Goal: Information Seeking & Learning: Learn about a topic

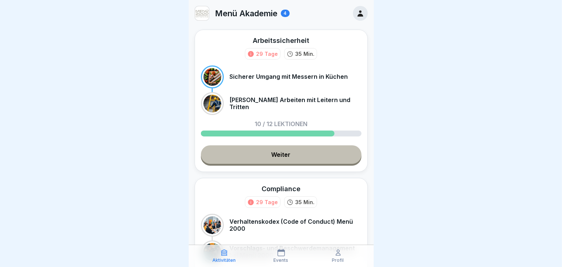
scroll to position [6, 0]
click at [290, 149] on link "Weiter" at bounding box center [281, 154] width 161 height 18
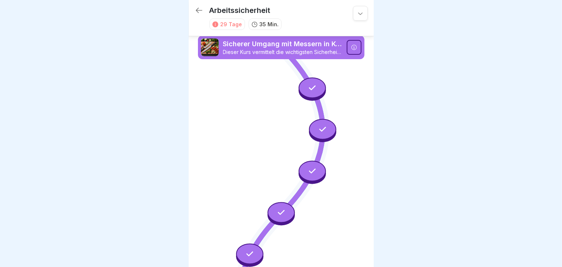
scroll to position [401, 0]
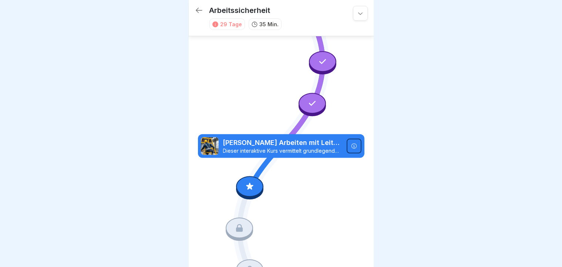
click at [254, 176] on div at bounding box center [249, 186] width 27 height 21
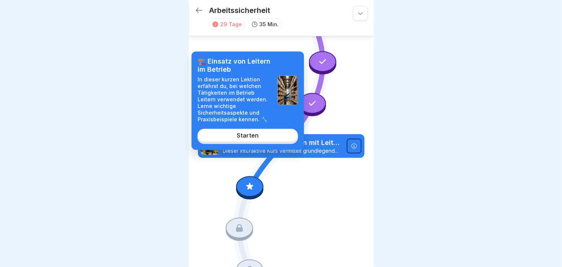
click at [252, 140] on link "Starten" at bounding box center [247, 135] width 101 height 13
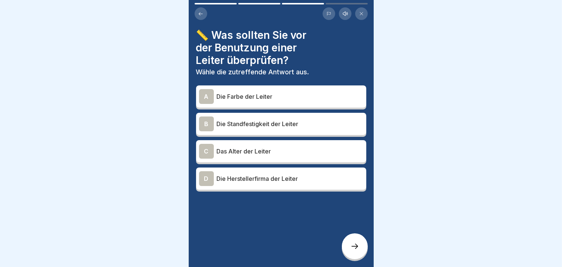
click at [247, 132] on div "A Die Farbe der Leiter B Die Standfestigkeit der Leiter C Das Alter der Leiter …" at bounding box center [281, 139] width 170 height 104
click at [246, 121] on p "Die Standfestigkeit der Leiter" at bounding box center [290, 123] width 146 height 9
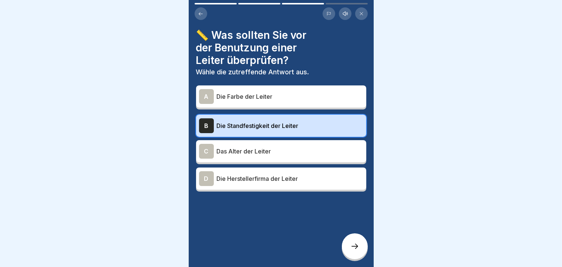
click at [348, 241] on div at bounding box center [355, 246] width 26 height 26
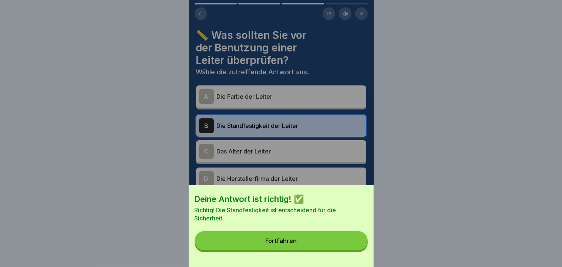
click at [348, 241] on button "Fortfahren" at bounding box center [281, 240] width 173 height 19
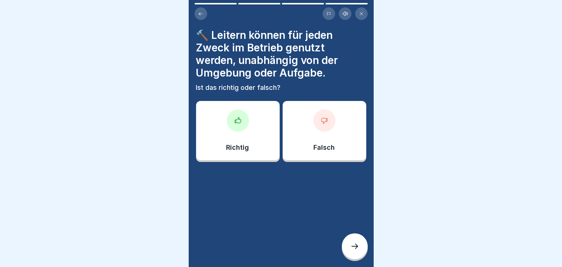
click at [315, 144] on p "Falsch" at bounding box center [324, 147] width 21 height 8
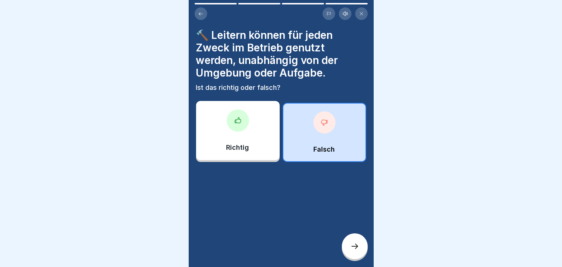
click at [353, 242] on div at bounding box center [355, 246] width 26 height 26
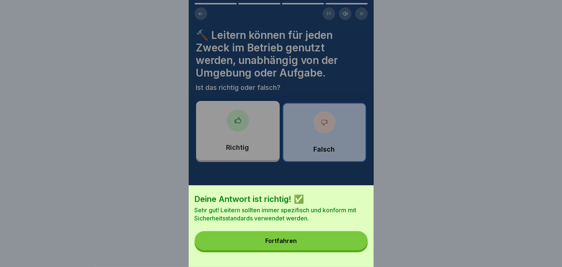
click at [353, 242] on button "Fortfahren" at bounding box center [281, 240] width 173 height 19
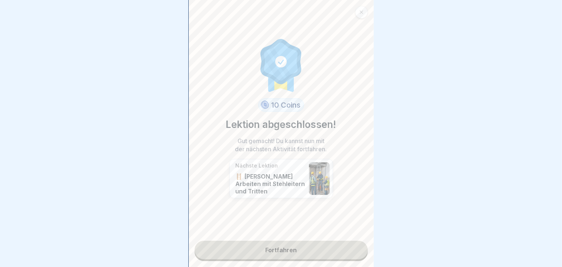
click at [353, 242] on link "Fortfahren" at bounding box center [281, 250] width 173 height 18
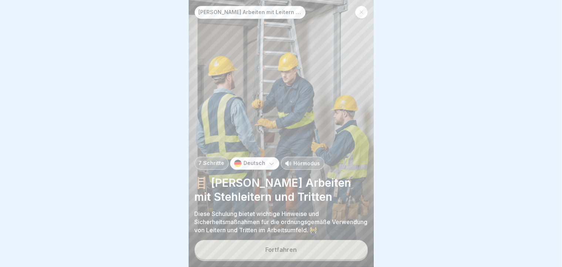
click at [353, 242] on button "Fortfahren" at bounding box center [281, 249] width 173 height 19
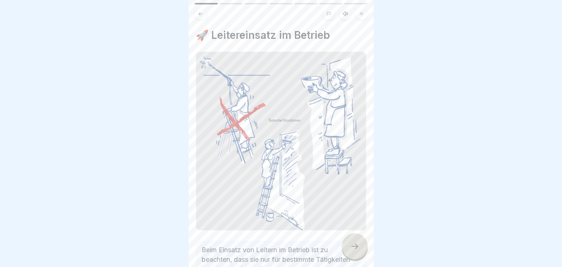
click at [353, 242] on div at bounding box center [355, 246] width 26 height 26
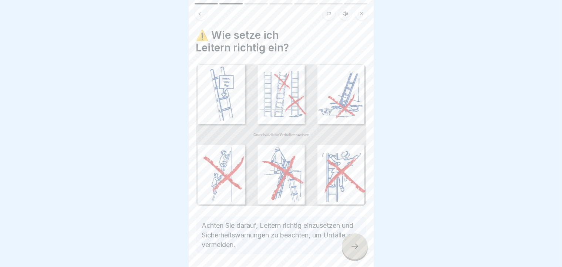
click at [353, 242] on div at bounding box center [355, 246] width 26 height 26
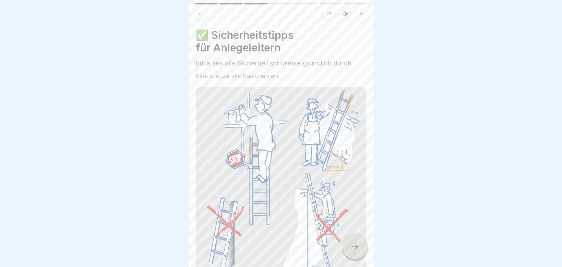
scroll to position [242, 0]
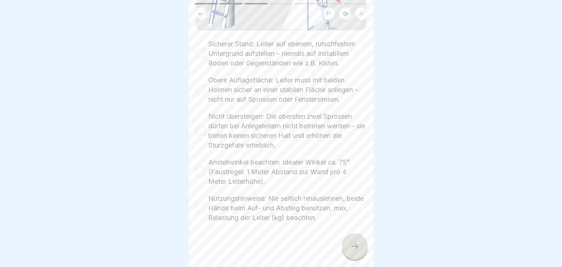
click at [202, 49] on button "Sicherer Stand: Leiter auf ebenem, rutschfestem Untergrund aufstellen – niemals…" at bounding box center [200, 53] width 9 height 9
click at [200, 85] on button "Obere Auflagefläche: Leiter muss mit beiden Holmen sicher an einer stabilen Flä…" at bounding box center [200, 89] width 9 height 9
click at [202, 126] on button "Nicht übersteigen: Die obersten zwei Sprossen dürfen bei Anlegeleitern nicht be…" at bounding box center [200, 130] width 9 height 9
click at [201, 158] on div "Anstellwinkel beachten: Idealer Winkel ca. 75° (Faustregel: 1 Meter Abstand zur…" at bounding box center [281, 172] width 170 height 29
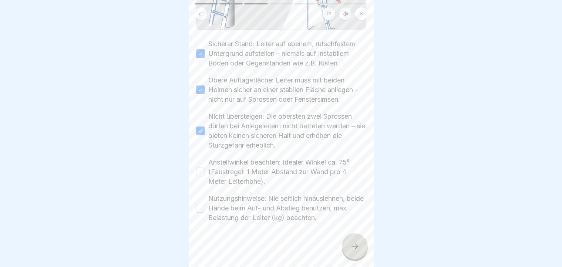
click at [201, 168] on button "Anstellwinkel beachten: Idealer Winkel ca. 75° (Faustregel: 1 Meter Abstand zur…" at bounding box center [200, 172] width 9 height 9
click at [203, 197] on div "Nutzungshinweise: Nie seitlich hinauslehnen, beide Hände beim Auf- und Abstieg …" at bounding box center [281, 208] width 170 height 29
click at [203, 204] on button "Nutzungshinweise: Nie seitlich hinauslehnen, beide Hände beim Auf- und Abstieg …" at bounding box center [200, 208] width 9 height 9
click at [357, 246] on icon at bounding box center [354, 246] width 9 height 9
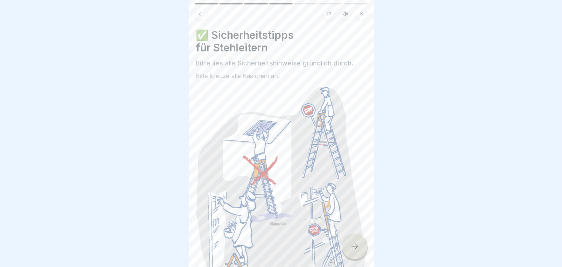
scroll to position [253, 0]
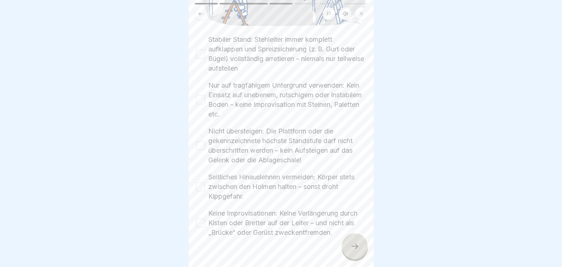
click at [202, 50] on button "Stabiler Stand: Stehleiter immer komplett aufklappen und Spreizsicherung (z. B.…" at bounding box center [200, 54] width 9 height 9
click at [200, 95] on button "Nur auf tragfähigem Untergrund verwenden: Kein Einsatz auf unebenem, rutschigem…" at bounding box center [200, 99] width 9 height 9
click at [195, 128] on div "✅ Sicherheitstipps für Stehleitern Bitte lies alle Sicherheitshinweise gründlic…" at bounding box center [281, 133] width 185 height 267
click at [197, 141] on button "Nicht übersteigen: Die Plattform oder die gekennzeichnete höchste Standstufe da…" at bounding box center [200, 145] width 9 height 9
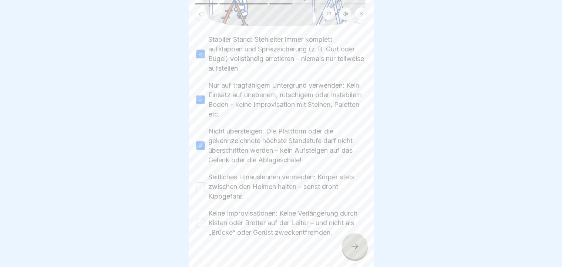
click at [202, 182] on button "Seitliches Hinauslehnen vermeiden: Körper stets zwischen den Holmen halten – so…" at bounding box center [200, 186] width 9 height 9
click at [200, 219] on button "Keine Improvisationen: Keine Verlängerung durch Kisten oder Bretter auf der Lei…" at bounding box center [200, 223] width 9 height 9
click at [355, 250] on icon at bounding box center [354, 246] width 9 height 9
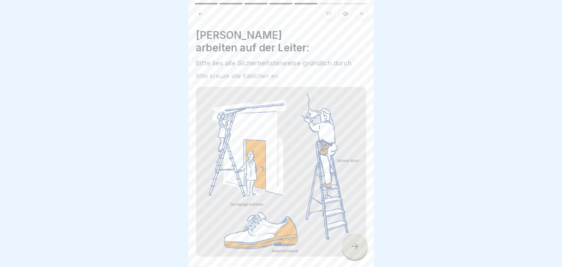
click at [367, 220] on div "[PERSON_NAME] arbeiten auf der Leiter: Bitte lies alle Sicherheitshinweise grün…" at bounding box center [281, 133] width 185 height 267
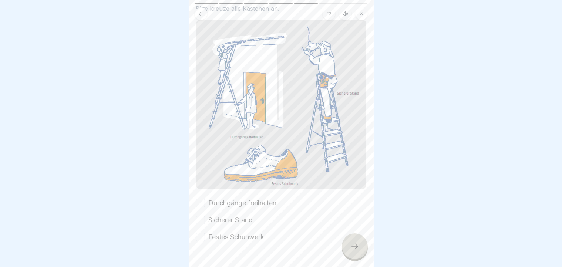
click at [201, 199] on button "Durchgänge freihalten" at bounding box center [200, 203] width 9 height 9
click at [201, 216] on button "Sicherer Stand" at bounding box center [200, 220] width 9 height 9
click at [201, 233] on button "Festes Schuhwerk" at bounding box center [200, 237] width 9 height 9
click at [359, 248] on icon at bounding box center [354, 246] width 9 height 9
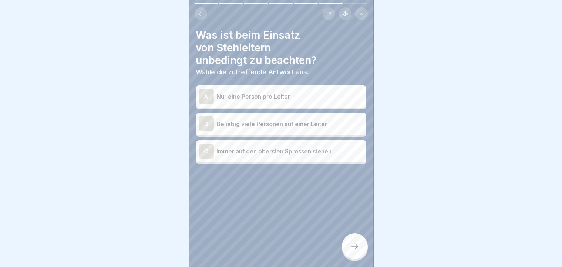
click at [210, 89] on div "A" at bounding box center [206, 96] width 15 height 15
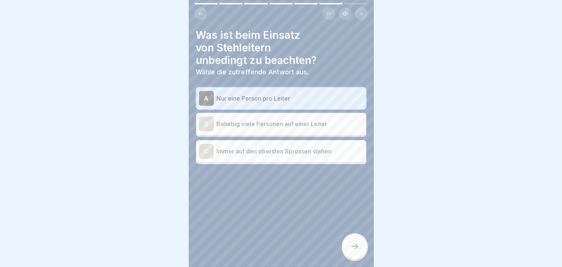
click at [210, 91] on div "A" at bounding box center [206, 98] width 15 height 15
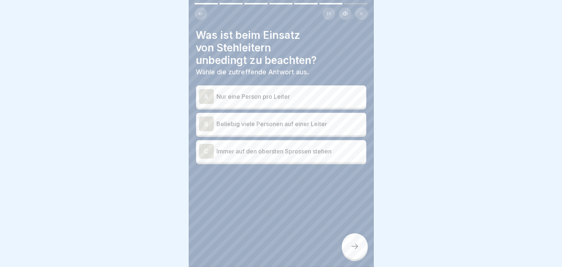
click at [210, 89] on div "A" at bounding box center [206, 96] width 15 height 15
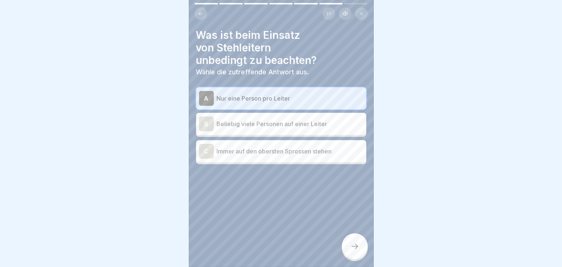
click at [362, 254] on div at bounding box center [355, 246] width 26 height 26
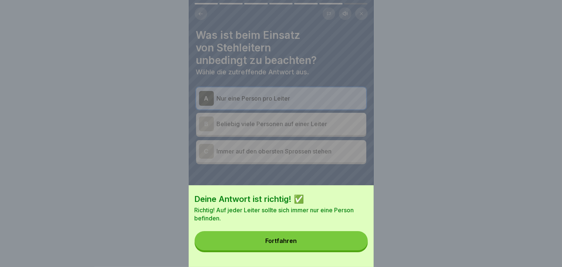
click at [362, 250] on button "Fortfahren" at bounding box center [281, 240] width 173 height 19
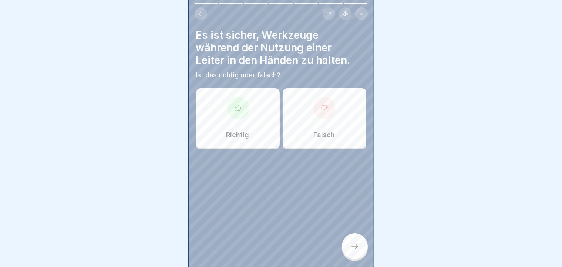
click at [314, 101] on div at bounding box center [324, 108] width 22 height 22
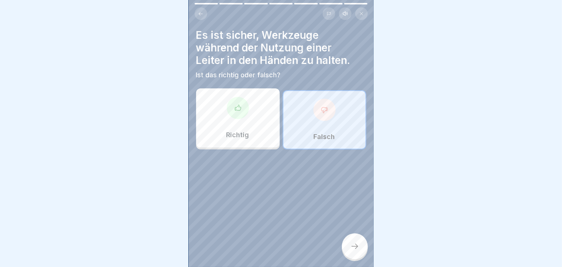
click at [352, 237] on div at bounding box center [355, 246] width 26 height 26
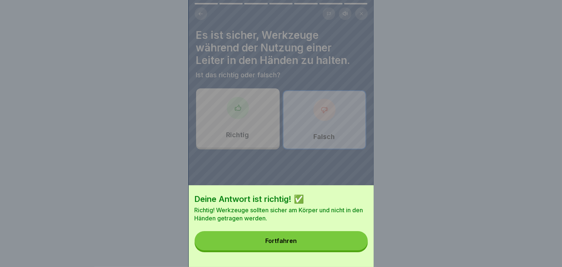
click at [350, 244] on button "Fortfahren" at bounding box center [281, 240] width 173 height 19
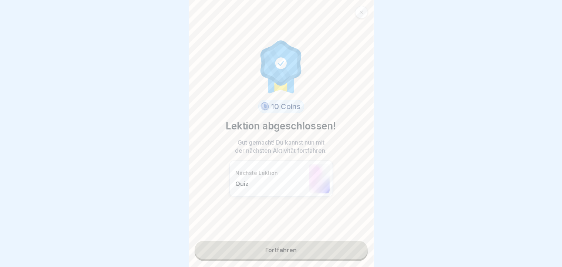
click at [350, 244] on link "Fortfahren" at bounding box center [281, 250] width 173 height 18
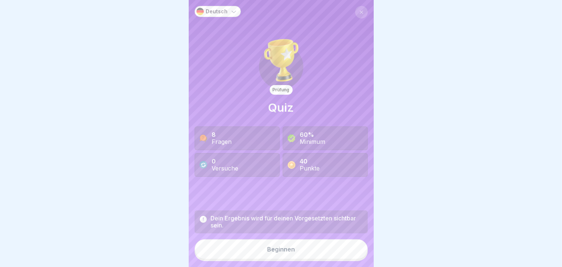
click at [350, 244] on button "Beginnen" at bounding box center [281, 249] width 173 height 20
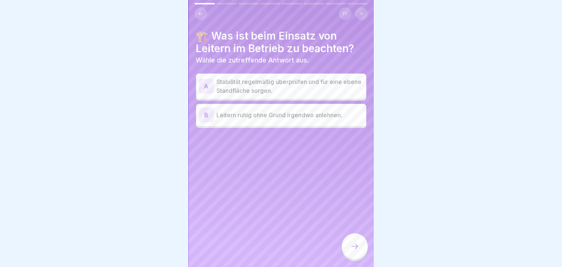
click at [210, 82] on div "A" at bounding box center [206, 86] width 15 height 15
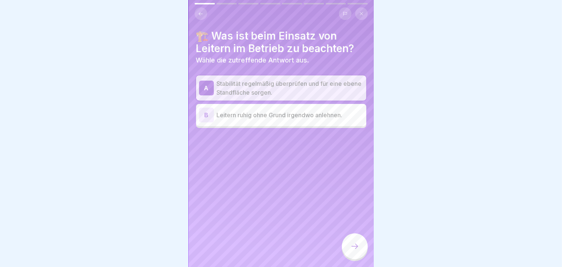
click at [362, 238] on div at bounding box center [355, 246] width 26 height 26
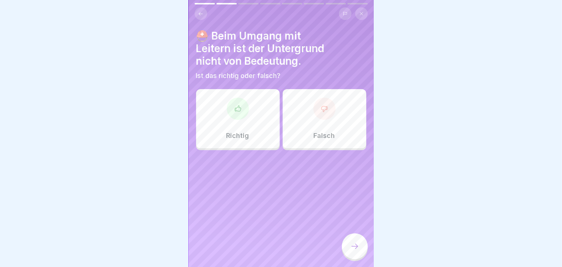
click at [326, 98] on div at bounding box center [324, 109] width 22 height 22
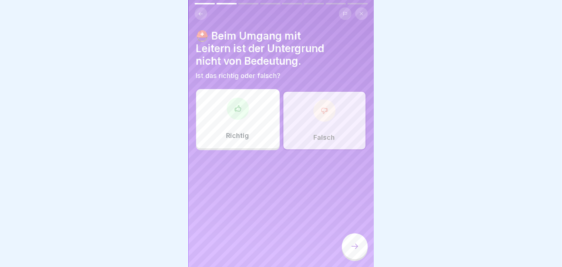
click at [357, 241] on div at bounding box center [355, 246] width 26 height 26
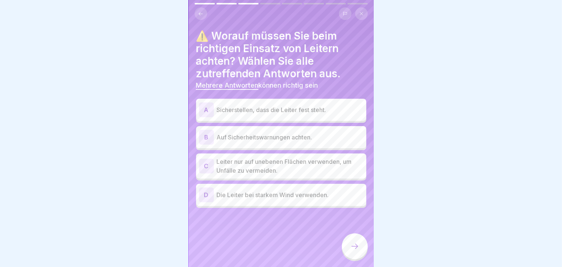
click at [205, 104] on div "A" at bounding box center [206, 109] width 15 height 15
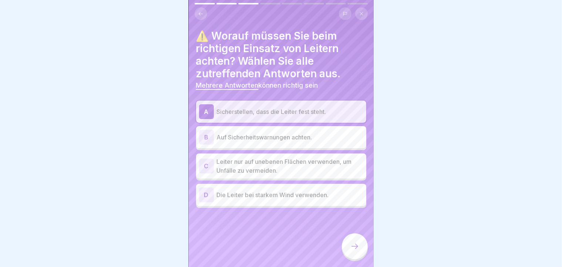
click at [209, 133] on div "B" at bounding box center [206, 137] width 15 height 15
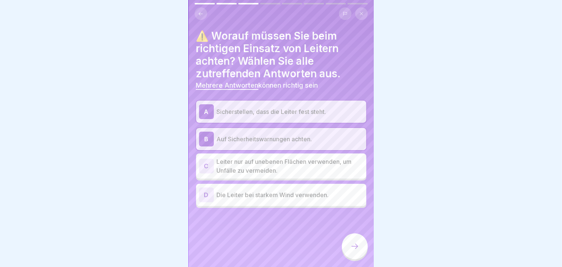
click at [144, 152] on div at bounding box center [281, 133] width 562 height 267
click at [356, 240] on div at bounding box center [355, 246] width 26 height 26
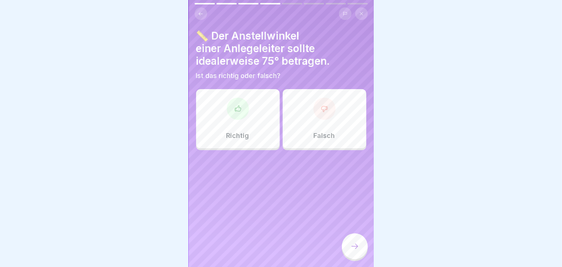
click at [253, 111] on div "Richtig" at bounding box center [238, 118] width 84 height 59
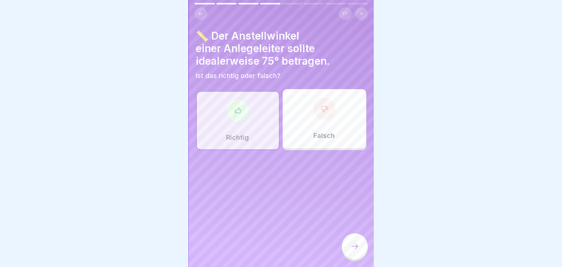
click at [349, 246] on div at bounding box center [355, 246] width 26 height 26
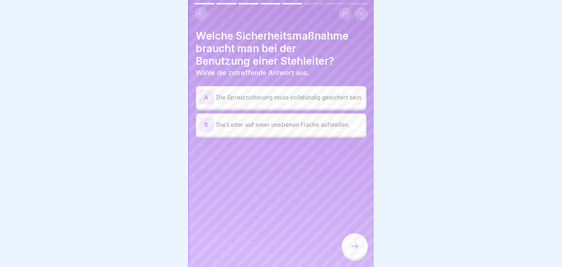
click at [198, 99] on div "A Die Spreizsicherung muss vollständig gesichert sein." at bounding box center [281, 97] width 170 height 22
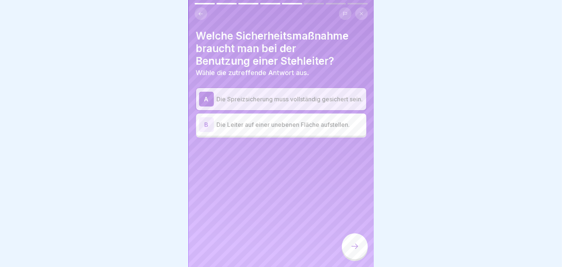
click at [350, 254] on div at bounding box center [355, 246] width 26 height 26
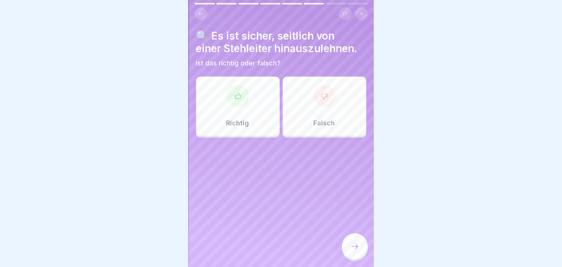
click at [317, 126] on div "Falsch" at bounding box center [325, 106] width 84 height 59
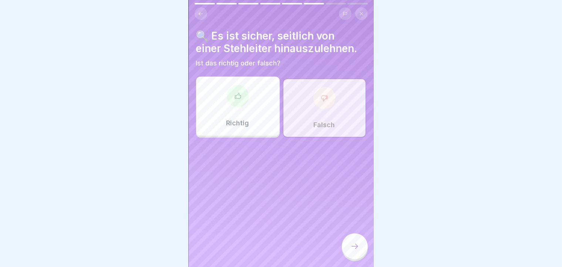
click at [356, 254] on div at bounding box center [355, 246] width 26 height 26
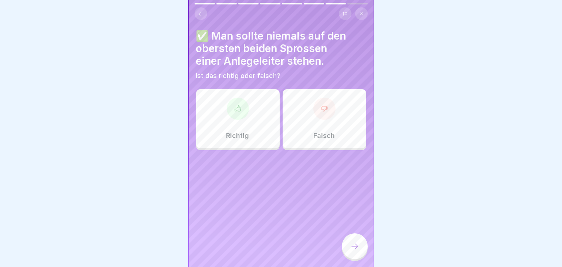
click at [240, 125] on div "Richtig" at bounding box center [238, 118] width 84 height 59
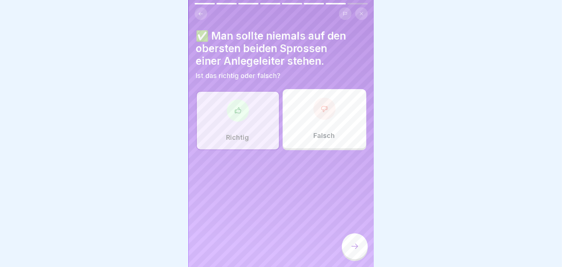
click at [240, 125] on div "Richtig" at bounding box center [238, 120] width 84 height 59
click at [348, 247] on div at bounding box center [355, 246] width 26 height 26
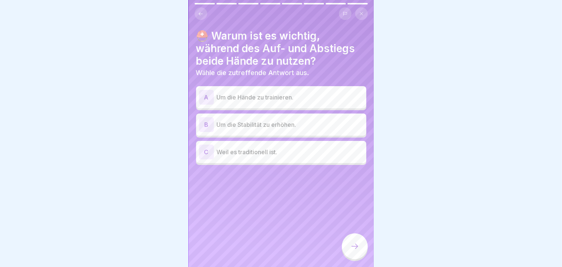
click at [206, 122] on div "B" at bounding box center [206, 124] width 15 height 15
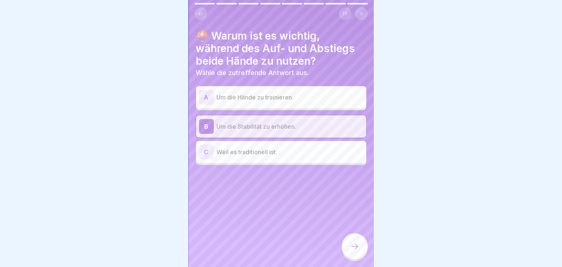
click at [359, 241] on div at bounding box center [355, 246] width 26 height 26
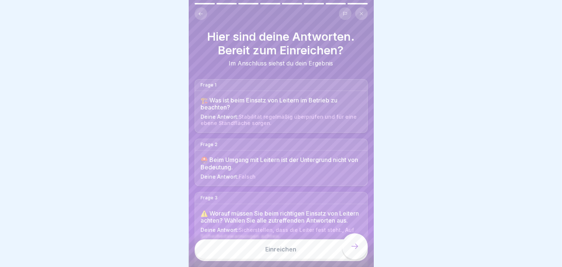
click at [359, 241] on button "Einreichen" at bounding box center [281, 249] width 173 height 20
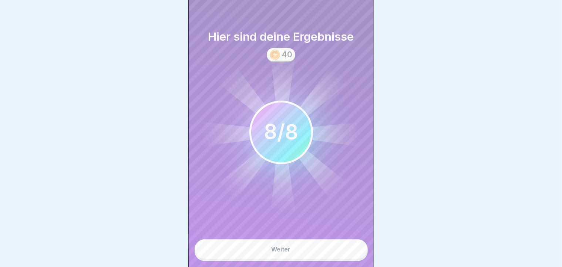
click at [307, 257] on button "Weiter" at bounding box center [281, 249] width 173 height 20
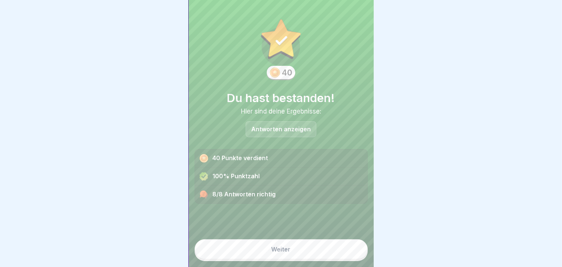
click at [307, 257] on button "Weiter" at bounding box center [281, 249] width 173 height 20
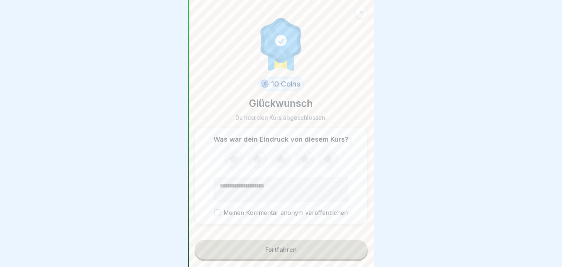
click at [307, 257] on button "Fortfahren" at bounding box center [281, 249] width 173 height 19
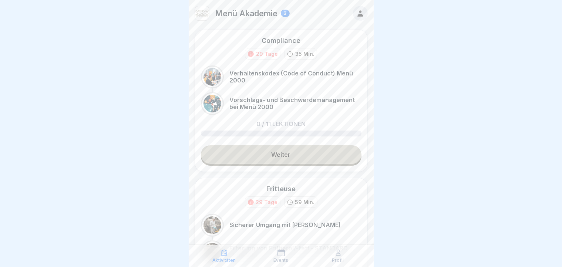
click at [237, 163] on link "Weiter" at bounding box center [281, 154] width 161 height 18
click at [279, 152] on link "Weiter" at bounding box center [281, 154] width 161 height 18
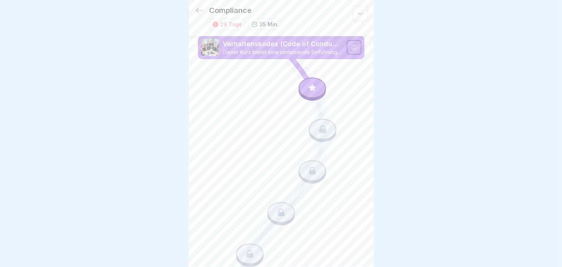
click at [312, 87] on icon at bounding box center [312, 88] width 10 height 10
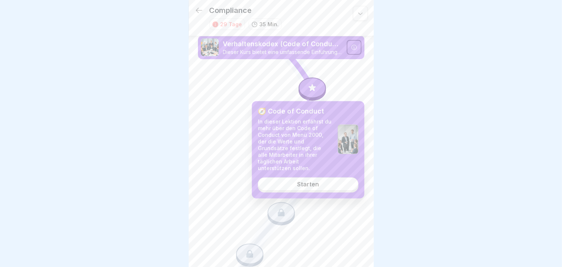
click at [288, 180] on link "Starten" at bounding box center [308, 183] width 101 height 13
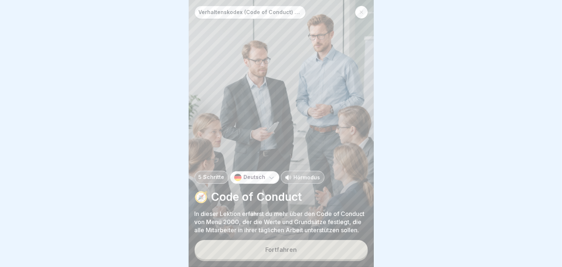
click at [237, 251] on button "Fortfahren" at bounding box center [281, 249] width 173 height 19
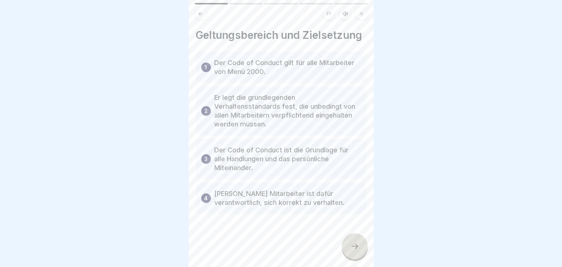
click at [355, 251] on icon at bounding box center [354, 246] width 9 height 9
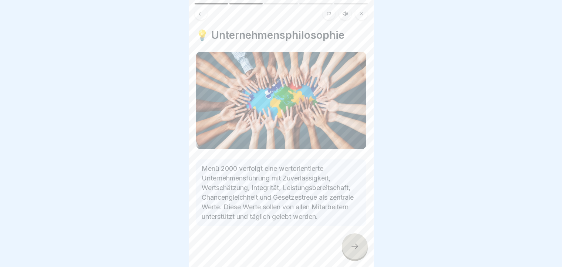
click at [355, 251] on icon at bounding box center [354, 246] width 9 height 9
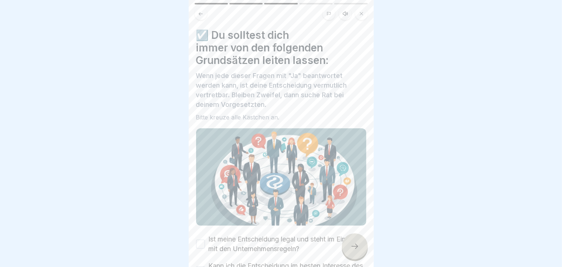
click at [355, 251] on icon at bounding box center [354, 246] width 9 height 9
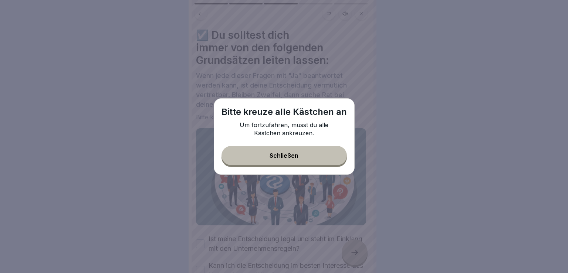
click at [303, 165] on button "Schließen" at bounding box center [284, 155] width 125 height 19
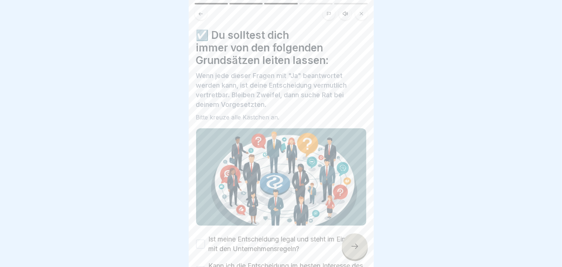
scroll to position [117, 0]
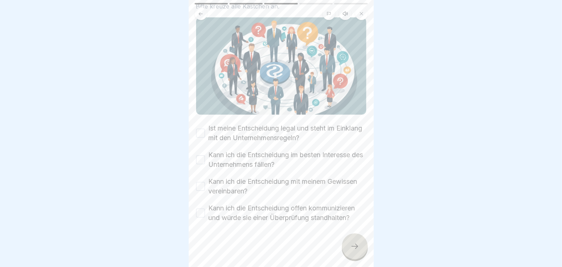
click at [203, 129] on button "Ist meine Entscheidung legal und steht im Einklang mit den Unternehmensregeln?" at bounding box center [200, 133] width 9 height 9
click at [202, 155] on button "Kann ich die Entscheidung im besten Interesse des Unternehmens fällen?" at bounding box center [200, 159] width 9 height 9
click at [197, 182] on button "Kann ich die Entscheidung mit meinem Gewissen vereinbaren?" at bounding box center [200, 186] width 9 height 9
click at [202, 210] on button "Kann ich die Entscheidung offen kommunizieren und würde sie einer Überprüfung s…" at bounding box center [200, 213] width 9 height 9
click at [352, 246] on div at bounding box center [355, 246] width 26 height 26
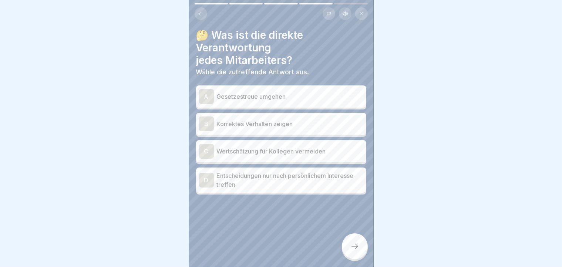
click at [213, 122] on div "B" at bounding box center [206, 123] width 15 height 15
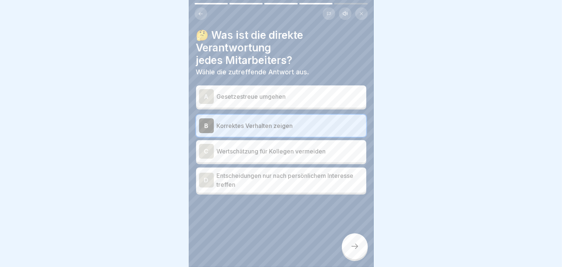
click at [354, 251] on icon at bounding box center [354, 246] width 9 height 9
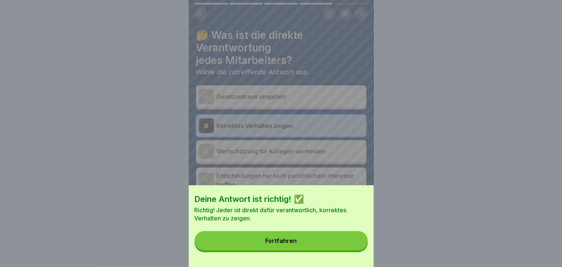
click at [354, 250] on button "Fortfahren" at bounding box center [281, 240] width 173 height 19
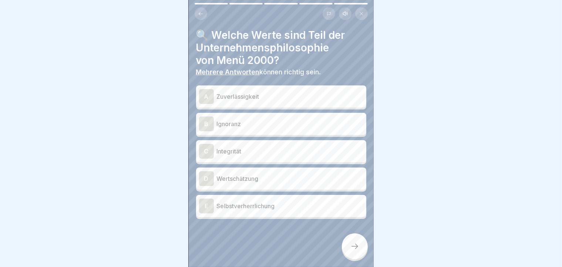
scroll to position [6, 0]
click at [205, 95] on div "A" at bounding box center [206, 96] width 15 height 15
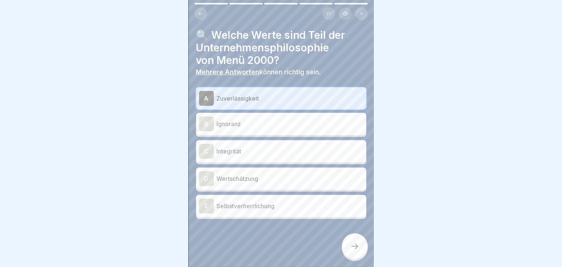
click at [215, 171] on div "D Wertschätzung" at bounding box center [281, 178] width 164 height 15
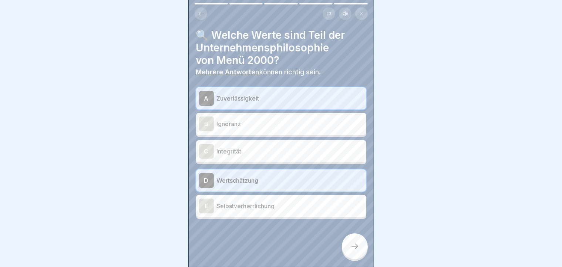
click at [207, 144] on div "C" at bounding box center [206, 151] width 15 height 15
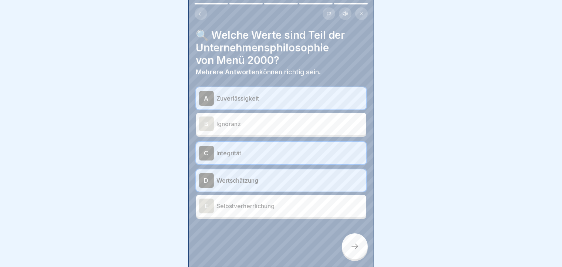
click at [357, 246] on icon at bounding box center [354, 246] width 9 height 9
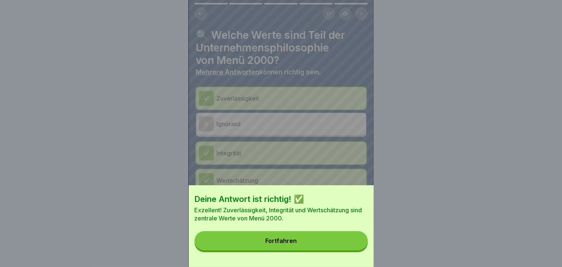
click at [357, 246] on button "Fortfahren" at bounding box center [281, 240] width 173 height 19
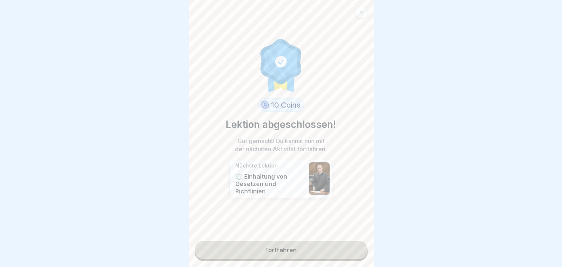
click at [357, 246] on link "Fortfahren" at bounding box center [281, 250] width 173 height 18
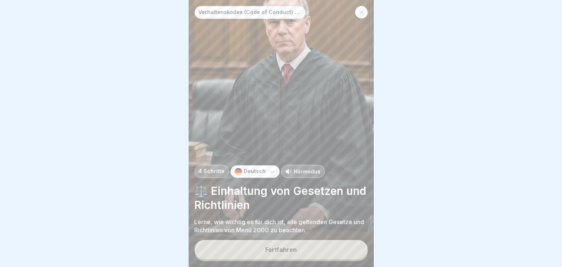
click at [357, 246] on button "Fortfahren" at bounding box center [281, 249] width 173 height 19
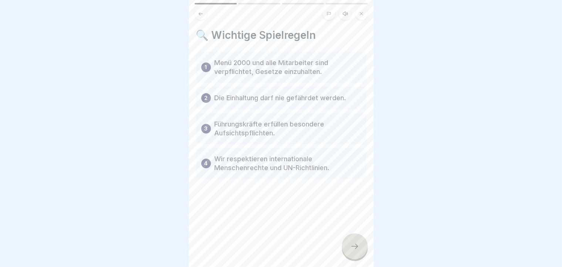
click at [357, 246] on icon at bounding box center [354, 246] width 9 height 9
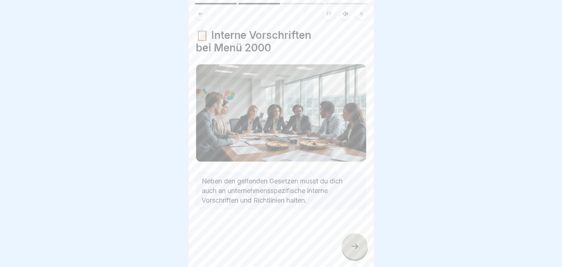
click at [357, 246] on icon at bounding box center [354, 246] width 9 height 9
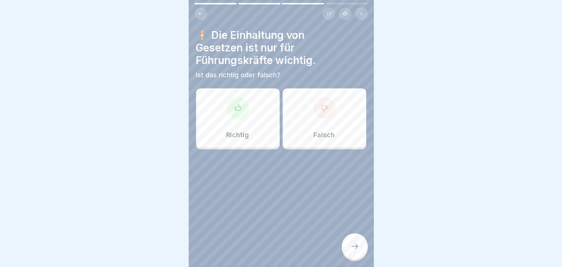
click at [328, 115] on div "Falsch" at bounding box center [325, 117] width 84 height 59
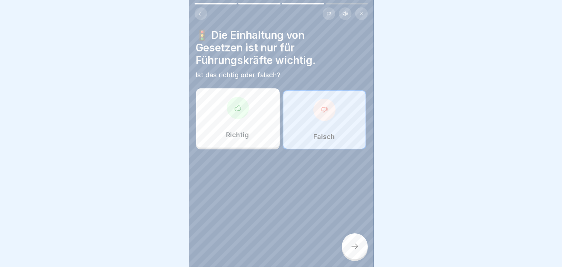
click at [352, 251] on div at bounding box center [355, 246] width 26 height 26
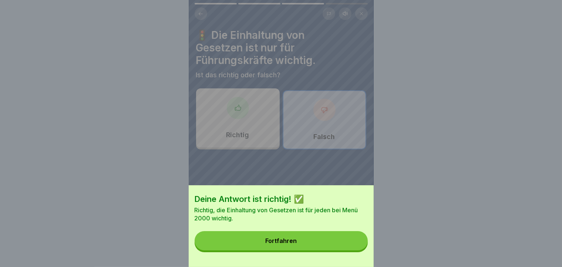
click at [352, 250] on button "Fortfahren" at bounding box center [281, 240] width 173 height 19
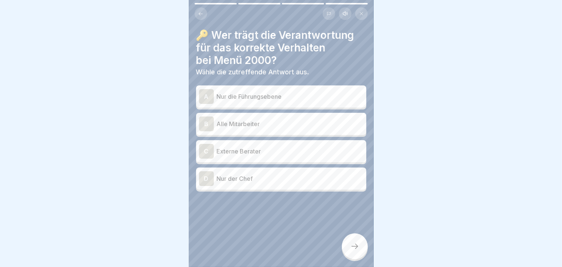
click at [209, 119] on div "B" at bounding box center [206, 123] width 15 height 15
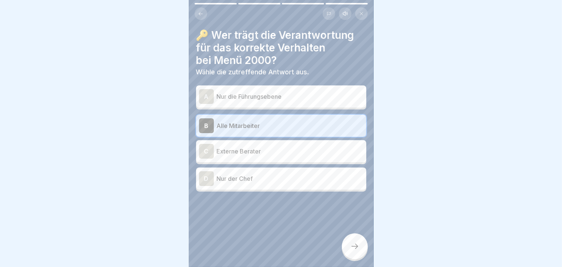
click at [356, 249] on icon at bounding box center [354, 246] width 9 height 9
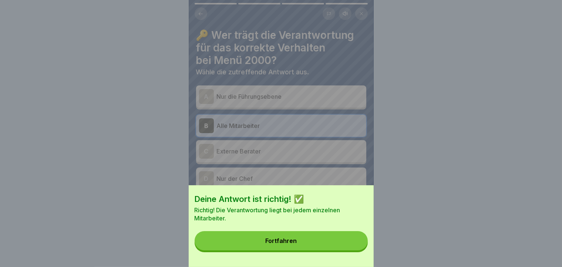
click at [356, 249] on button "Fortfahren" at bounding box center [281, 240] width 173 height 19
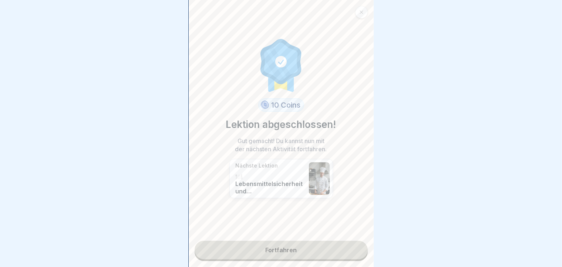
click at [338, 249] on link "Fortfahren" at bounding box center [281, 250] width 173 height 18
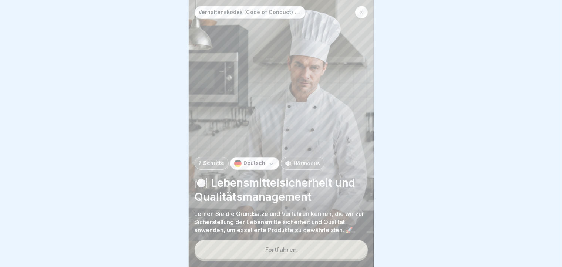
click at [338, 249] on button "Fortfahren" at bounding box center [281, 249] width 173 height 19
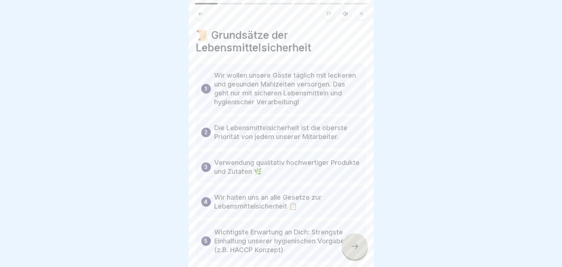
click at [353, 246] on icon at bounding box center [354, 246] width 9 height 9
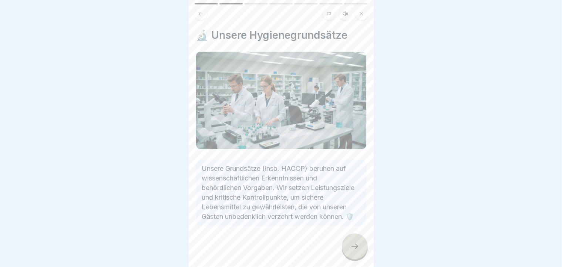
click at [353, 246] on icon at bounding box center [354, 246] width 9 height 9
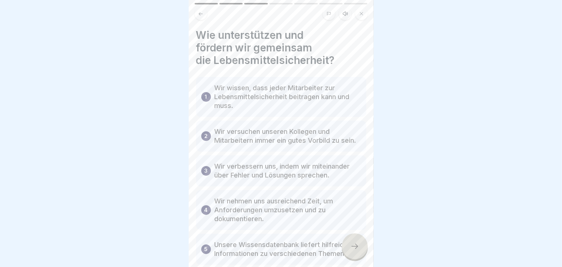
click at [353, 246] on icon at bounding box center [354, 246] width 9 height 9
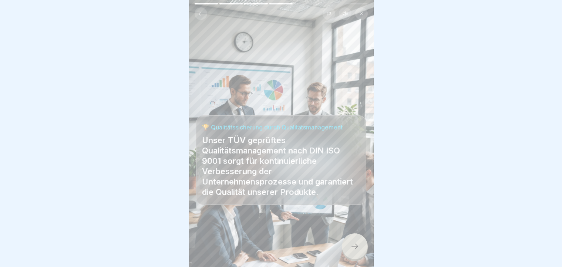
click at [353, 246] on icon at bounding box center [354, 246] width 9 height 9
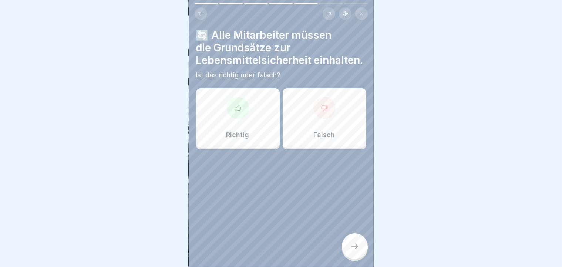
click at [228, 114] on div at bounding box center [238, 108] width 22 height 22
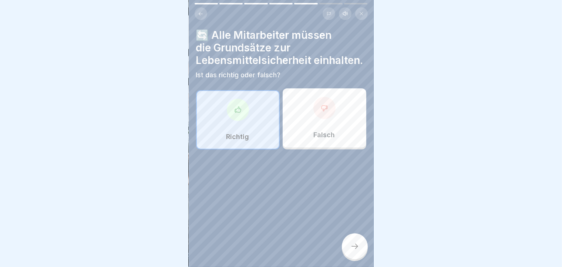
click at [355, 254] on div at bounding box center [355, 246] width 26 height 26
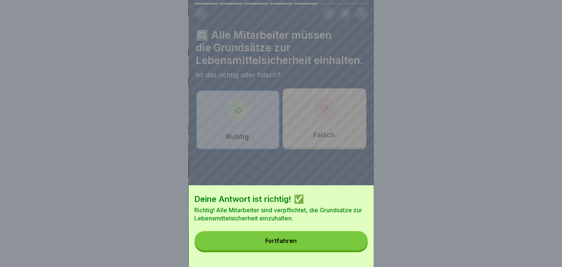
click at [355, 250] on button "Fortfahren" at bounding box center [281, 240] width 173 height 19
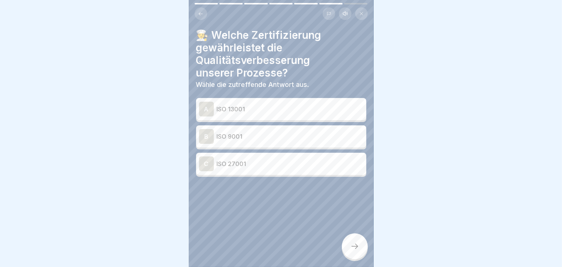
click at [199, 7] on button at bounding box center [201, 13] width 13 height 13
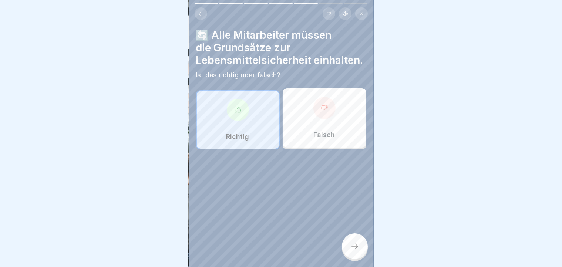
click at [199, 7] on button at bounding box center [201, 13] width 13 height 13
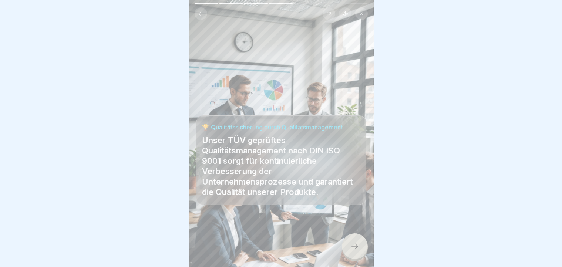
click at [199, 7] on button at bounding box center [201, 13] width 13 height 13
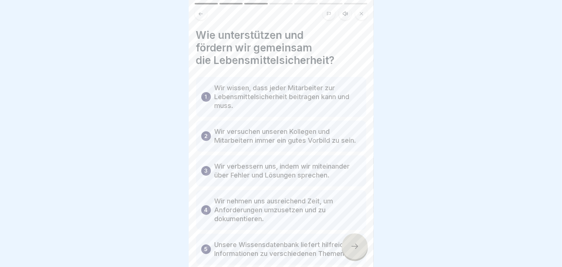
click at [199, 7] on button at bounding box center [201, 13] width 13 height 13
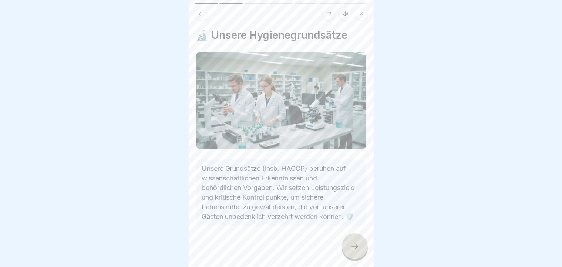
click at [199, 7] on button at bounding box center [201, 13] width 13 height 13
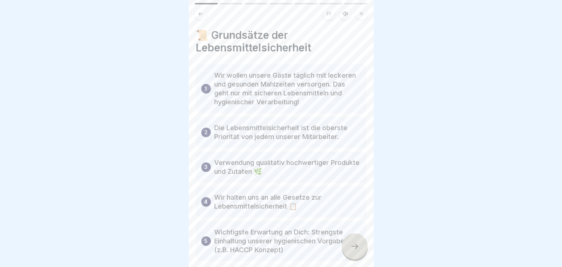
click at [199, 7] on button at bounding box center [201, 13] width 13 height 13
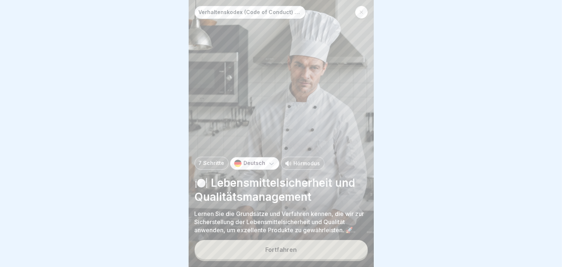
click at [365, 7] on div at bounding box center [361, 12] width 13 height 13
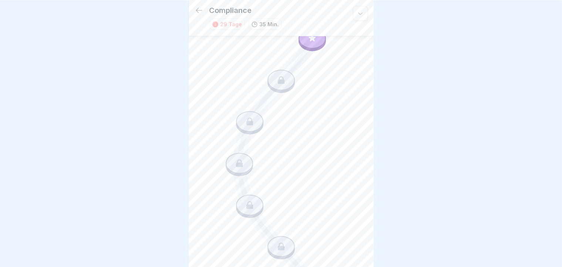
scroll to position [192, 0]
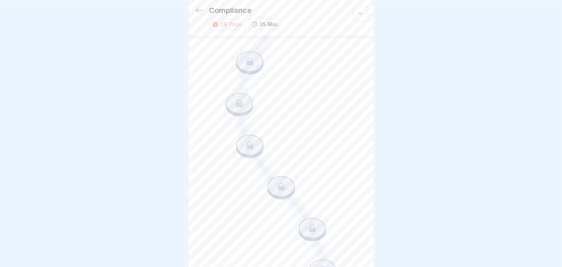
drag, startPoint x: 374, startPoint y: 124, endPoint x: 376, endPoint y: 150, distance: 25.6
click at [376, 150] on div at bounding box center [281, 133] width 562 height 267
drag, startPoint x: 376, startPoint y: 150, endPoint x: 368, endPoint y: 158, distance: 11.3
click at [368, 159] on body "Compliance 29 Tage 35 Min. Verhaltenskodex (Code of Conduct) Menü 2000 Dieser K…" at bounding box center [281, 133] width 562 height 267
drag, startPoint x: 375, startPoint y: 120, endPoint x: 367, endPoint y: 114, distance: 10.5
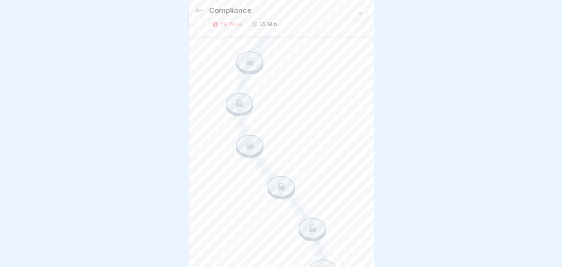
click at [367, 114] on body "Compliance 29 Tage 35 Min. Verhaltenskodex (Code of Conduct) Menü 2000 Dieser K…" at bounding box center [281, 133] width 562 height 267
click at [367, 114] on div "Compliance 29 Tage 35 Min. Verhaltenskodex (Code of Conduct) Menü 2000 Dieser K…" at bounding box center [281, 114] width 185 height 612
drag, startPoint x: 367, startPoint y: 114, endPoint x: 375, endPoint y: 107, distance: 10.6
click at [375, 107] on body "Compliance 29 Tage 35 Min. Verhaltenskodex (Code of Conduct) Menü 2000 Dieser K…" at bounding box center [281, 133] width 562 height 267
click at [375, 107] on div at bounding box center [281, 133] width 562 height 267
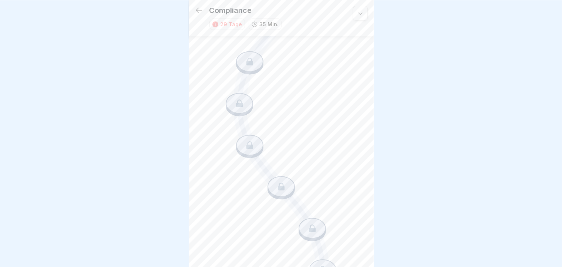
drag, startPoint x: 375, startPoint y: 107, endPoint x: 385, endPoint y: 77, distance: 31.9
click at [385, 77] on div at bounding box center [281, 133] width 562 height 267
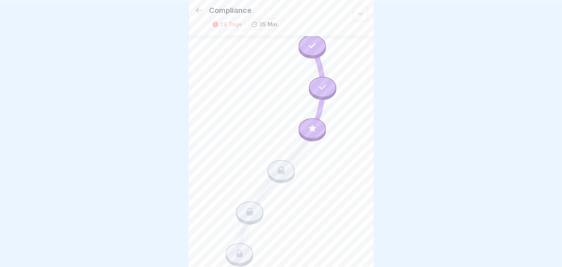
scroll to position [35, 0]
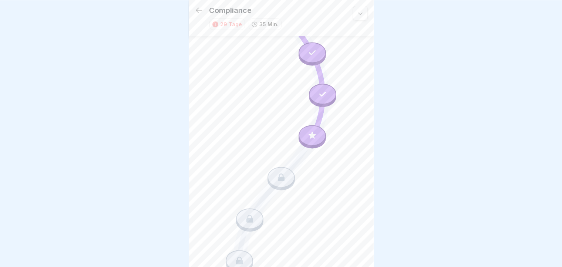
drag, startPoint x: 252, startPoint y: 97, endPoint x: 344, endPoint y: 59, distance: 99.4
drag, startPoint x: 374, startPoint y: 49, endPoint x: 368, endPoint y: 47, distance: 6.2
click at [368, 47] on body "Compliance 29 Tage 35 Min. Verhaltenskodex (Code of Conduct) Menü 2000 Dieser K…" at bounding box center [281, 133] width 562 height 267
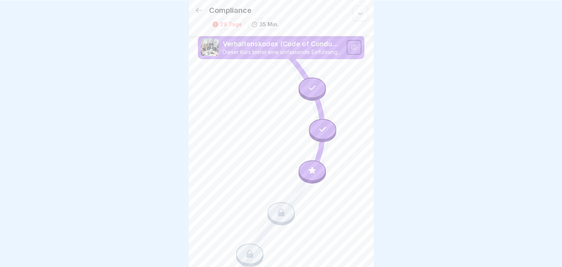
click at [309, 84] on icon at bounding box center [312, 88] width 10 height 10
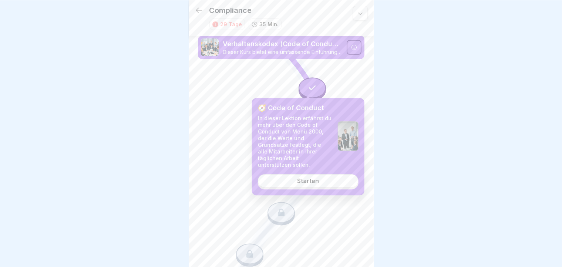
click at [475, 98] on div at bounding box center [281, 133] width 562 height 267
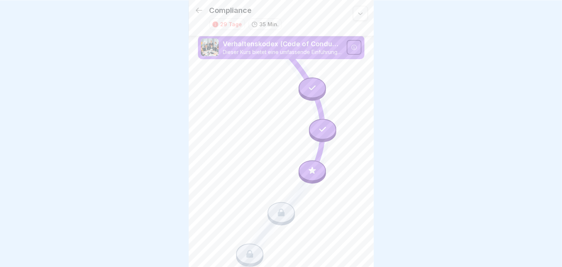
click at [307, 166] on icon at bounding box center [312, 171] width 10 height 10
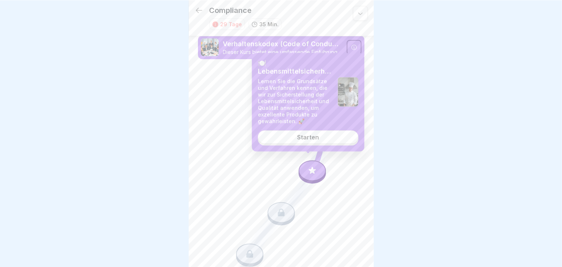
click at [309, 145] on div "🍽️ Lebensmittelsicherheit und Qualitätsmanagement Lernen Sie die Grundsätze und…" at bounding box center [308, 102] width 112 height 98
click at [309, 136] on div "Starten" at bounding box center [308, 137] width 22 height 7
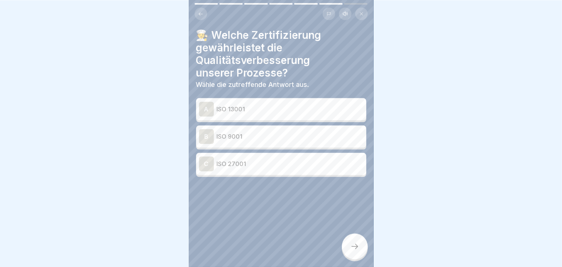
click at [309, 136] on p "ISO 9001" at bounding box center [290, 136] width 146 height 9
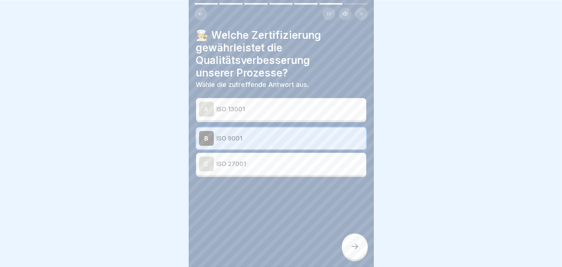
click at [343, 244] on div "Verhaltenskodex (Code of Conduct) Menü 2000 7 Schritte Deutsch Hörmodus 🍽️ Lebe…" at bounding box center [281, 133] width 185 height 267
click at [352, 246] on div at bounding box center [355, 246] width 26 height 26
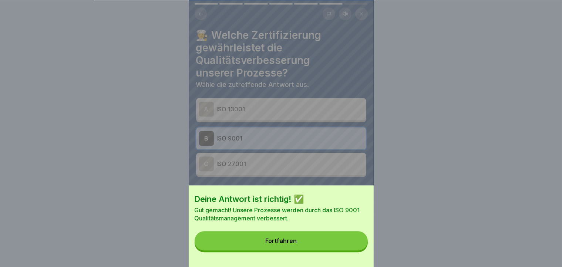
click at [352, 246] on button "Fortfahren" at bounding box center [281, 240] width 173 height 19
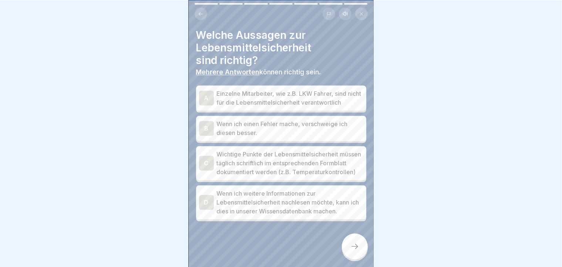
click at [217, 172] on p "Wichtige Punkte der Lebensmittelsicherheit müssen täglich schriftlich im entspr…" at bounding box center [290, 163] width 146 height 27
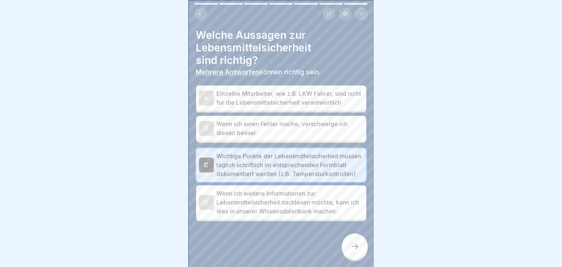
click at [201, 210] on div "D" at bounding box center [206, 202] width 15 height 15
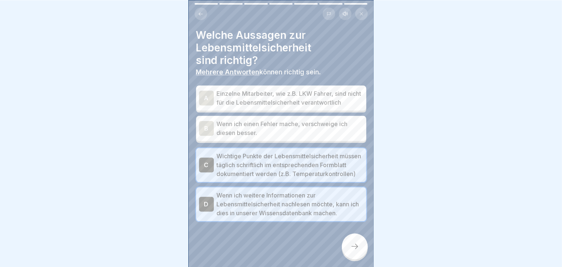
click at [354, 257] on div at bounding box center [355, 246] width 26 height 26
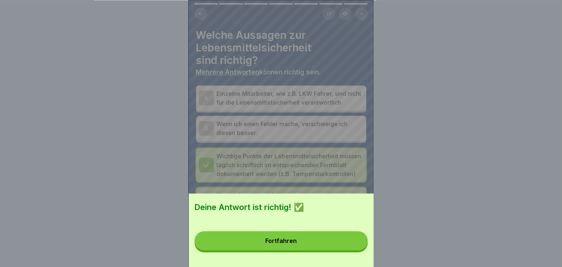
click at [328, 248] on button "Fortfahren" at bounding box center [281, 240] width 173 height 19
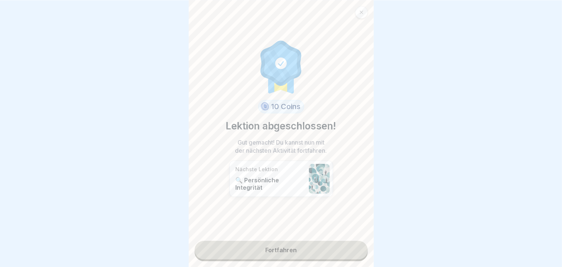
click at [328, 248] on link "Fortfahren" at bounding box center [281, 250] width 173 height 18
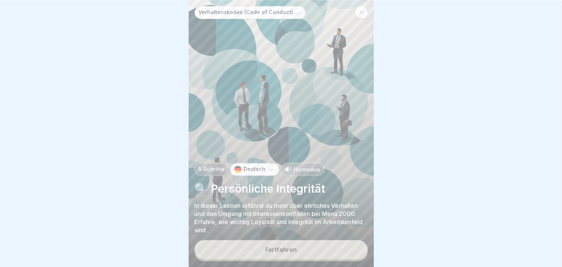
click at [300, 247] on button "Fortfahren" at bounding box center [281, 249] width 173 height 19
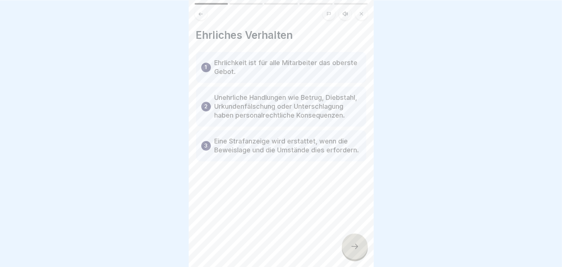
click at [356, 251] on icon at bounding box center [354, 246] width 9 height 9
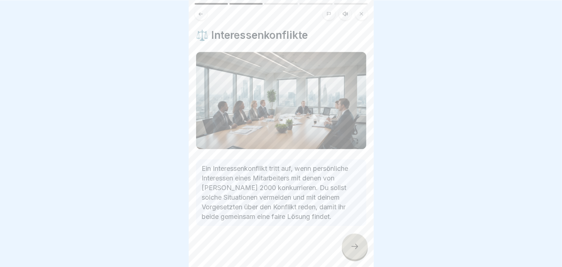
click at [356, 251] on icon at bounding box center [354, 246] width 9 height 9
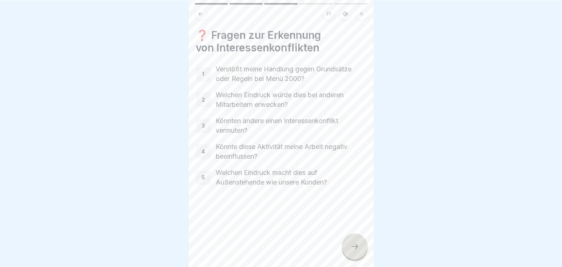
click at [356, 251] on icon at bounding box center [354, 246] width 9 height 9
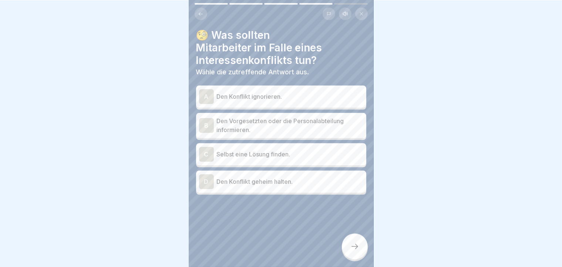
click at [204, 124] on div "B" at bounding box center [206, 125] width 15 height 15
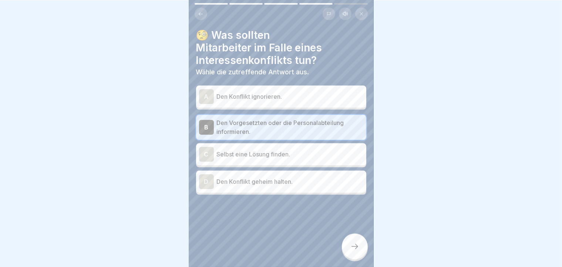
click at [355, 250] on icon at bounding box center [354, 246] width 9 height 9
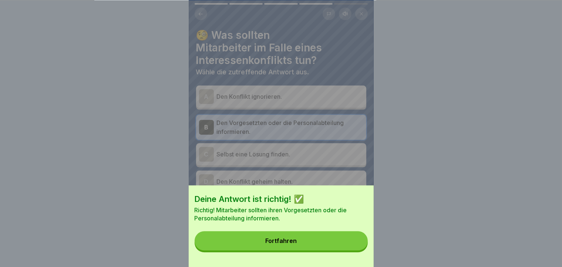
click at [355, 250] on button "Fortfahren" at bounding box center [281, 240] width 173 height 19
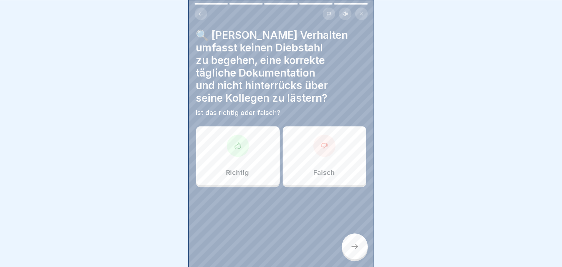
click at [222, 161] on div "Richtig" at bounding box center [238, 155] width 84 height 59
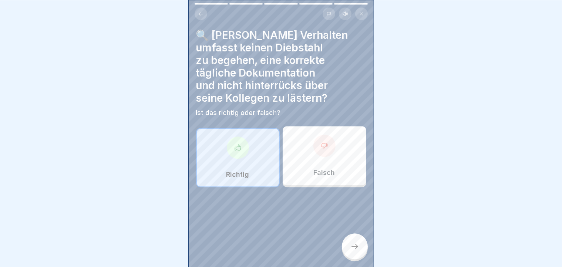
click at [364, 251] on div at bounding box center [355, 246] width 26 height 26
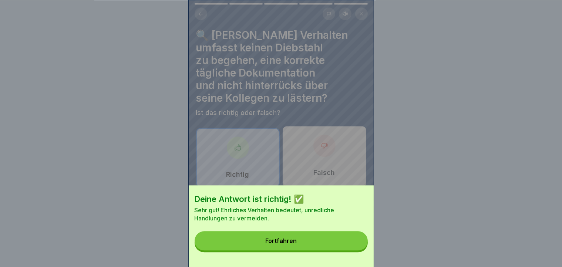
click at [364, 250] on button "Fortfahren" at bounding box center [281, 240] width 173 height 19
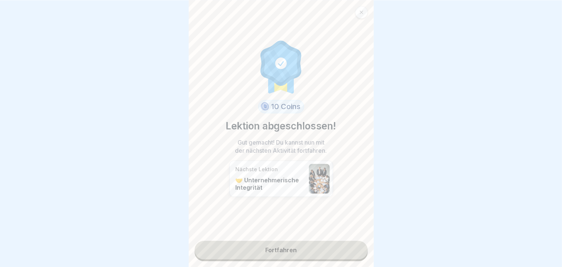
click at [338, 252] on link "Fortfahren" at bounding box center [281, 250] width 173 height 18
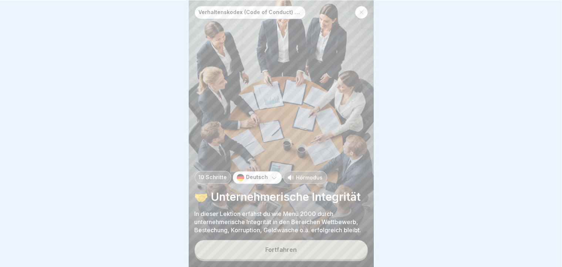
click at [338, 252] on button "Fortfahren" at bounding box center [281, 249] width 173 height 19
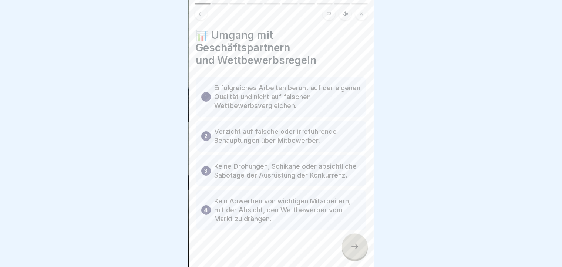
click at [351, 251] on icon at bounding box center [354, 246] width 9 height 9
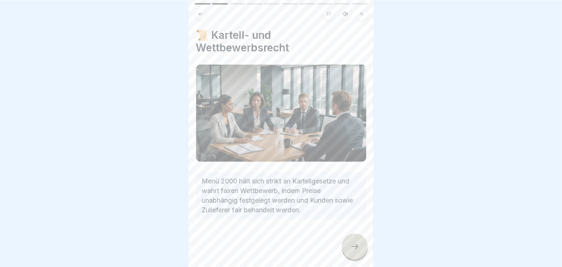
click at [350, 249] on icon at bounding box center [354, 246] width 9 height 9
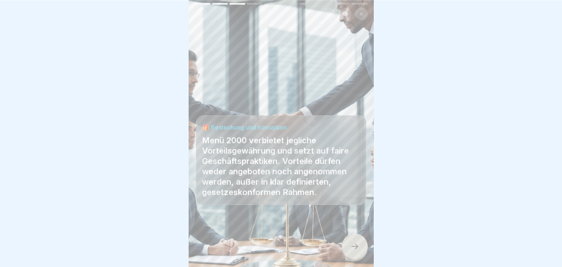
click at [350, 249] on icon at bounding box center [354, 246] width 9 height 9
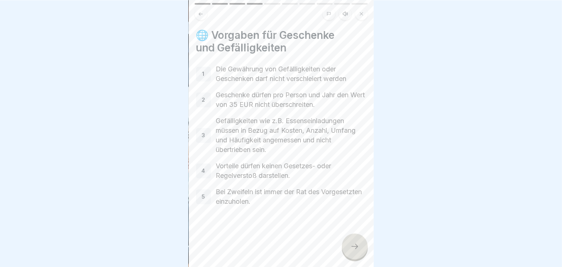
click at [350, 249] on icon at bounding box center [354, 246] width 9 height 9
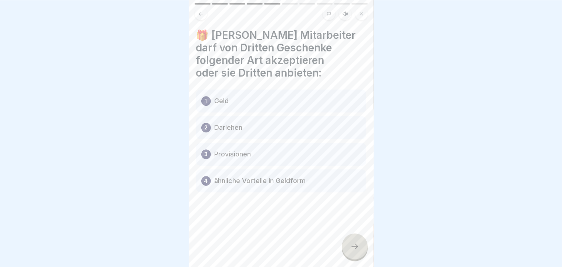
click at [356, 256] on div at bounding box center [355, 246] width 26 height 26
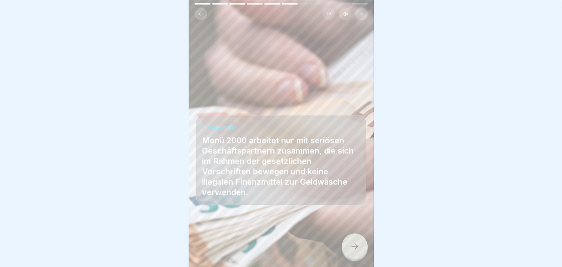
click at [356, 256] on div at bounding box center [355, 246] width 26 height 26
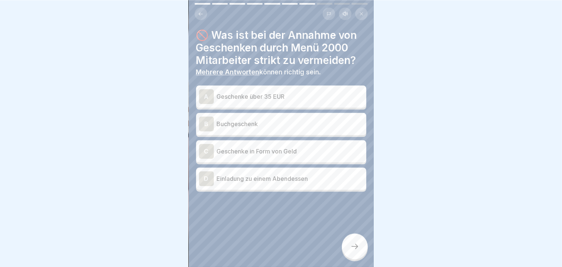
click at [295, 92] on p "Geschenke über 35 EUR" at bounding box center [290, 96] width 146 height 9
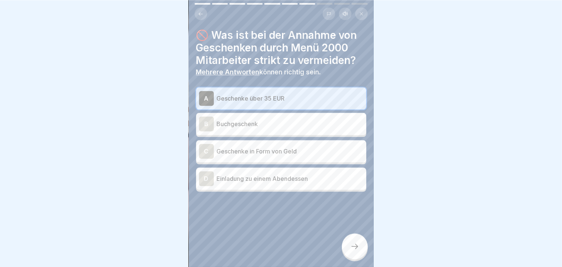
click at [246, 150] on p "Geschenke in Form von Geld" at bounding box center [290, 151] width 146 height 9
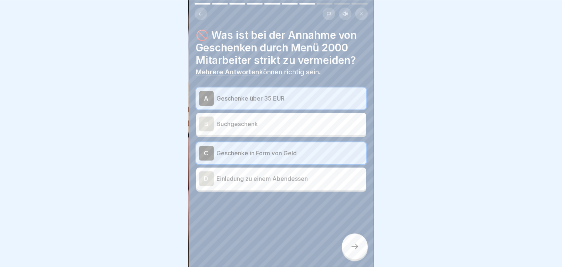
click at [357, 244] on div at bounding box center [355, 246] width 26 height 26
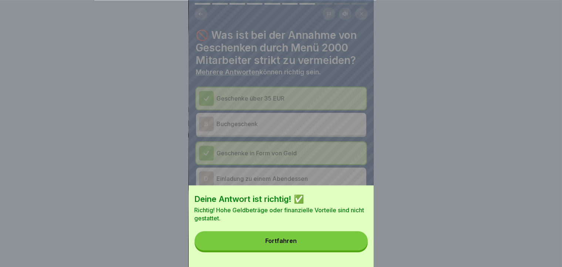
click at [357, 244] on button "Fortfahren" at bounding box center [281, 240] width 173 height 19
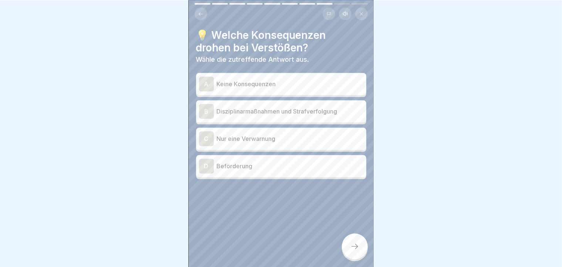
click at [335, 107] on p "Disziplinarmaßnahmen und Strafverfolgung" at bounding box center [290, 111] width 146 height 9
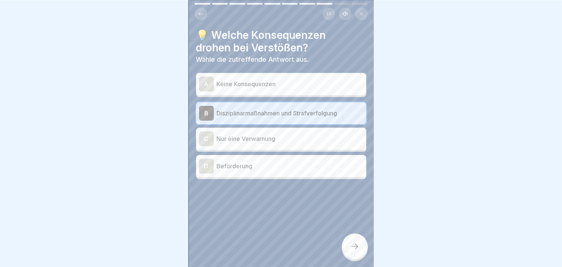
click at [358, 251] on icon at bounding box center [354, 246] width 9 height 9
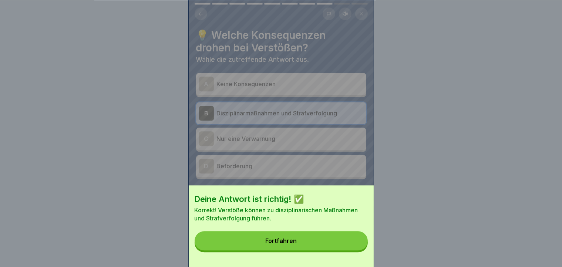
click at [264, 250] on button "Fortfahren" at bounding box center [281, 240] width 173 height 19
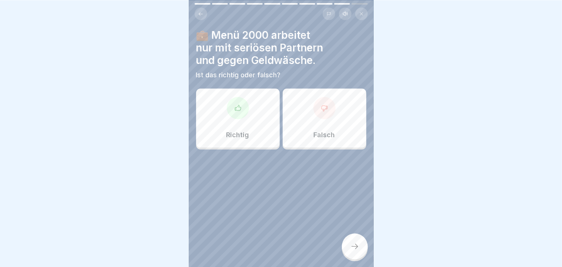
click at [234, 134] on p "Richtig" at bounding box center [237, 135] width 23 height 8
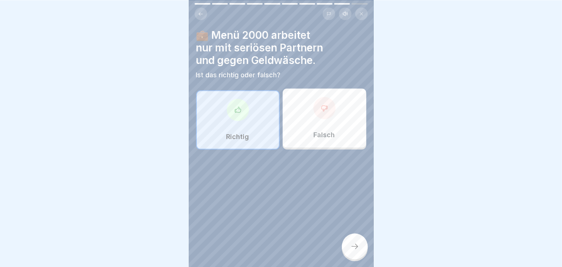
click at [355, 245] on div at bounding box center [355, 246] width 26 height 26
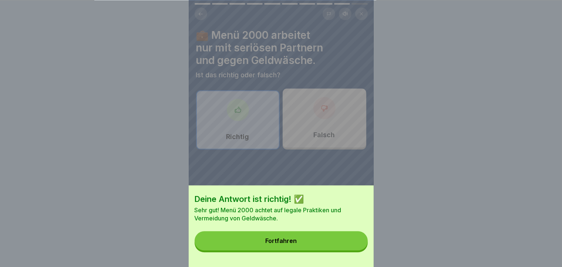
click at [355, 245] on button "Fortfahren" at bounding box center [281, 240] width 173 height 19
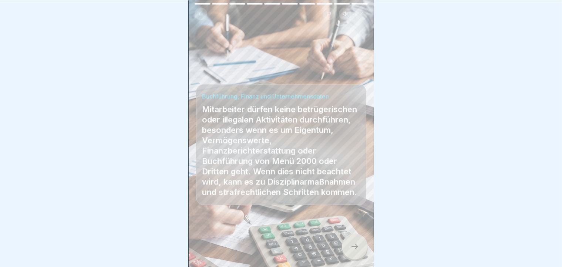
click at [355, 245] on div at bounding box center [355, 246] width 26 height 26
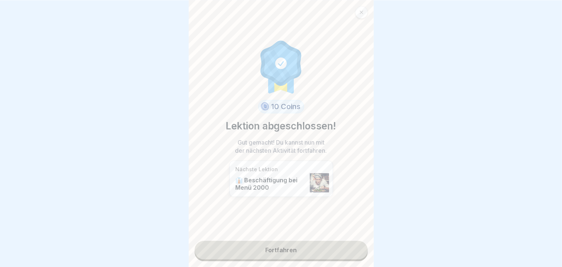
click at [330, 253] on link "Fortfahren" at bounding box center [281, 250] width 173 height 18
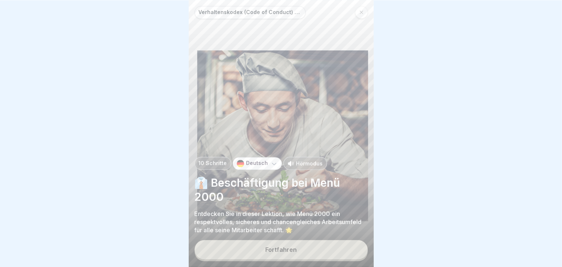
click at [280, 253] on div "Fortfahren" at bounding box center [280, 249] width 31 height 7
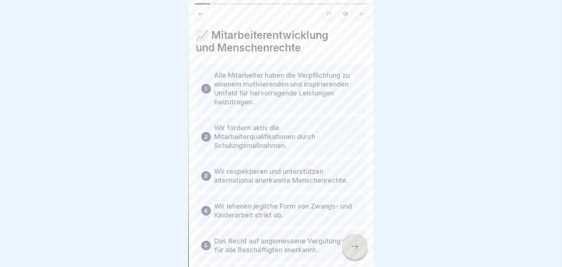
click at [280, 253] on div "5 Das Recht auf angemessene Vergütung wird für alle Beschäftigten anerkannt." at bounding box center [281, 245] width 170 height 31
click at [364, 247] on div at bounding box center [355, 246] width 26 height 26
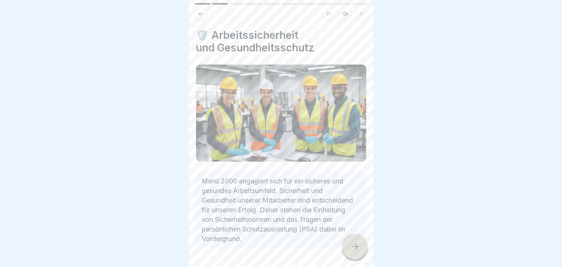
click at [364, 247] on div at bounding box center [355, 246] width 26 height 26
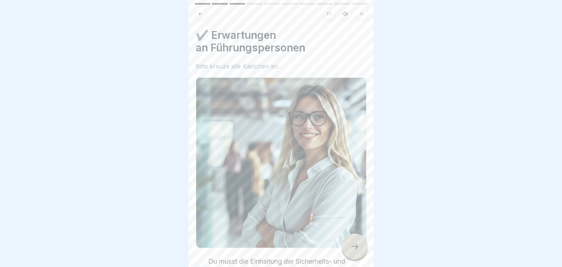
click at [364, 247] on div at bounding box center [355, 246] width 26 height 26
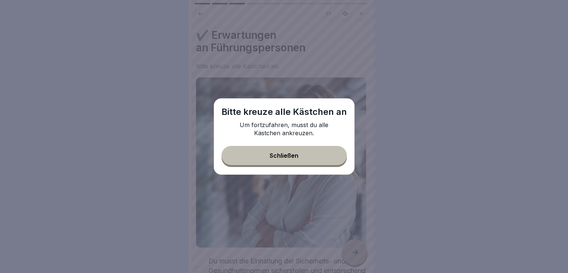
click at [277, 161] on button "Schließen" at bounding box center [284, 155] width 125 height 19
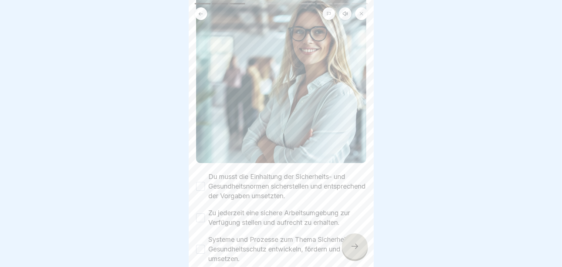
scroll to position [166, 0]
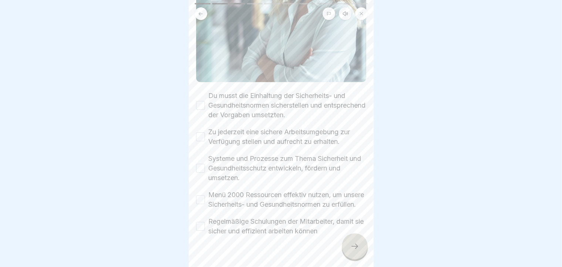
click at [200, 222] on button "Regelmäßige Schulungen der Mitarbeiter, damit sie sicher und effizient arbeiten…" at bounding box center [200, 226] width 9 height 9
click at [199, 195] on button "Menü 2000 Ressourcen effektiv nutzen, um unsere Sicherheits- und Gesundheitsnor…" at bounding box center [200, 199] width 9 height 9
click at [205, 154] on div "Systeme und Prozesse zum Thema Sicherheit und Gesundheitsschutz entwickeln, för…" at bounding box center [281, 168] width 170 height 29
click at [200, 164] on button "Systeme und Prozesse zum Thema Sicherheit und Gesundheitsschutz entwickeln, för…" at bounding box center [200, 168] width 9 height 9
click at [199, 132] on button "Zu jederzeit eine sichere Arbeitsumgebung zur Verfügung stellen und aufrecht zu…" at bounding box center [200, 136] width 9 height 9
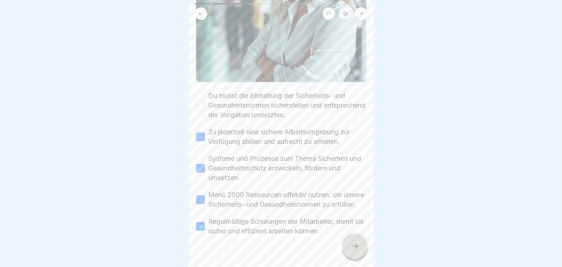
click at [200, 101] on button "Du musst die Einhaltung der Sicherheits- und Gesundheitsnormen sicherstellen un…" at bounding box center [200, 105] width 9 height 9
click at [354, 256] on div at bounding box center [355, 246] width 26 height 26
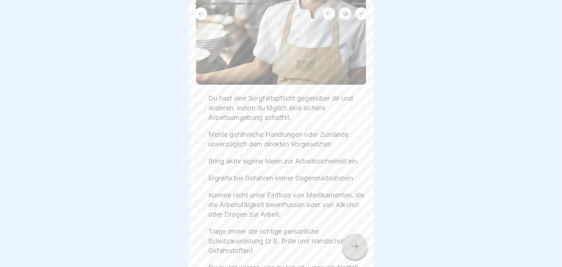
click at [374, 200] on body "Verhaltenskodex (Code of Conduct) Menü 2000 10 Schritte Deutsch Hörmodus 👔 Besc…" at bounding box center [281, 133] width 562 height 267
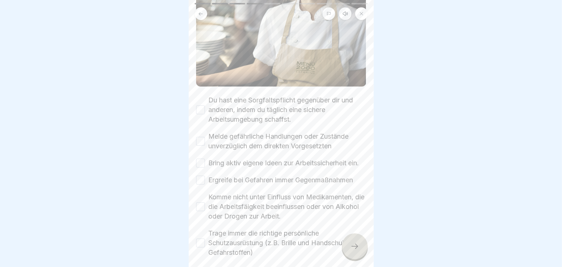
click at [202, 105] on button "Du hast eine Sorgfaltspflicht gegenüber dir und anderen, indem du täglich eine …" at bounding box center [200, 109] width 9 height 9
click at [201, 137] on button "Melde gefährliche Handlungen oder Zustände unverzüglich dem direkten Vorgesetzt…" at bounding box center [200, 141] width 9 height 9
click at [200, 161] on div "Bring aktiv eigene Ideen zur Arbeitssicherheit ein." at bounding box center [277, 163] width 163 height 10
click at [200, 159] on button "Bring aktiv eigene Ideen zur Arbeitssicherheit ein." at bounding box center [200, 163] width 9 height 9
click at [200, 179] on button "Ergreife bei Gefahren immer Gegenmaßnahmen" at bounding box center [200, 180] width 9 height 9
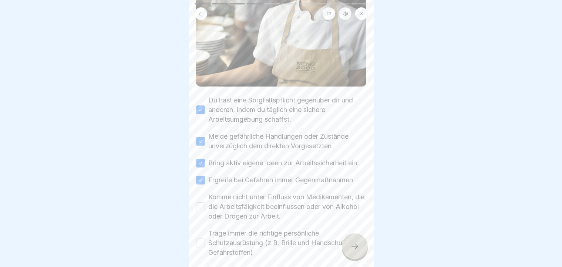
click at [200, 206] on button "Komme nicht unter Einfluss von Medikamenten, die die Arbeitsfäigkeit beeinfluss…" at bounding box center [200, 206] width 9 height 9
click at [200, 239] on button "Trage immer die richtige persönliche Schutzausrüstung (z.B. Brille und Handschu…" at bounding box center [200, 243] width 9 height 9
click at [365, 249] on div at bounding box center [355, 246] width 26 height 26
drag, startPoint x: 370, startPoint y: 177, endPoint x: 359, endPoint y: 214, distance: 38.2
drag, startPoint x: 359, startPoint y: 214, endPoint x: 357, endPoint y: 226, distance: 12.0
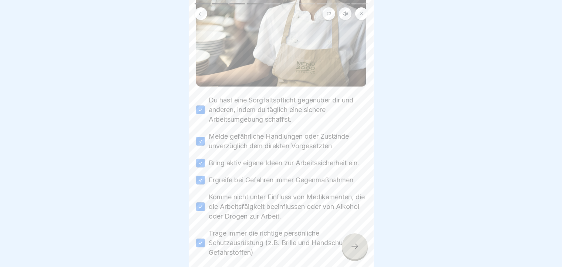
click at [357, 226] on div "Du hast eine Sorgfaltspflicht gegenüber dir und anderen, indem du täglich eine …" at bounding box center [281, 198] width 170 height 206
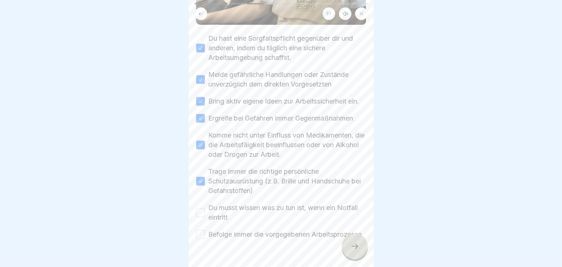
scroll to position [250, 0]
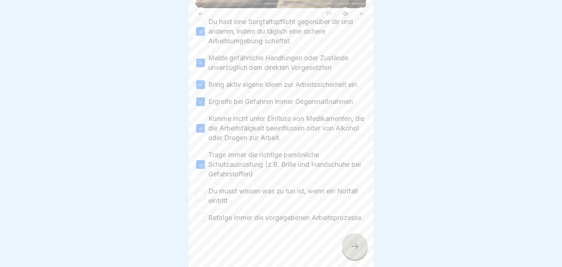
click at [199, 192] on button "Du musst wissen was zu tun ist, wenn ein Notfall eintritt" at bounding box center [200, 196] width 9 height 9
click at [197, 216] on button "Befolge immer die vorgegebenen Arbeitsprozesse" at bounding box center [200, 217] width 9 height 9
click at [343, 254] on div at bounding box center [355, 246] width 26 height 26
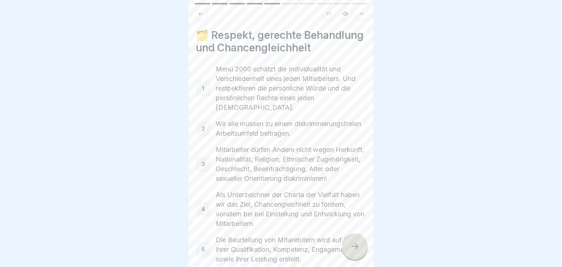
click at [354, 250] on icon at bounding box center [354, 246] width 9 height 9
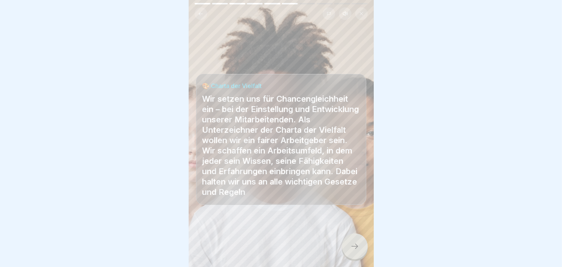
click at [354, 250] on icon at bounding box center [354, 246] width 9 height 9
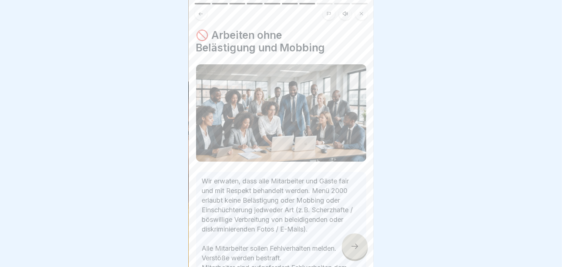
click at [354, 250] on icon at bounding box center [354, 246] width 9 height 9
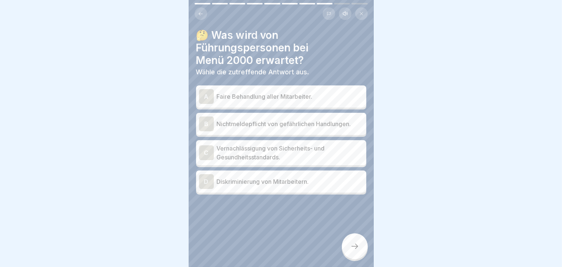
click at [210, 100] on div "A" at bounding box center [206, 96] width 15 height 15
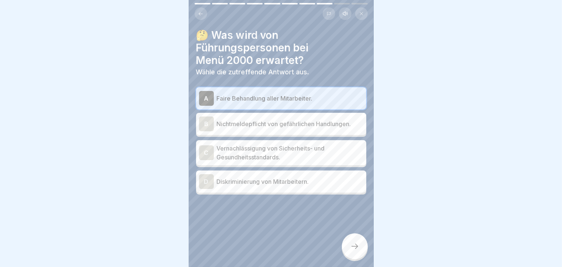
click at [358, 250] on icon at bounding box center [354, 246] width 9 height 9
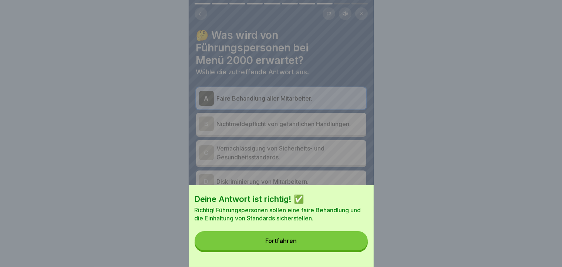
click at [332, 246] on button "Fortfahren" at bounding box center [281, 240] width 173 height 19
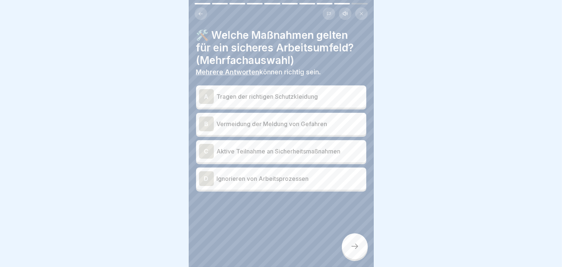
click at [207, 98] on div "A" at bounding box center [206, 96] width 15 height 15
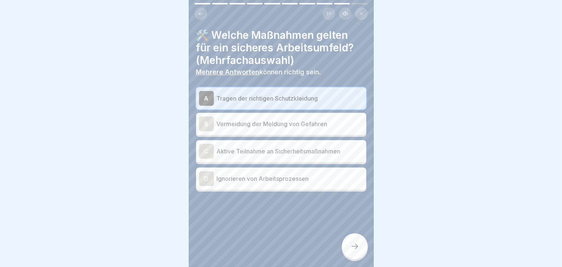
click at [213, 152] on div "C" at bounding box center [206, 151] width 15 height 15
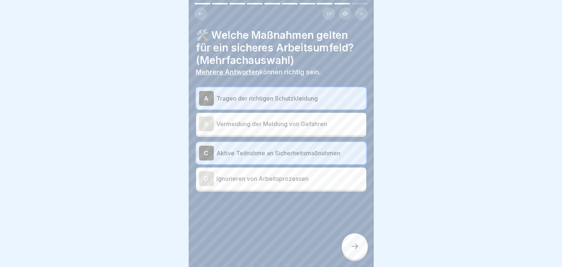
click at [357, 257] on div at bounding box center [355, 246] width 26 height 26
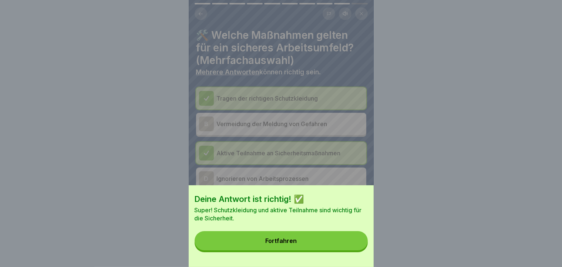
click at [357, 257] on div "Deine Antwort ist richtig! ✅ Super! Schutzkleidung und aktive Teilnahme sind wi…" at bounding box center [281, 226] width 185 height 82
click at [345, 250] on button "Fortfahren" at bounding box center [281, 240] width 173 height 19
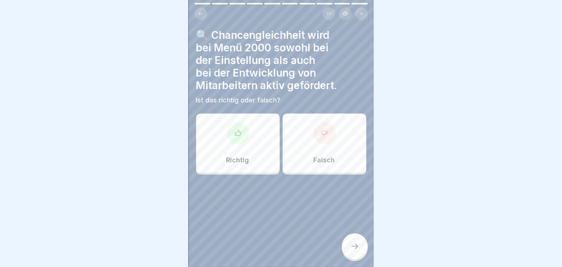
click at [240, 158] on p "Richtig" at bounding box center [237, 160] width 23 height 8
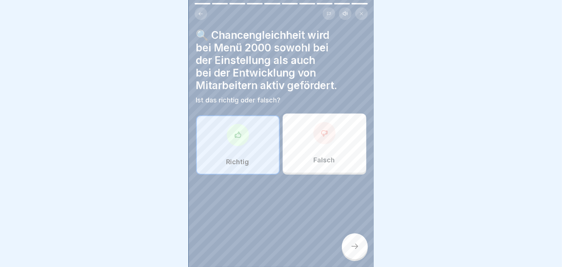
click at [354, 259] on div at bounding box center [355, 246] width 26 height 26
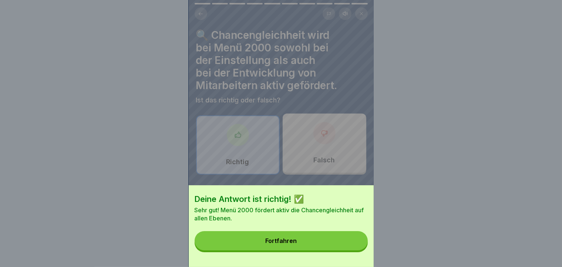
click at [299, 250] on button "Fortfahren" at bounding box center [281, 240] width 173 height 19
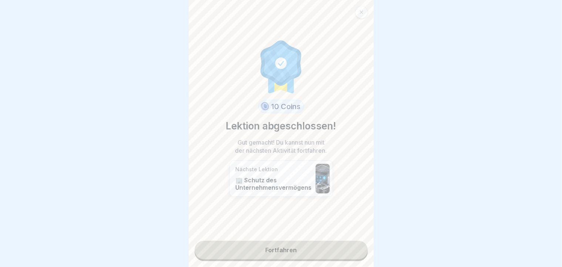
click at [274, 253] on link "Fortfahren" at bounding box center [281, 250] width 173 height 18
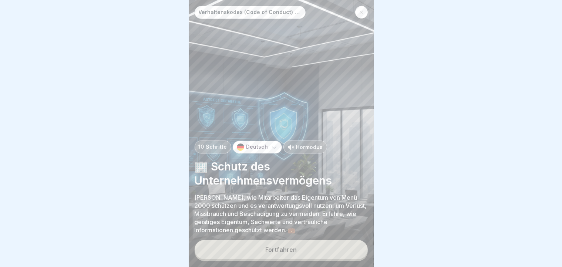
click at [274, 253] on div "Fortfahren" at bounding box center [280, 249] width 31 height 7
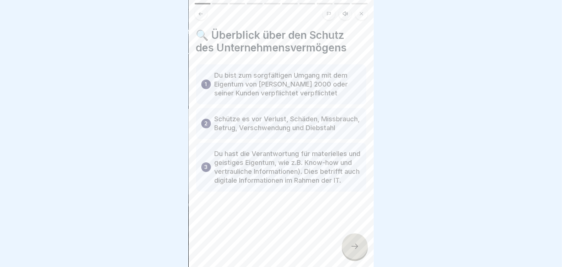
click at [359, 253] on div at bounding box center [355, 246] width 26 height 26
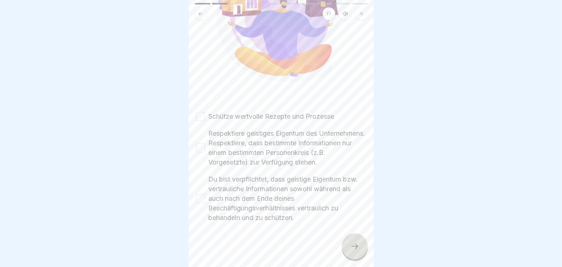
click at [371, 267] on html "Verhaltenskodex (Code of Conduct) Menü 2000 10 Schritte Deutsch Hörmodus 🏢 Schu…" at bounding box center [281, 133] width 562 height 267
click at [199, 200] on button "Du bist verpflichtet, dass geistige Eigentum bzw. vertrauliche Informationen so…" at bounding box center [200, 198] width 9 height 9
click at [199, 136] on div "Respektiere geistiges Eigentum des Unternehmens. Respektiere, dass bestimmte In…" at bounding box center [281, 148] width 170 height 38
click at [199, 143] on button "Respektiere geistiges Eigentum des Unternehmens. Respektiere, dass bestimmte In…" at bounding box center [200, 147] width 9 height 9
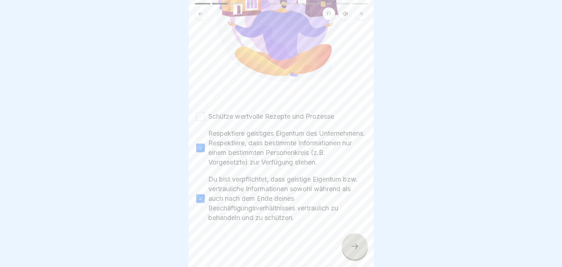
click at [202, 112] on button "Schütze wertvolle Rezepte und Prozesse" at bounding box center [200, 116] width 9 height 9
drag, startPoint x: 370, startPoint y: 269, endPoint x: 359, endPoint y: 261, distance: 13.8
click at [359, 261] on html "Verhaltenskodex (Code of Conduct) Menü 2000 10 Schritte Deutsch Hörmodus 🏢 Schu…" at bounding box center [281, 133] width 562 height 267
click at [359, 259] on div at bounding box center [355, 246] width 26 height 26
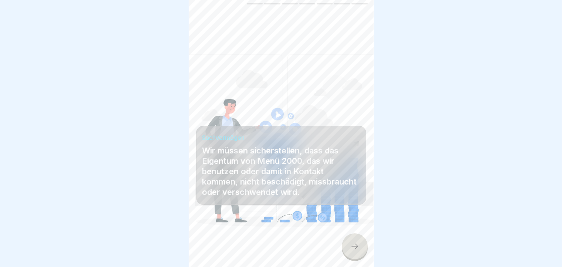
click at [359, 259] on div at bounding box center [355, 246] width 26 height 26
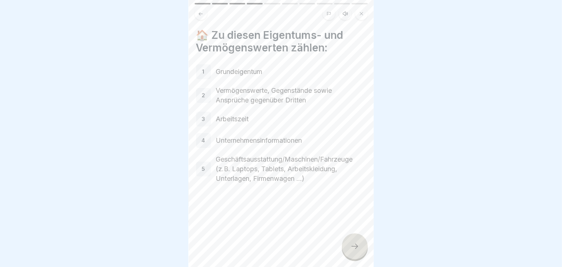
click at [359, 259] on div at bounding box center [355, 246] width 26 height 26
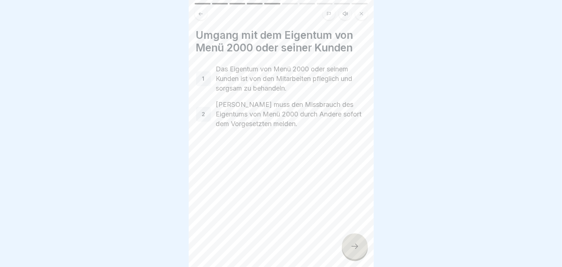
click at [359, 259] on div at bounding box center [355, 246] width 26 height 26
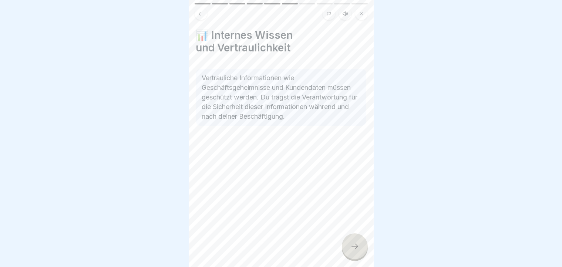
click at [359, 259] on div at bounding box center [355, 246] width 26 height 26
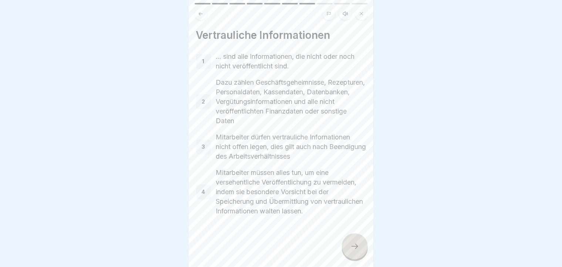
click at [359, 259] on div at bounding box center [355, 246] width 26 height 26
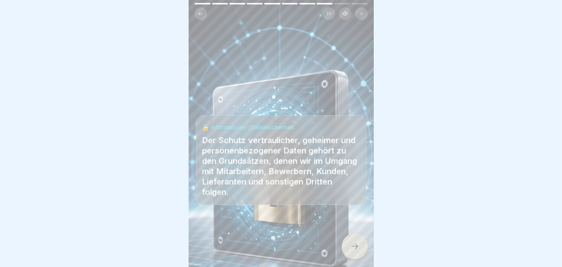
click at [359, 259] on div at bounding box center [355, 246] width 26 height 26
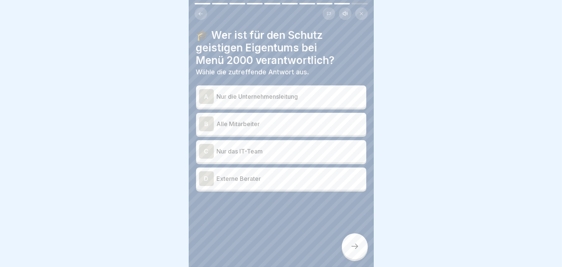
click at [198, 121] on div "B Alle Mitarbeiter" at bounding box center [281, 124] width 170 height 22
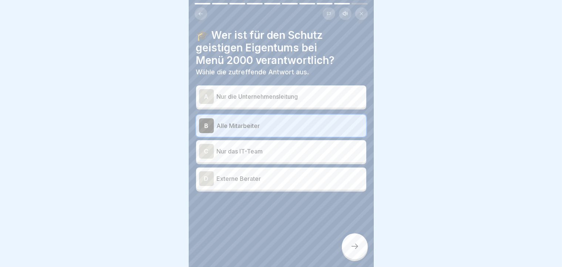
click at [359, 259] on div at bounding box center [355, 246] width 26 height 26
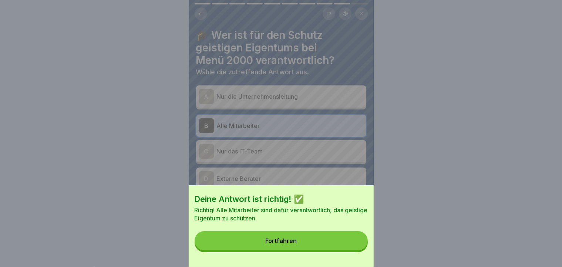
drag, startPoint x: 359, startPoint y: 263, endPoint x: 348, endPoint y: 246, distance: 19.9
click at [348, 246] on div "Deine Antwort ist richtig! ✅ Richtig! Alle Mitarbeiter sind dafür verantwortlic…" at bounding box center [281, 226] width 185 height 82
click at [348, 246] on button "Fortfahren" at bounding box center [281, 240] width 173 height 19
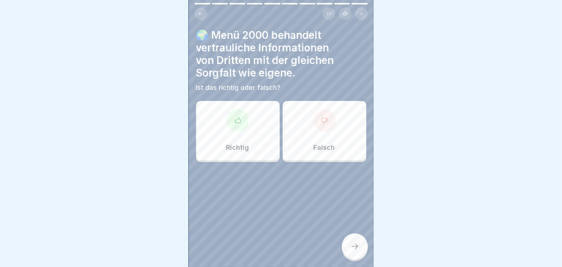
click at [249, 139] on div "Richtig" at bounding box center [238, 130] width 84 height 59
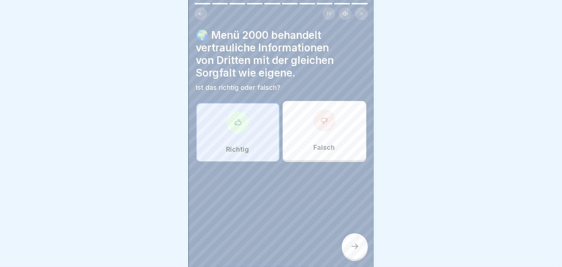
click at [349, 250] on div at bounding box center [355, 246] width 26 height 26
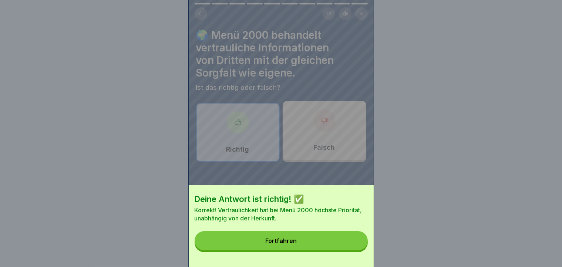
click at [349, 250] on button "Fortfahren" at bounding box center [281, 240] width 173 height 19
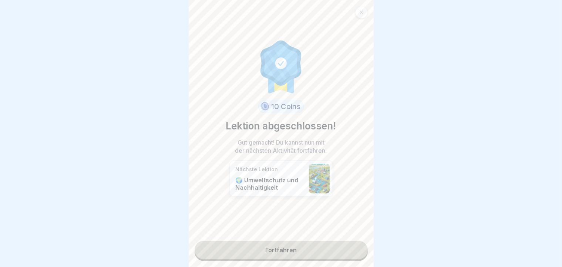
click at [268, 249] on link "Fortfahren" at bounding box center [281, 250] width 173 height 18
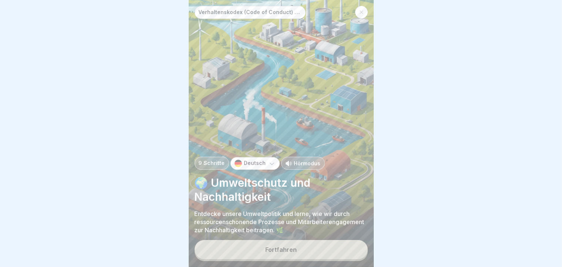
click at [268, 249] on button "Fortfahren" at bounding box center [281, 249] width 173 height 19
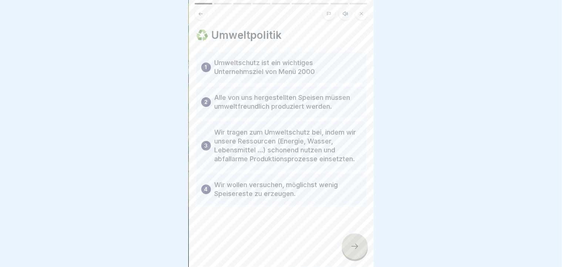
click at [268, 249] on div at bounding box center [281, 227] width 170 height 44
click at [367, 245] on div "♻️ Umweltpolitik 1 Umweltschutz ist ein wichtiges Unternehmsziel von Menü 2000 …" at bounding box center [281, 133] width 185 height 267
click at [358, 250] on icon at bounding box center [354, 246] width 9 height 9
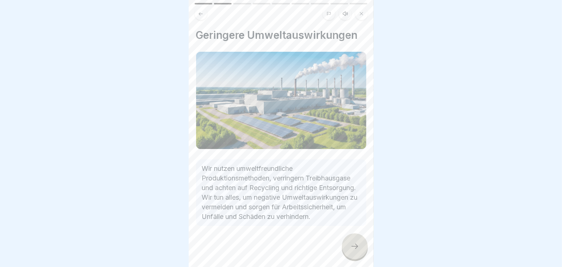
click at [358, 250] on icon at bounding box center [354, 246] width 9 height 9
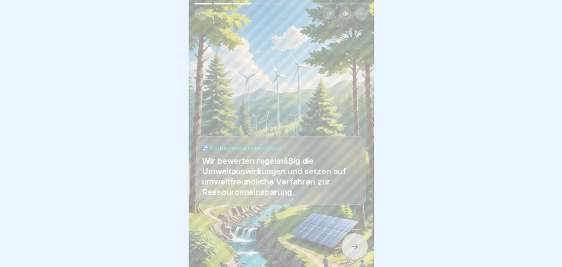
click at [358, 250] on icon at bounding box center [354, 246] width 9 height 9
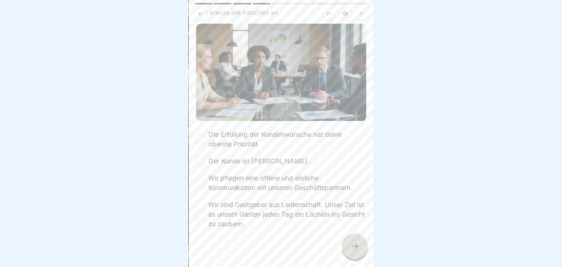
scroll to position [56, 0]
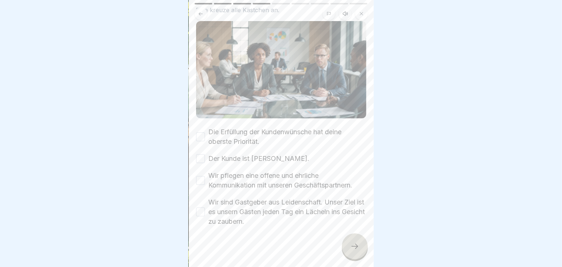
click at [356, 222] on div "🗣️ Kundenorientierung und Dialog Bitte kreuze alle Kästchen an. Die Erfüllung d…" at bounding box center [281, 133] width 185 height 267
click at [203, 204] on div "Wir sind Gastgeber aus Leidenschaft. Unser Ziel ist es unsern Gästen jeden Tag …" at bounding box center [281, 211] width 170 height 29
click at [203, 207] on button "Wir sind Gastgeber aus Leidenschaft. Unser Ziel ist es unsern Gästen jeden Tag …" at bounding box center [200, 211] width 9 height 9
click at [199, 179] on button "Wir pflegen eine offene und ehrliche Kommunikation mit unseren Geschäftspartner…" at bounding box center [200, 180] width 9 height 9
click at [200, 154] on button "Der Kunde ist [PERSON_NAME]." at bounding box center [200, 158] width 9 height 9
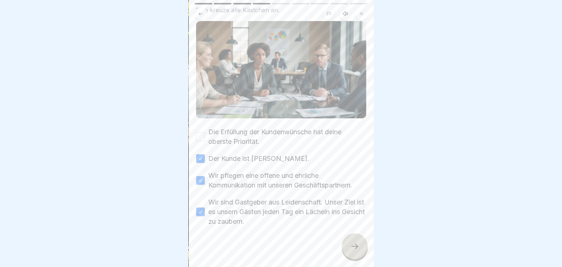
click at [199, 134] on button "Die Erfüllung der Kundenwünsche hat deine oberste Priorität." at bounding box center [200, 136] width 9 height 9
click at [357, 259] on div at bounding box center [355, 246] width 26 height 26
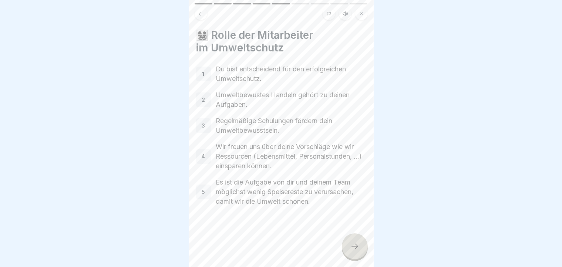
click at [357, 259] on div at bounding box center [355, 246] width 26 height 26
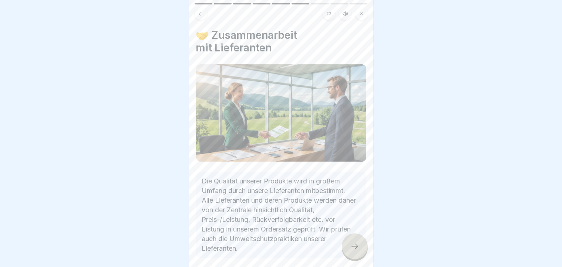
click at [349, 253] on div at bounding box center [355, 246] width 26 height 26
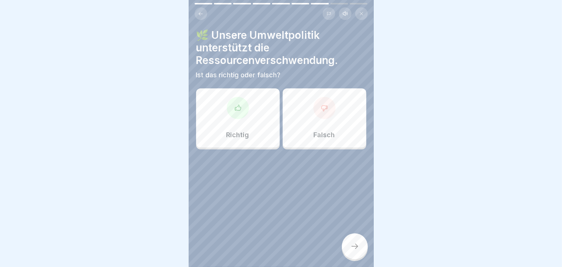
click at [351, 120] on div "Falsch" at bounding box center [325, 117] width 84 height 59
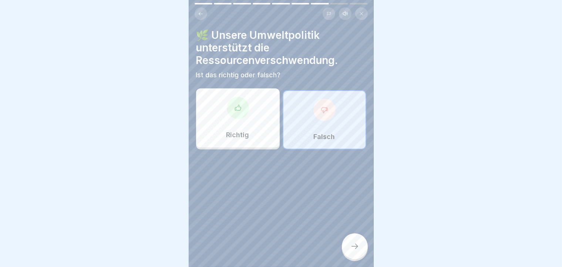
click at [350, 251] on icon at bounding box center [354, 246] width 9 height 9
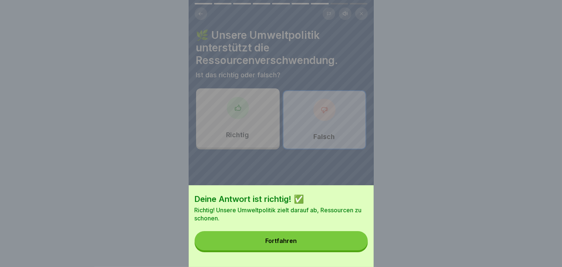
click at [338, 257] on div "Deine Antwort ist richtig! ✅ Richtig! Unsere Umweltpolitik zielt darauf ab, Res…" at bounding box center [281, 226] width 185 height 82
click at [320, 240] on button "Fortfahren" at bounding box center [281, 240] width 173 height 19
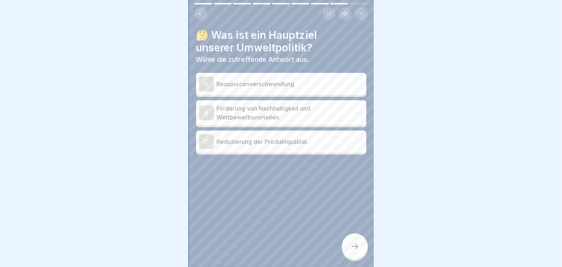
click at [305, 114] on p "Förderung von Nachhaltigkeit und Wettbewerbsvorteilen." at bounding box center [290, 113] width 146 height 18
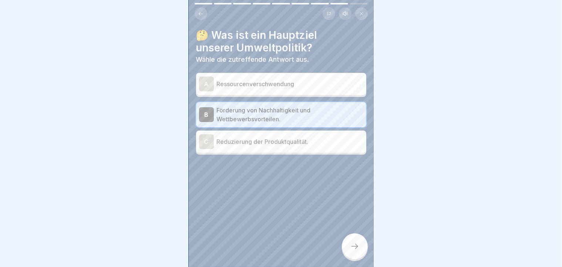
click at [354, 251] on icon at bounding box center [354, 246] width 9 height 9
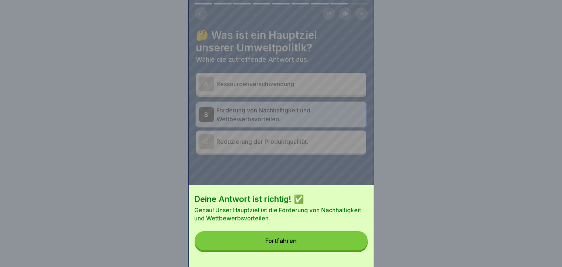
click at [354, 250] on button "Fortfahren" at bounding box center [281, 240] width 173 height 19
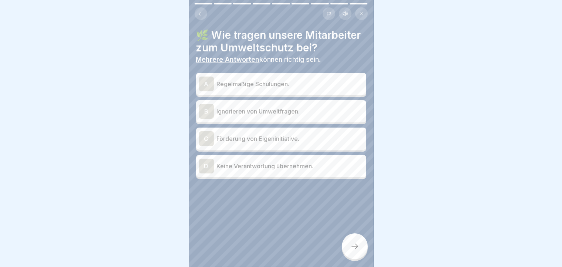
click at [297, 88] on div "A Regelmäßige Schulungen." at bounding box center [281, 84] width 170 height 22
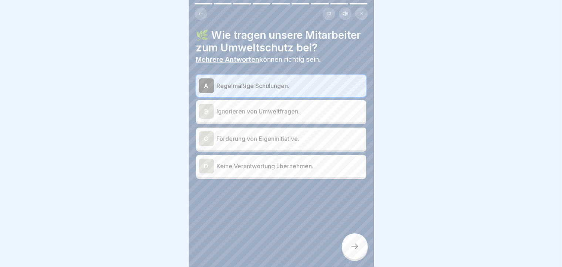
click at [265, 143] on p "Förderung von Eigeninitiative." at bounding box center [290, 138] width 146 height 9
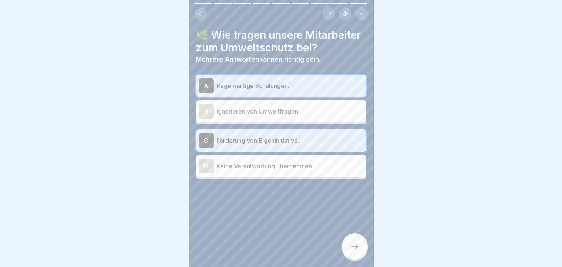
click at [358, 251] on icon at bounding box center [354, 246] width 9 height 9
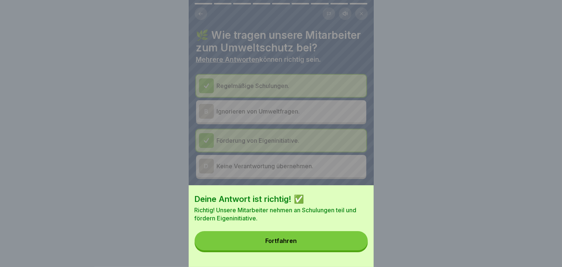
click at [358, 250] on button "Fortfahren" at bounding box center [281, 240] width 173 height 19
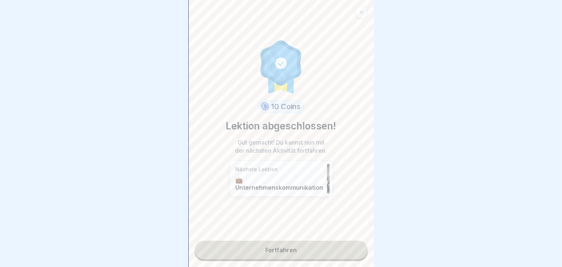
click at [317, 246] on link "Fortfahren" at bounding box center [281, 250] width 173 height 18
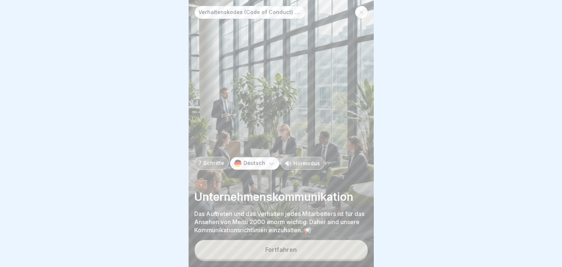
click at [317, 246] on div "Fortfahren" at bounding box center [281, 250] width 173 height 21
click at [298, 251] on button "Fortfahren" at bounding box center [281, 249] width 173 height 19
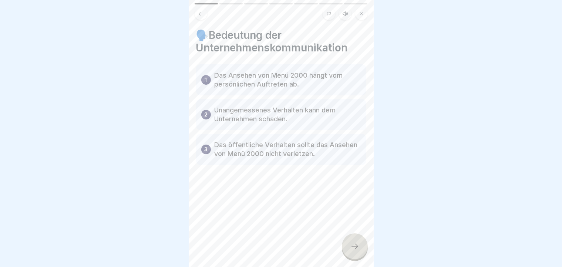
click at [298, 251] on div "🗣️Bedeutung der Unternehmenskommunikation 1 Das Ansehen von [PERSON_NAME] 2000 …" at bounding box center [281, 133] width 185 height 267
click at [356, 248] on div at bounding box center [355, 246] width 26 height 26
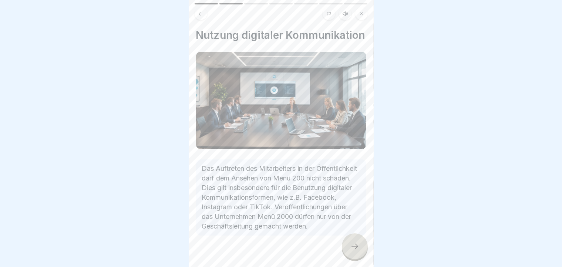
click at [356, 248] on div at bounding box center [355, 246] width 26 height 26
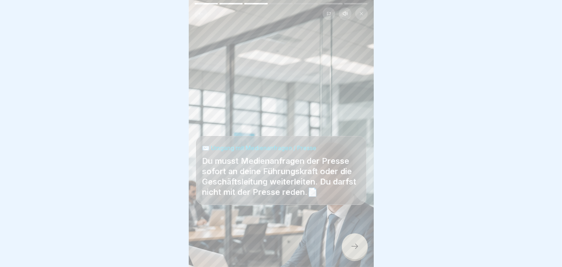
click at [356, 248] on div at bounding box center [355, 246] width 26 height 26
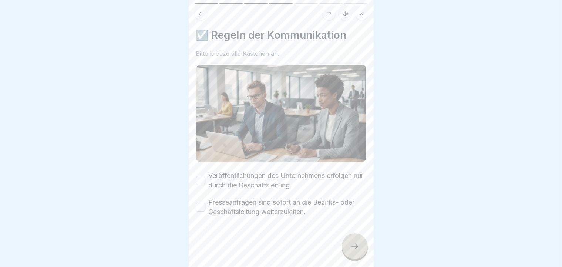
click at [203, 176] on button "Veröffentlichungen des Unternehmens erfolgen nur durch die Geschäftsleitung." at bounding box center [200, 180] width 9 height 9
click at [200, 208] on div "Presseanfragen sind sofort an die Bezirks- oder Geschäftsleitung weiterzuleiten." at bounding box center [281, 206] width 170 height 19
click at [201, 206] on button "Presseanfragen sind sofort an die Bezirks- oder Geschäftsleitung weiterzuleiten." at bounding box center [200, 207] width 9 height 9
click at [359, 252] on div at bounding box center [355, 246] width 26 height 26
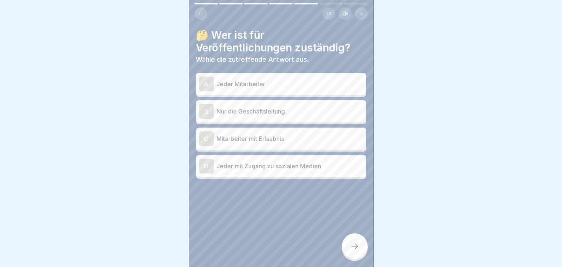
click at [279, 108] on p "Nur die Geschäftsleitung" at bounding box center [290, 111] width 146 height 9
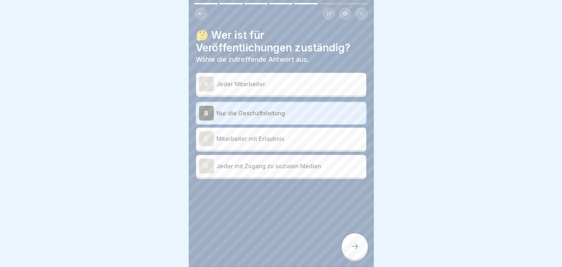
click at [351, 251] on icon at bounding box center [354, 246] width 9 height 9
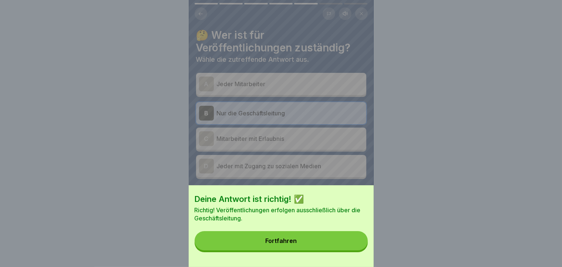
click at [351, 250] on button "Fortfahren" at bounding box center [281, 240] width 173 height 19
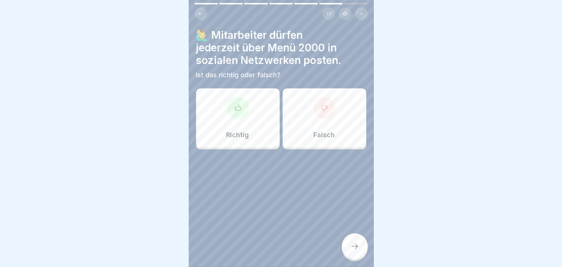
click at [354, 115] on div "Falsch" at bounding box center [325, 117] width 84 height 59
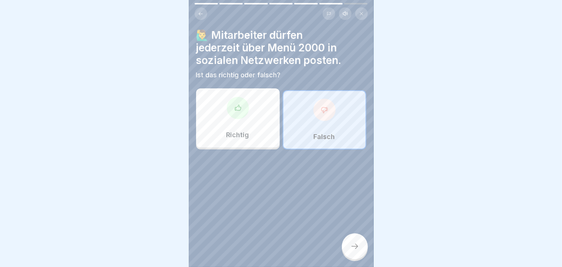
click at [351, 251] on icon at bounding box center [354, 246] width 9 height 9
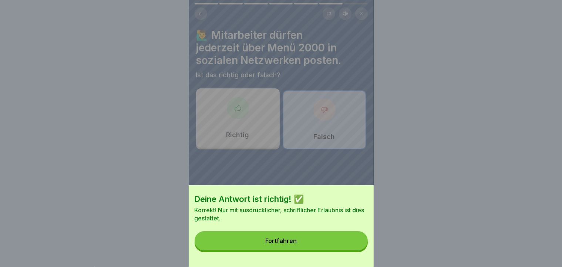
click at [351, 250] on button "Fortfahren" at bounding box center [281, 240] width 173 height 19
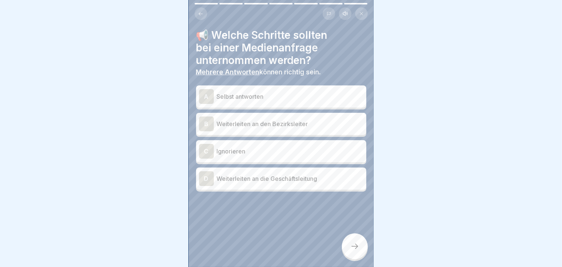
click at [276, 113] on div "B Weiterleiten an den Bezirksleiter" at bounding box center [281, 124] width 170 height 22
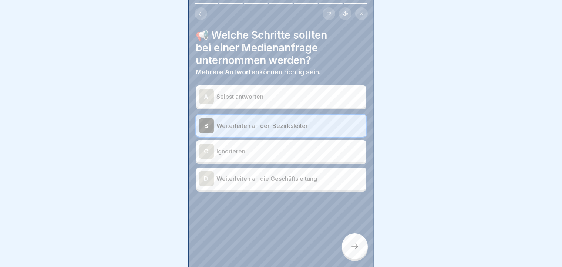
click at [359, 257] on div at bounding box center [355, 246] width 26 height 26
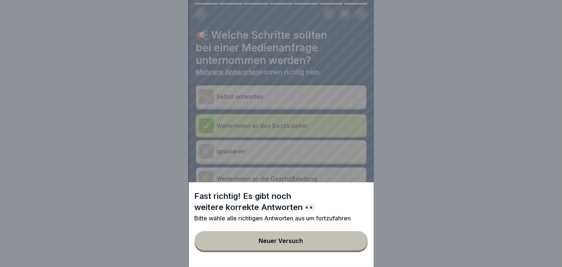
click at [359, 257] on div "Fast richtig! Es gibt noch weitere korrekte Antworten 👀 Bitte wähle alle richti…" at bounding box center [281, 224] width 185 height 85
click at [347, 250] on button "Neuer Versuch" at bounding box center [281, 240] width 173 height 19
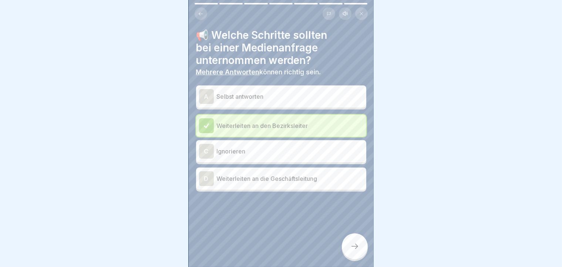
click at [281, 183] on div "D Weiterleiten an die Geschäftsleitung" at bounding box center [281, 178] width 164 height 15
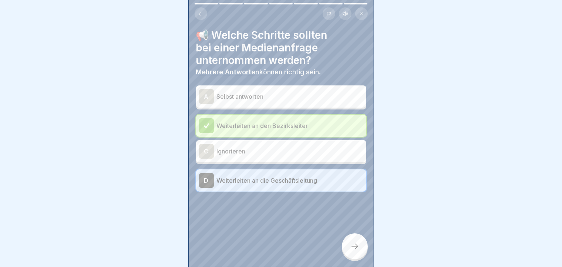
click at [367, 258] on div "📢 Welche Schritte sollten bei einer Medienanfrage unternommen werden? Mehrere A…" at bounding box center [281, 133] width 185 height 267
click at [354, 251] on icon at bounding box center [354, 246] width 9 height 9
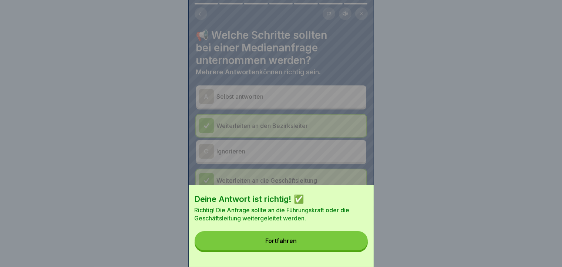
click at [354, 250] on button "Fortfahren" at bounding box center [281, 240] width 173 height 19
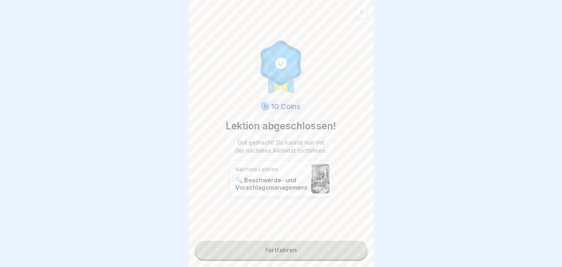
click at [345, 253] on link "Fortfahren" at bounding box center [281, 250] width 173 height 18
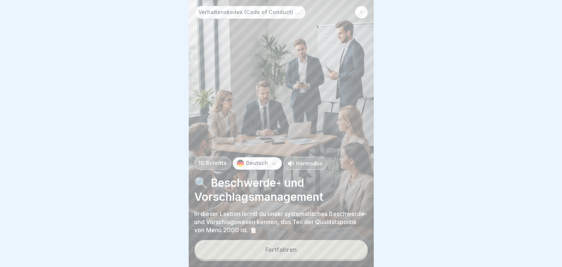
click at [311, 253] on button "Fortfahren" at bounding box center [281, 249] width 173 height 19
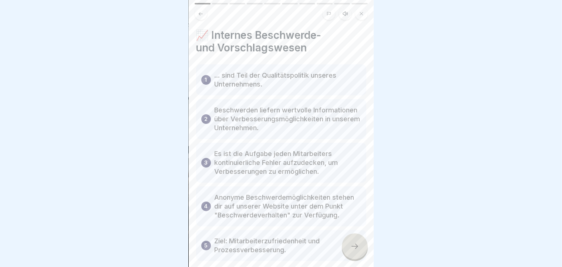
click at [351, 250] on icon at bounding box center [354, 246] width 9 height 9
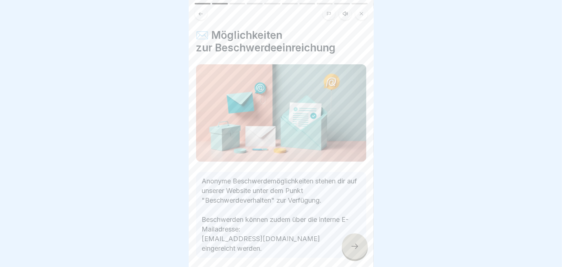
click at [351, 250] on icon at bounding box center [354, 246] width 9 height 9
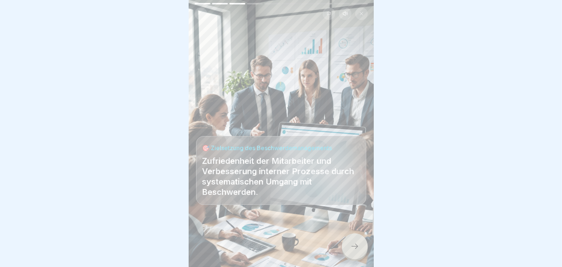
click at [351, 250] on icon at bounding box center [354, 246] width 9 height 9
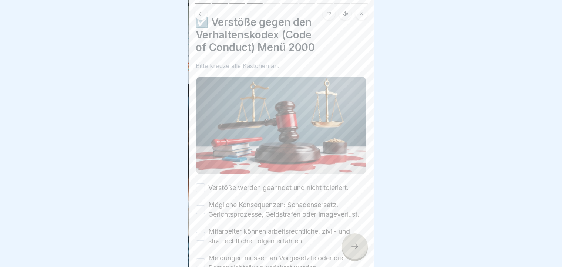
scroll to position [68, 0]
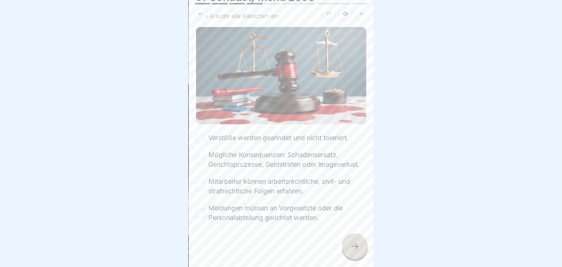
click at [201, 212] on button "Meldungen müssen an Vorgesetzte oder die Personalabteilung gerichtet werden." at bounding box center [200, 213] width 9 height 9
click at [200, 188] on button "Mitarbeiter können arbeitsrechtliche, zivil- und strafrechtliche Folgen erfahre…" at bounding box center [200, 186] width 9 height 9
click at [200, 155] on button "Mögliche Konsequenzen: Schadensersatz, Gerichtsprozesse, Geldstrafen oder Image…" at bounding box center [200, 159] width 9 height 9
click at [202, 134] on button "Verstöße werden geahndet und nicht toleriert." at bounding box center [200, 138] width 9 height 9
click at [358, 251] on icon at bounding box center [354, 246] width 9 height 9
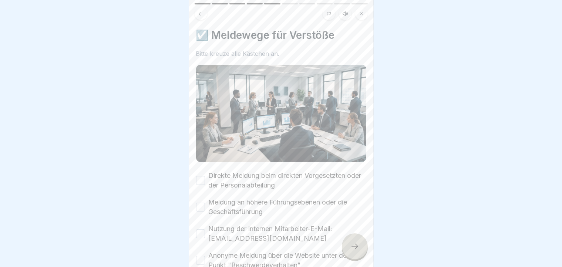
click at [201, 257] on button "Anonyme Meldung über die Website unter dem Punkt "Beschwerdeverhalten"" at bounding box center [200, 260] width 9 height 9
click at [204, 229] on button "Nutzung der internen Mitarbeiter-E-Mail: [EMAIL_ADDRESS][DOMAIN_NAME]" at bounding box center [200, 233] width 9 height 9
click at [199, 204] on button "Meldung an höhere Führungsebenen oder die Geschäftsführung" at bounding box center [200, 207] width 9 height 9
click at [197, 179] on button "Direkte Meldung beim direkten Vorgesetzten oder der Personalabteilung" at bounding box center [200, 180] width 9 height 9
click at [352, 251] on icon at bounding box center [354, 246] width 9 height 9
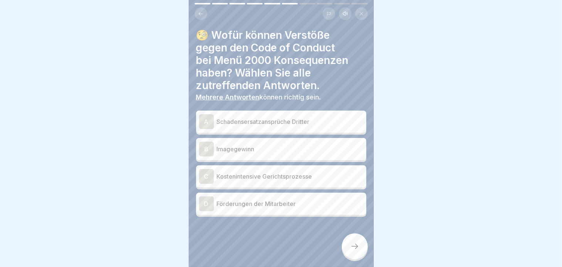
click at [320, 117] on div "A Schadensersatzansprüche Dritter" at bounding box center [281, 121] width 164 height 15
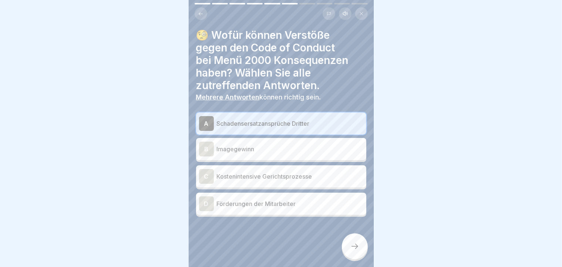
click at [260, 171] on div "C Kostenintensive Gerichtsprozesse" at bounding box center [281, 176] width 164 height 15
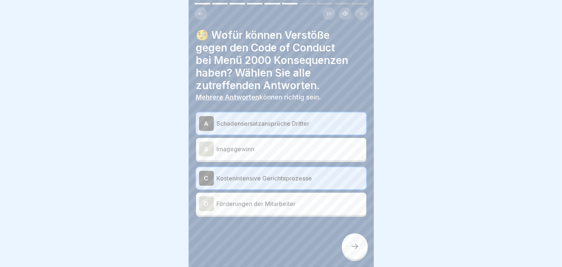
click at [349, 259] on div at bounding box center [355, 246] width 26 height 26
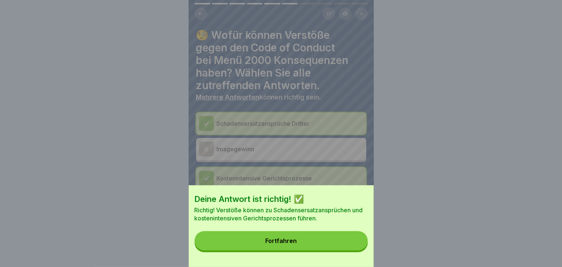
click at [319, 240] on button "Fortfahren" at bounding box center [281, 240] width 173 height 19
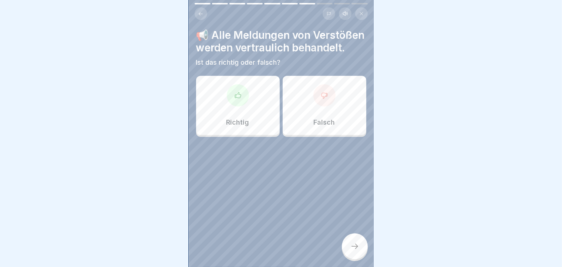
click at [238, 107] on div at bounding box center [238, 95] width 22 height 22
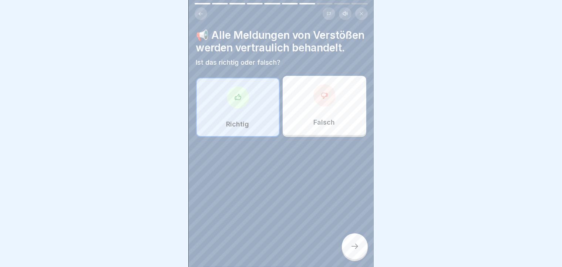
click at [351, 251] on icon at bounding box center [354, 246] width 9 height 9
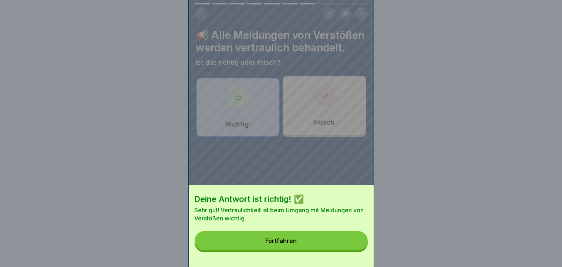
click at [351, 250] on button "Fortfahren" at bounding box center [281, 240] width 173 height 19
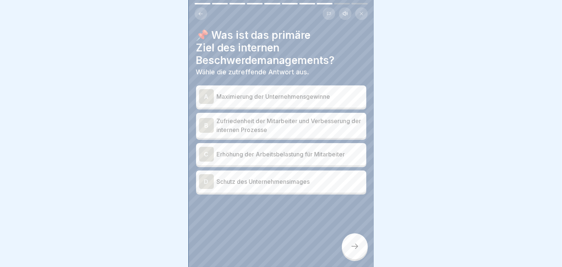
click at [300, 136] on div "B Zufriedenheit der Mitarbeiter und Verbesserung der internen Prozesse" at bounding box center [281, 125] width 170 height 25
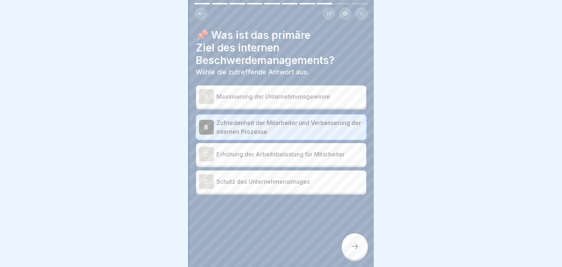
click at [352, 251] on icon at bounding box center [354, 246] width 9 height 9
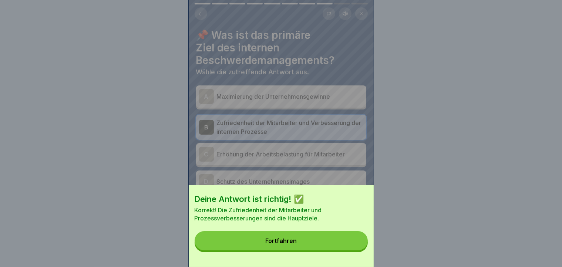
click at [352, 250] on button "Fortfahren" at bounding box center [281, 240] width 173 height 19
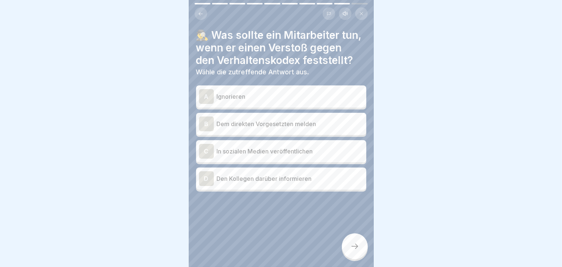
click at [326, 128] on p "Dem direkten Vorgesetzten melden" at bounding box center [290, 123] width 146 height 9
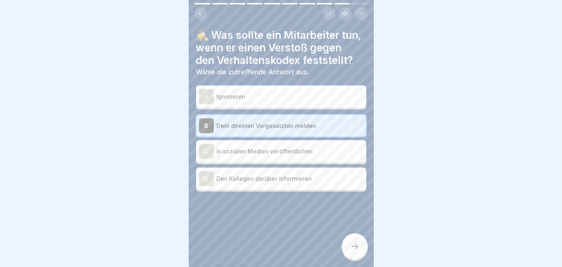
click at [348, 250] on div at bounding box center [355, 246] width 26 height 26
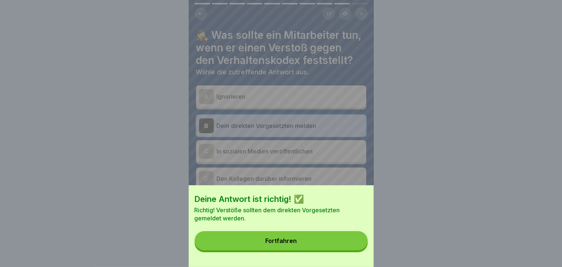
click at [348, 250] on button "Fortfahren" at bounding box center [281, 240] width 173 height 19
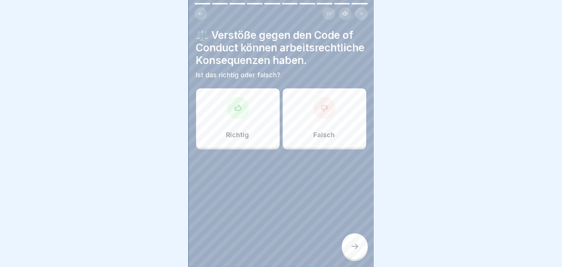
click at [240, 119] on div at bounding box center [238, 108] width 22 height 22
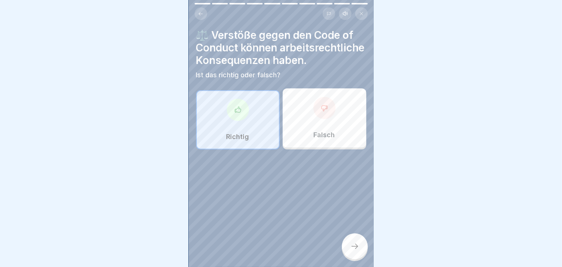
click at [350, 255] on div at bounding box center [355, 246] width 26 height 26
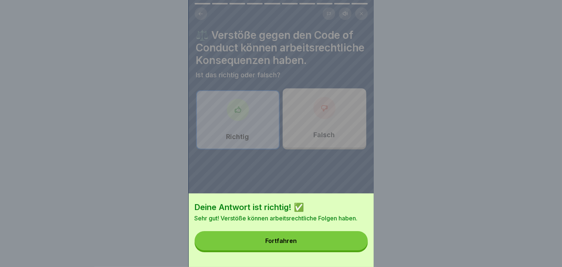
click at [303, 242] on button "Fortfahren" at bounding box center [281, 240] width 173 height 19
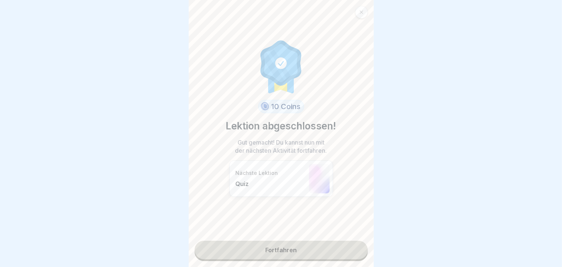
click at [278, 250] on link "Fortfahren" at bounding box center [281, 250] width 173 height 18
click at [269, 254] on link "Fortfahren" at bounding box center [281, 250] width 173 height 18
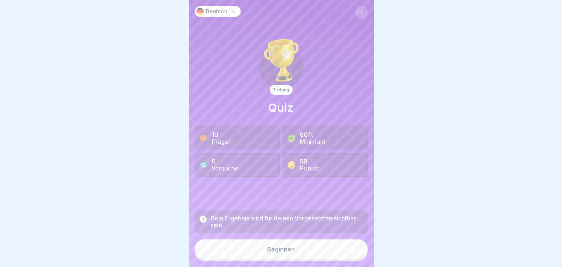
click at [291, 253] on div "Beginnen" at bounding box center [281, 249] width 28 height 7
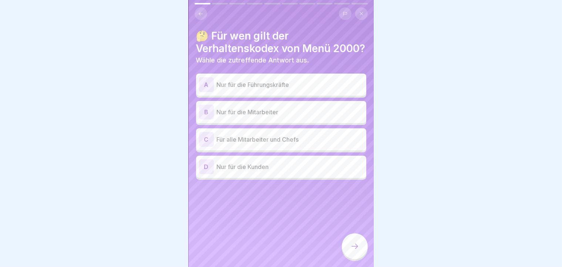
click at [288, 116] on p "Nur für die Mitarbeiter" at bounding box center [290, 112] width 146 height 9
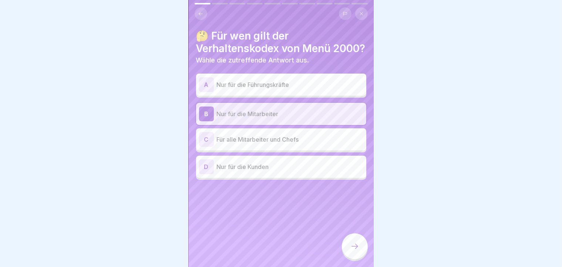
click at [351, 250] on icon at bounding box center [354, 246] width 9 height 9
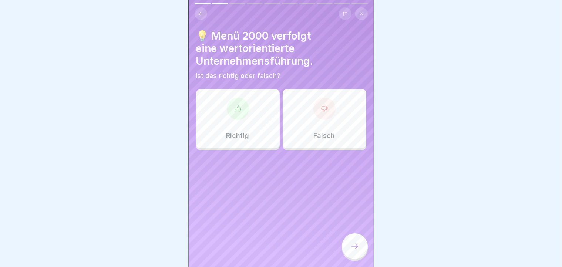
click at [257, 134] on div "Richtig" at bounding box center [238, 118] width 84 height 59
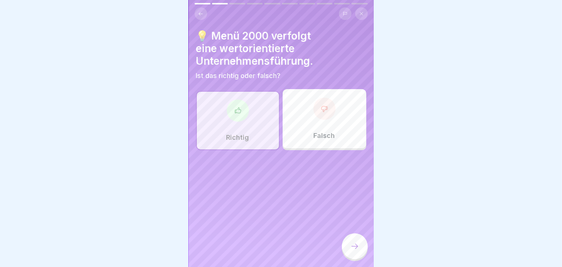
click at [347, 257] on div at bounding box center [355, 246] width 26 height 26
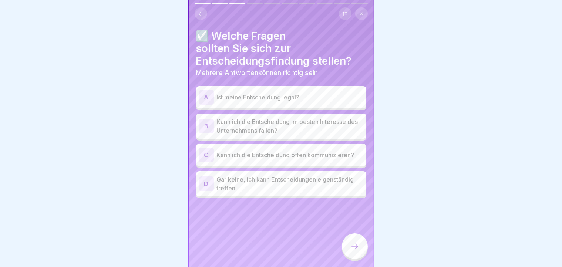
click at [250, 158] on p "Kann ich die Entscheidung offen kommunizieren?" at bounding box center [290, 155] width 146 height 9
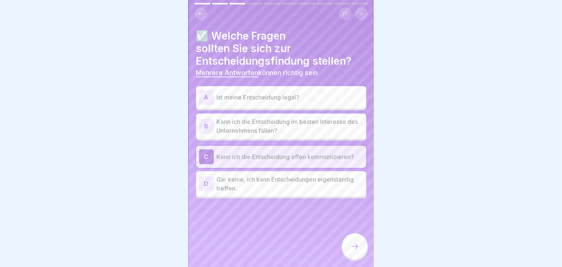
click at [255, 129] on p "Kann ich die Entscheidung im besten Interesse des Unternehmens fällen?" at bounding box center [290, 126] width 146 height 18
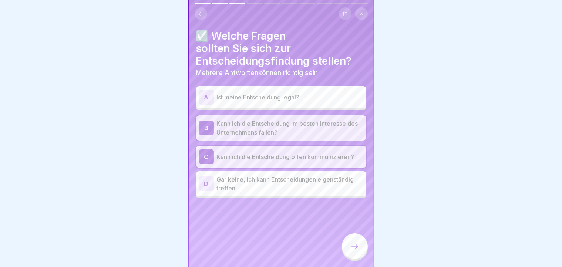
click at [357, 251] on icon at bounding box center [354, 246] width 9 height 9
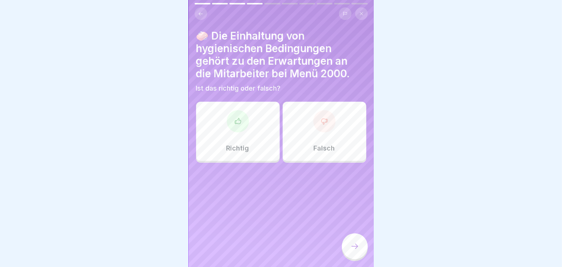
click at [245, 143] on div "Richtig" at bounding box center [238, 131] width 84 height 59
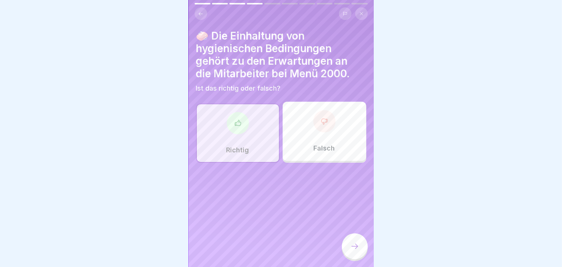
click at [359, 259] on div at bounding box center [355, 246] width 26 height 26
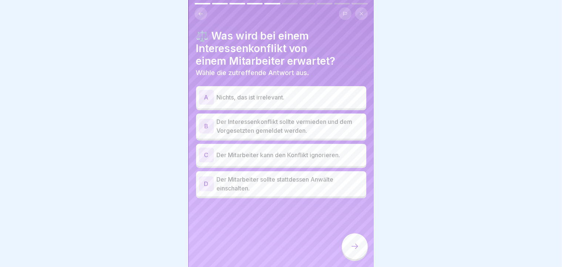
click at [314, 128] on p "Der Interessenkonflikt sollte vermieden und dem Vorgesetzten gemeldet werden." at bounding box center [290, 126] width 146 height 18
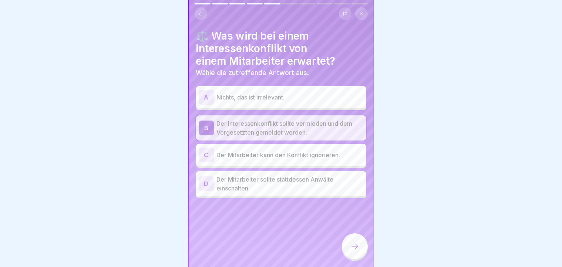
click at [354, 259] on div at bounding box center [355, 246] width 26 height 26
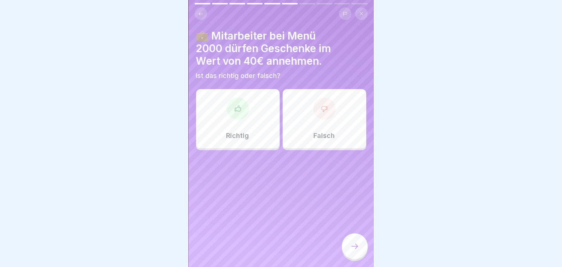
click at [324, 112] on div at bounding box center [324, 109] width 22 height 22
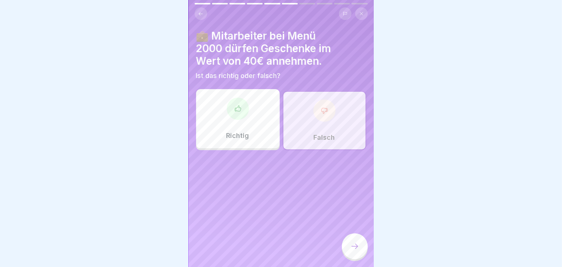
click at [352, 251] on icon at bounding box center [354, 246] width 9 height 9
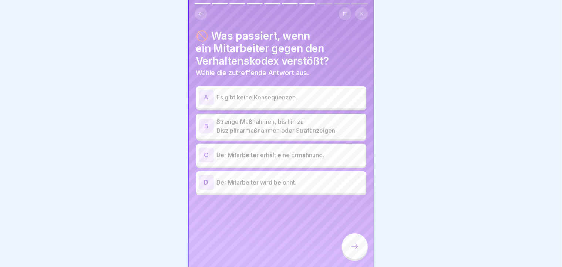
click at [298, 128] on p "Strenge Maßnahmen, bis hin zu Disziplinarmaßnahmen oder Strafanzeigen." at bounding box center [290, 126] width 146 height 18
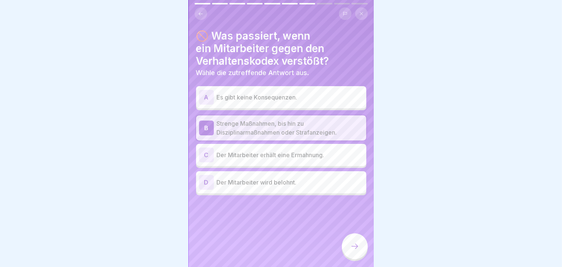
click at [354, 251] on icon at bounding box center [354, 246] width 9 height 9
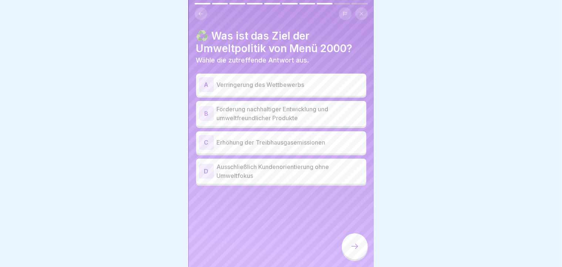
click at [283, 121] on p "Förderung nachhaltiger Entwicklung und umweltfreundlicher Produkte" at bounding box center [290, 114] width 146 height 18
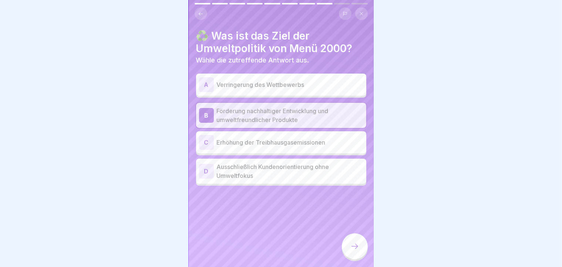
click at [355, 251] on icon at bounding box center [354, 246] width 9 height 9
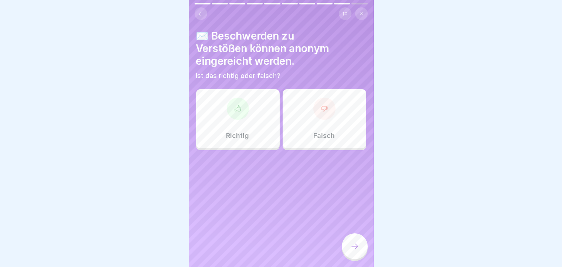
click at [234, 124] on div "Richtig" at bounding box center [238, 118] width 84 height 59
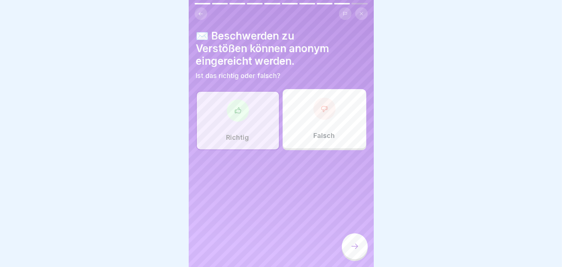
click at [358, 259] on div at bounding box center [355, 246] width 26 height 26
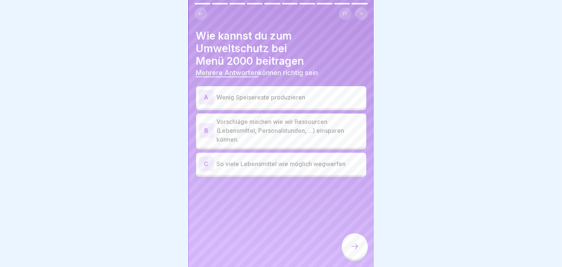
click at [322, 126] on p "Vorschläge machen wie wir Ressourcen (Lebensmittel, Personalstunden, ...) einsp…" at bounding box center [290, 130] width 146 height 27
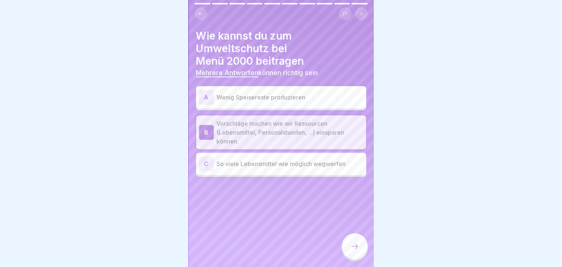
click at [359, 259] on div at bounding box center [355, 246] width 26 height 26
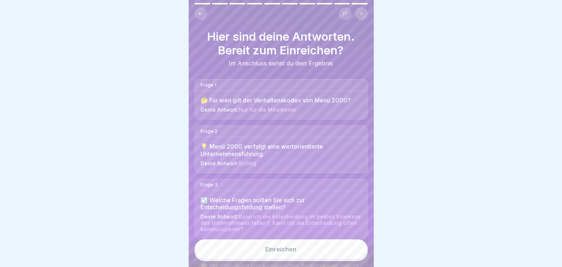
click at [359, 259] on button "Einreichen" at bounding box center [281, 249] width 173 height 20
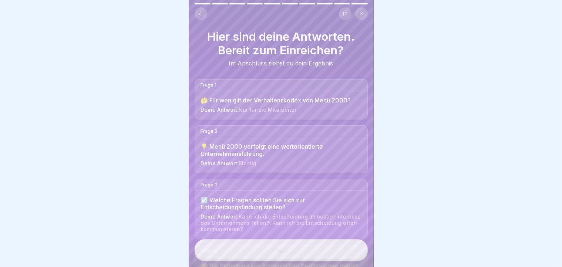
click at [359, 259] on div "Einreichen" at bounding box center [281, 250] width 185 height 34
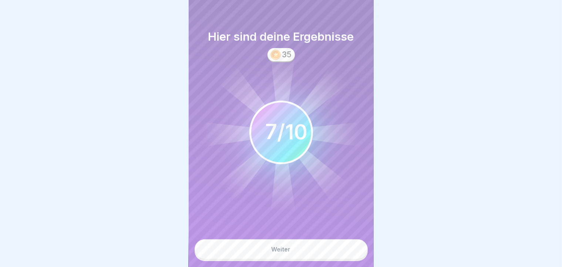
click at [337, 254] on button "Weiter" at bounding box center [281, 249] width 173 height 20
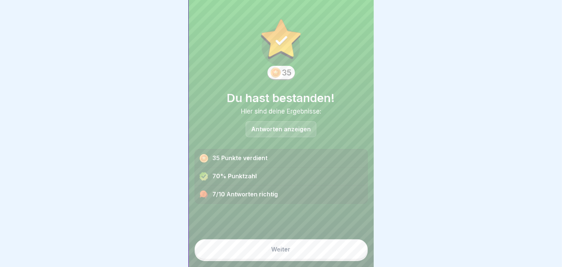
click at [293, 254] on button "Weiter" at bounding box center [281, 249] width 173 height 20
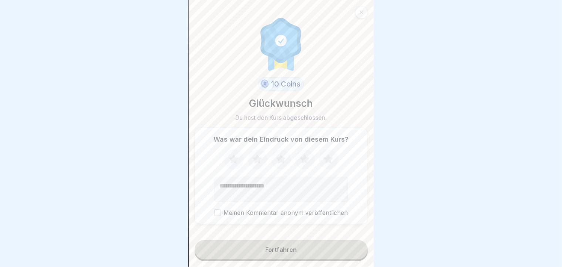
click at [232, 161] on icon at bounding box center [234, 158] width 10 height 9
click at [214, 216] on button "Meinen Kommentar anonym veröffentlichen" at bounding box center [217, 212] width 7 height 7
click at [223, 259] on button "Fortfahren" at bounding box center [281, 249] width 173 height 19
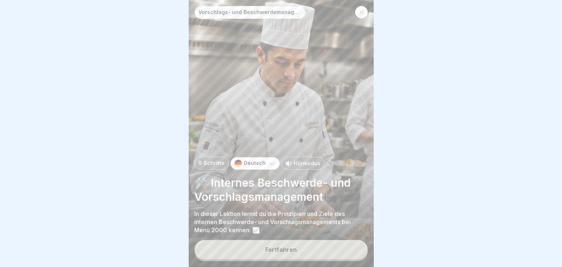
click at [223, 259] on button "Fortfahren" at bounding box center [281, 249] width 173 height 19
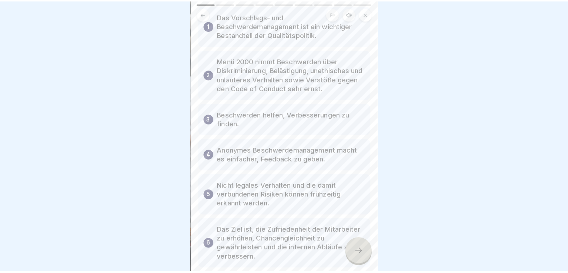
scroll to position [108, 0]
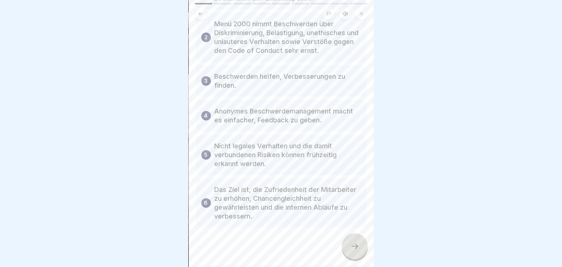
click at [365, 244] on div "Vorschlags- und Beschwerdemanagement bei Menü 2000 1 Das Vorschlags- und Beschw…" at bounding box center [281, 133] width 185 height 267
click at [361, 250] on div at bounding box center [355, 246] width 26 height 26
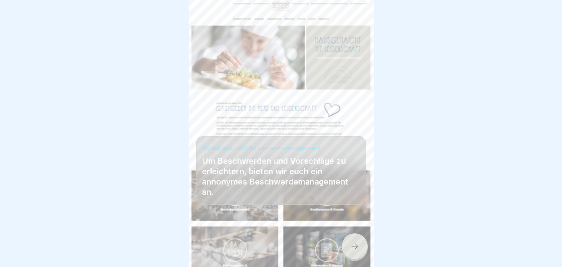
click at [361, 250] on div at bounding box center [355, 246] width 26 height 26
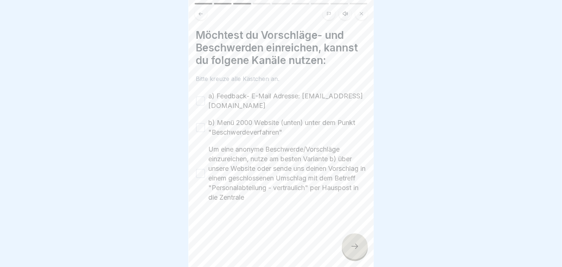
click at [361, 250] on div at bounding box center [355, 246] width 26 height 26
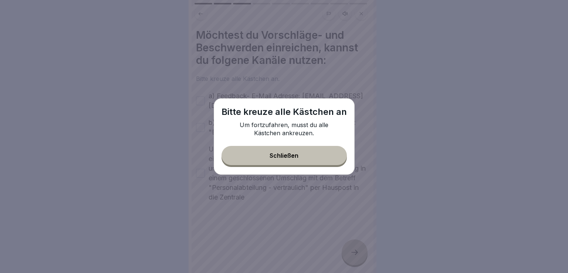
click at [270, 158] on button "Schließen" at bounding box center [284, 155] width 125 height 19
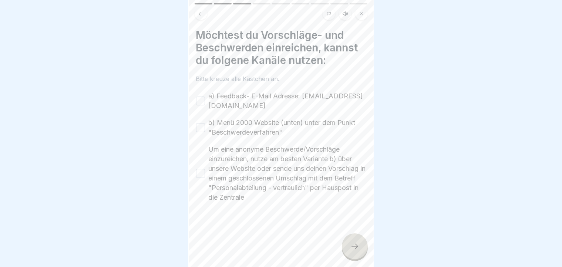
click at [196, 104] on div "Möchtest du Vorschläge- und Beschwerden einreichen, kannst du folgene Kanäle nu…" at bounding box center [281, 133] width 185 height 267
click at [197, 102] on button "a) Feedback- E-Mail Adresse: [EMAIL_ADDRESS][DOMAIN_NAME]" at bounding box center [200, 101] width 9 height 9
click at [198, 134] on div "b) Menü 2000 Website (unten) unter dem Punkt "Beschwerdeverfahren"" at bounding box center [281, 127] width 170 height 19
click at [199, 129] on button "b) Menü 2000 Website (unten) unter dem Punkt "Beschwerdeverfahren"" at bounding box center [200, 127] width 9 height 9
click at [202, 176] on button "Um eine anonyme Beschwerde/Vorschläge einzureichen, nutze am besten Variante b)…" at bounding box center [200, 173] width 9 height 9
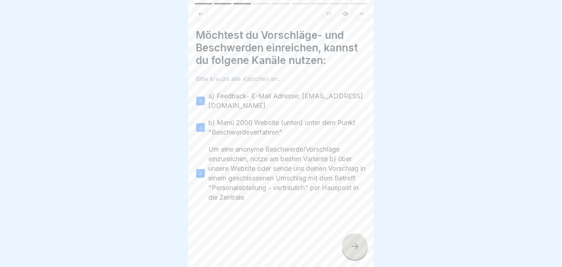
click at [358, 251] on icon at bounding box center [354, 246] width 9 height 9
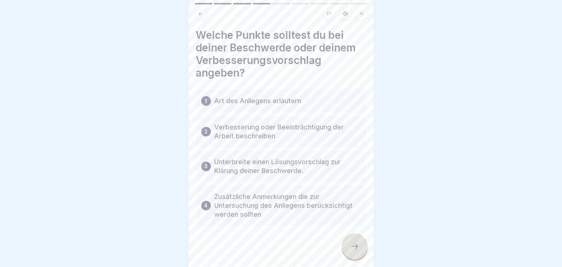
click at [358, 251] on icon at bounding box center [354, 246] width 9 height 9
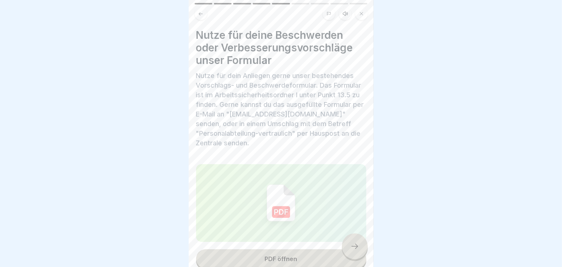
click at [374, 153] on div at bounding box center [281, 133] width 562 height 267
drag, startPoint x: 374, startPoint y: 153, endPoint x: 368, endPoint y: 165, distance: 14.2
click at [368, 165] on body "Vorschlags- und Beschwerdemanagement bei Menü 2000 9 Schritte Deutsch Hörmodus …" at bounding box center [281, 133] width 562 height 267
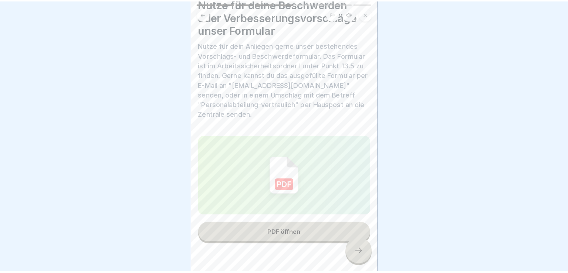
scroll to position [47, 0]
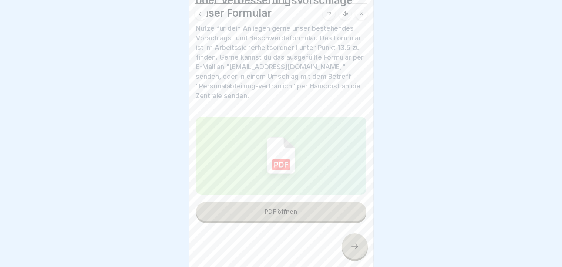
click at [357, 264] on div "Vorschlags- und Beschwerdemanagement bei Menü 2000 9 Schritte Deutsch Hörmodus …" at bounding box center [281, 133] width 185 height 267
click at [356, 259] on div at bounding box center [355, 246] width 26 height 26
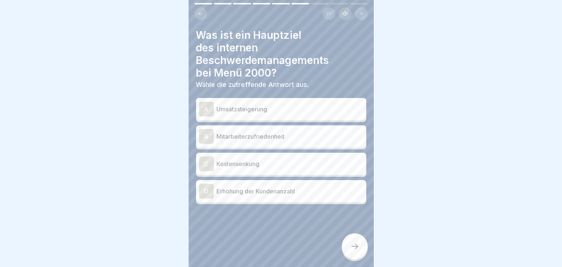
click at [274, 135] on p "Mitarbeiterzufriedenheit" at bounding box center [290, 136] width 146 height 9
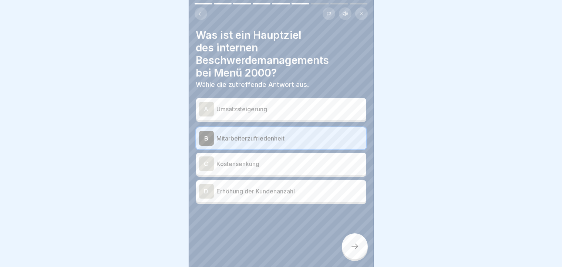
click at [353, 244] on div at bounding box center [355, 246] width 26 height 26
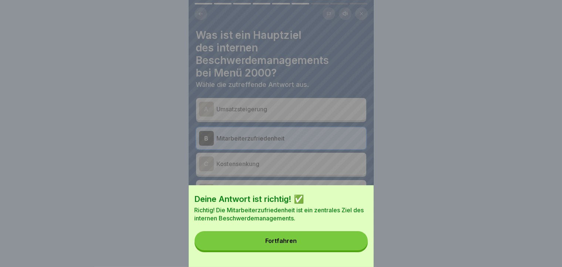
click at [353, 244] on button "Fortfahren" at bounding box center [281, 240] width 173 height 19
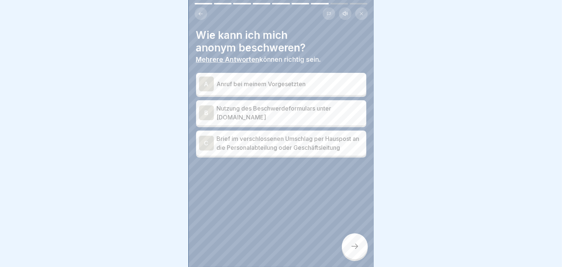
click at [324, 119] on p "Nutzung des Beschwerdeformulars unter [DOMAIN_NAME]" at bounding box center [290, 113] width 146 height 18
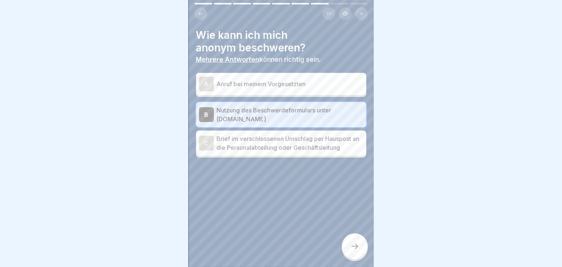
click at [233, 140] on p "Brief im verschlossenen Umschlag per Hauspost an die Personalabteilung oder Ges…" at bounding box center [290, 143] width 146 height 18
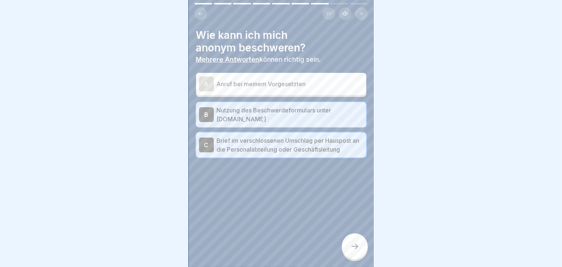
click at [358, 248] on div at bounding box center [355, 246] width 26 height 26
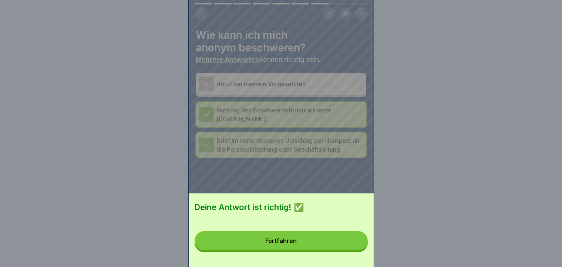
click at [358, 248] on button "Fortfahren" at bounding box center [281, 240] width 173 height 19
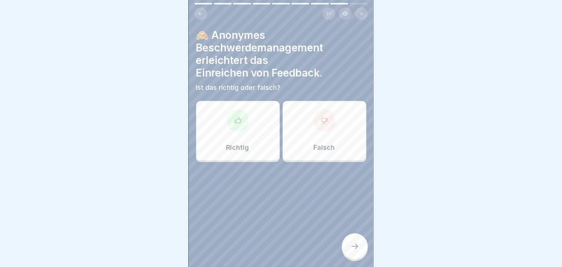
click at [255, 155] on div "Richtig" at bounding box center [238, 130] width 84 height 59
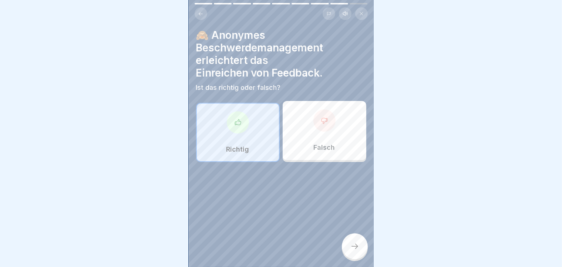
click at [350, 245] on div at bounding box center [355, 246] width 26 height 26
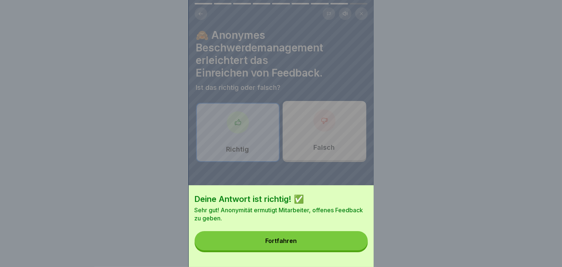
click at [350, 245] on button "Fortfahren" at bounding box center [281, 240] width 173 height 19
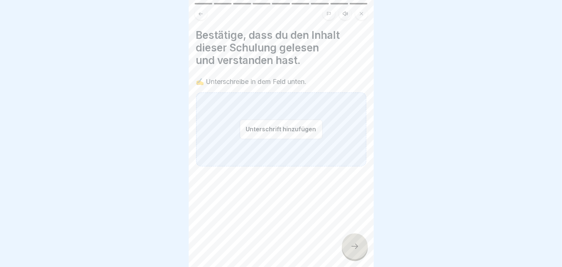
click at [263, 131] on button "Unterschrift hinzufügen" at bounding box center [281, 129] width 83 height 20
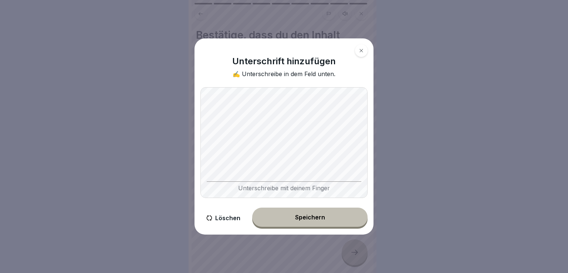
click at [318, 227] on div "Löschen Speichern" at bounding box center [283, 218] width 167 height 21
click at [319, 226] on button "Speichern" at bounding box center [309, 217] width 115 height 19
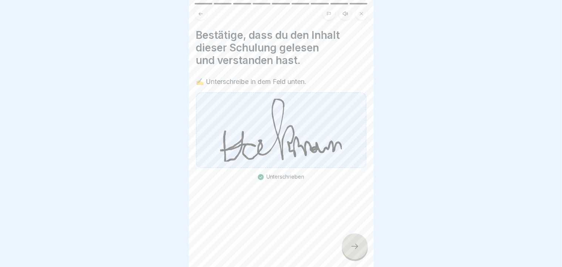
click at [350, 246] on div at bounding box center [355, 246] width 26 height 26
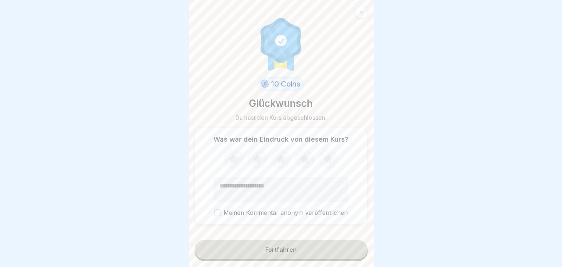
click at [234, 159] on icon at bounding box center [234, 159] width 20 height 19
click at [214, 189] on div "Meinen Kommentar anonym veröffentlichen" at bounding box center [281, 182] width 134 height 67
click at [214, 189] on textarea "Kommentar (optional)" at bounding box center [281, 189] width 134 height 25
click at [213, 223] on div "Was war dein Eindruck von diesem Kurs? Meinen Kommentar anonym veröffentlichen" at bounding box center [281, 176] width 173 height 97
click at [214, 214] on button "Meinen Kommentar anonym veröffentlichen" at bounding box center [217, 212] width 7 height 7
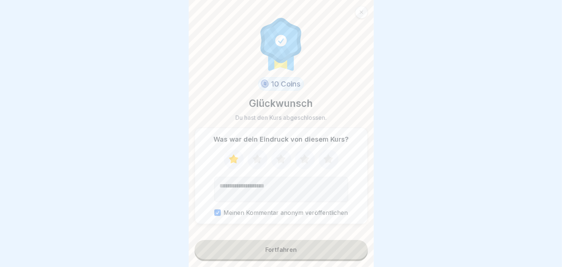
click at [214, 257] on button "Fortfahren" at bounding box center [281, 249] width 173 height 19
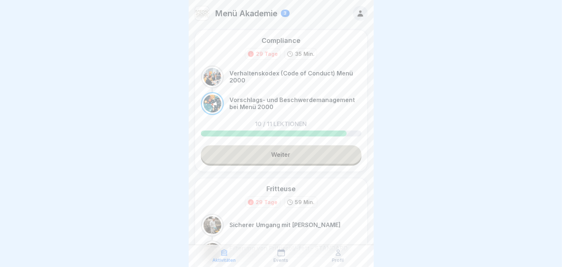
click at [287, 155] on link "Weiter" at bounding box center [281, 154] width 161 height 18
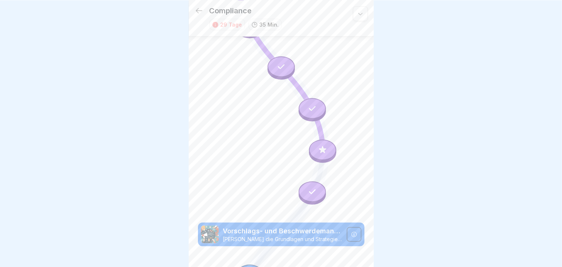
scroll to position [320, 0]
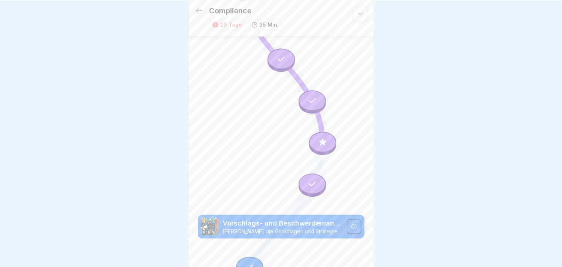
click at [318, 137] on icon at bounding box center [323, 142] width 10 height 10
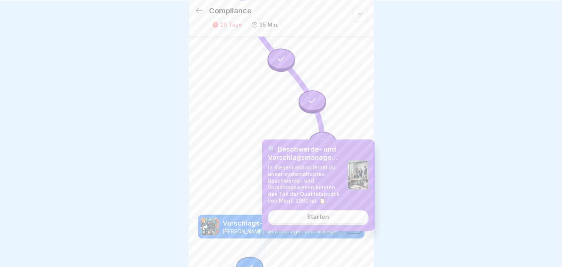
click at [295, 219] on link "Starten" at bounding box center [318, 216] width 101 height 13
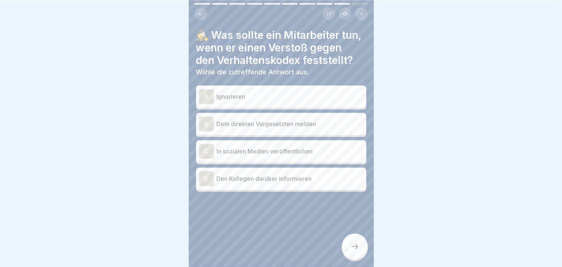
click at [209, 131] on div "B" at bounding box center [206, 123] width 15 height 15
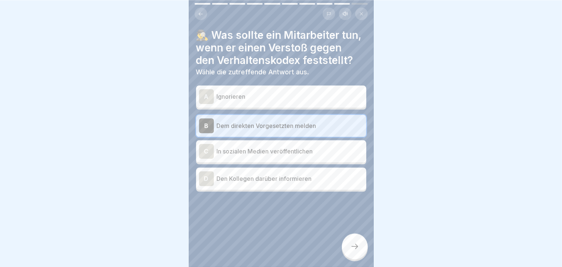
click at [363, 250] on div at bounding box center [355, 246] width 26 height 26
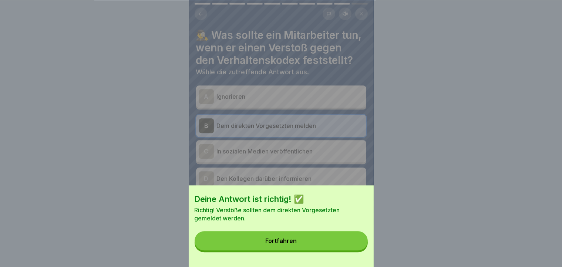
click at [363, 250] on button "Fortfahren" at bounding box center [281, 240] width 173 height 19
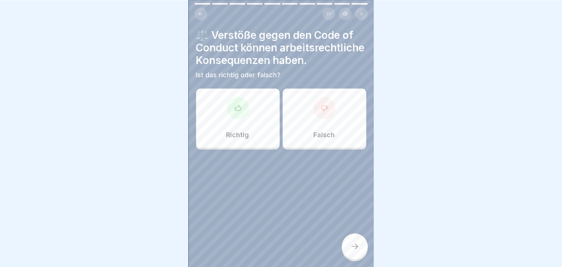
click at [236, 148] on div "Richtig" at bounding box center [238, 117] width 84 height 59
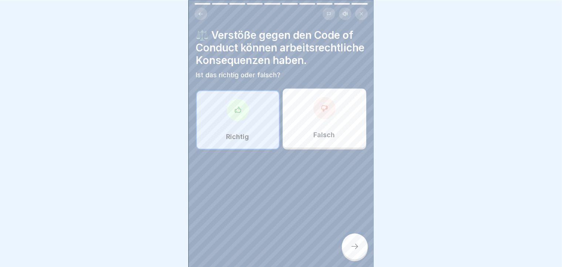
click at [342, 245] on div "⚖️ Verstöße gegen den Code of Conduct können arbeitsrechtliche Konsequenzen hab…" at bounding box center [281, 133] width 185 height 267
click at [364, 249] on div at bounding box center [355, 246] width 26 height 26
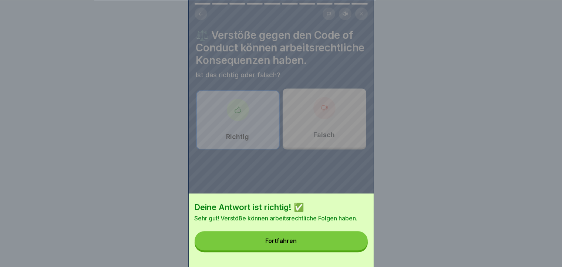
click at [364, 249] on button "Fortfahren" at bounding box center [281, 240] width 173 height 19
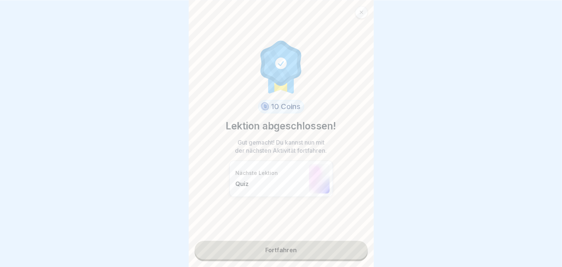
click at [314, 252] on link "Fortfahren" at bounding box center [281, 250] width 173 height 18
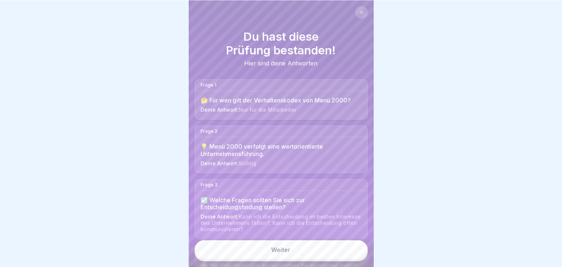
click at [295, 250] on link "Weiter" at bounding box center [281, 249] width 173 height 19
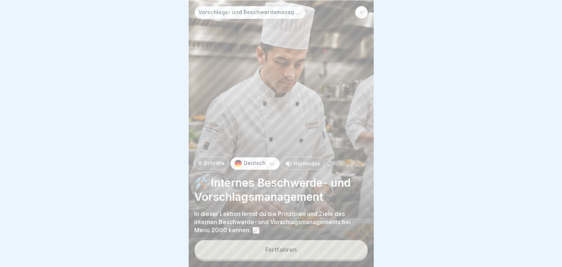
click at [295, 250] on div "Fortfahren" at bounding box center [280, 249] width 31 height 7
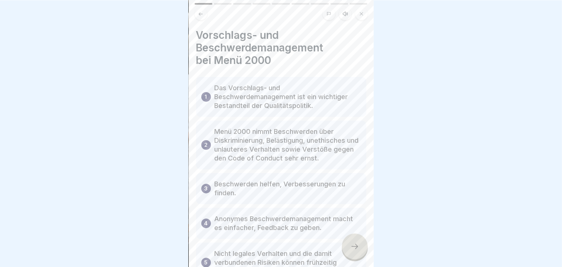
click at [348, 246] on div at bounding box center [355, 246] width 26 height 26
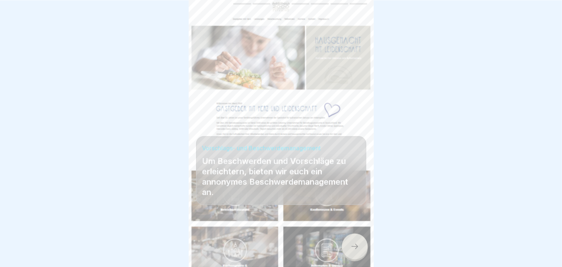
click at [348, 246] on div at bounding box center [355, 246] width 26 height 26
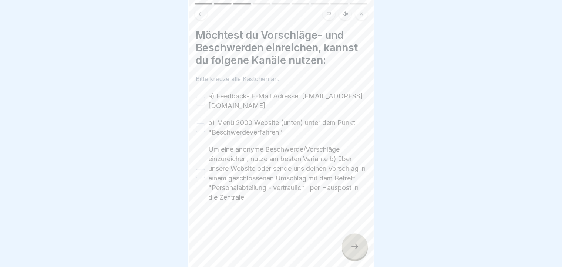
click at [348, 246] on div at bounding box center [355, 246] width 26 height 26
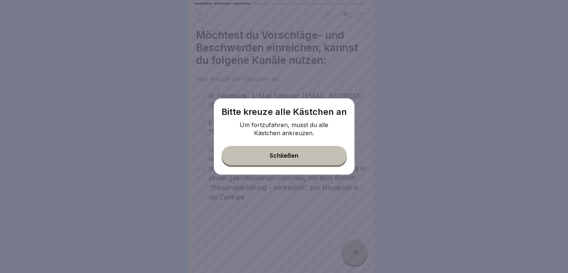
click at [291, 166] on div "Bitte [DEMOGRAPHIC_DATA] alle Kästchen an Um fortzufahren, musst du alle Kästch…" at bounding box center [284, 136] width 141 height 77
click at [280, 149] on button "Schließen" at bounding box center [284, 155] width 125 height 19
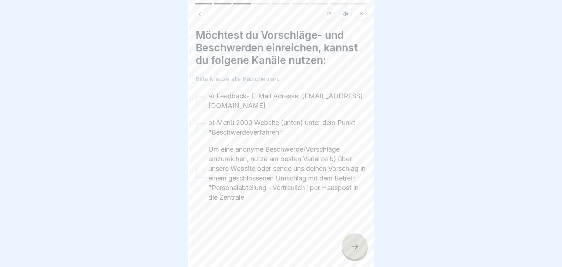
click at [200, 101] on button "a) Feedback- E-Mail Adresse: [EMAIL_ADDRESS][DOMAIN_NAME]" at bounding box center [200, 101] width 9 height 9
click at [198, 127] on button "b) Menü 2000 Website (unten) unter dem Punkt "Beschwerdeverfahren"" at bounding box center [200, 127] width 9 height 9
click at [207, 181] on div "Um eine anonyme Beschwerde/Vorschläge einzureichen, nutze am besten Variante b)…" at bounding box center [281, 174] width 170 height 58
click at [198, 172] on button "Um eine anonyme Beschwerde/Vorschläge einzureichen, nutze am besten Variante b)…" at bounding box center [200, 173] width 9 height 9
click at [356, 251] on icon at bounding box center [354, 246] width 9 height 9
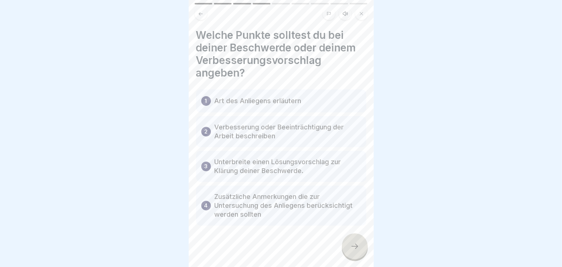
click at [356, 251] on icon at bounding box center [354, 246] width 9 height 9
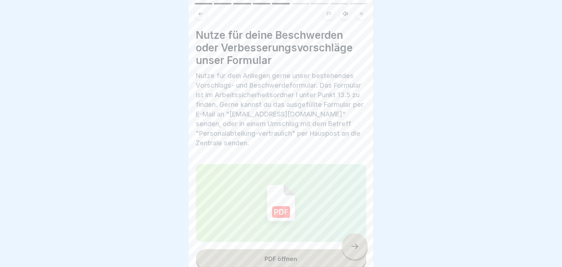
click at [356, 251] on icon at bounding box center [354, 246] width 9 height 9
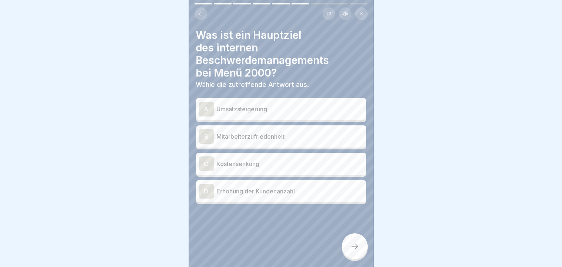
click at [208, 137] on div "B" at bounding box center [206, 136] width 15 height 15
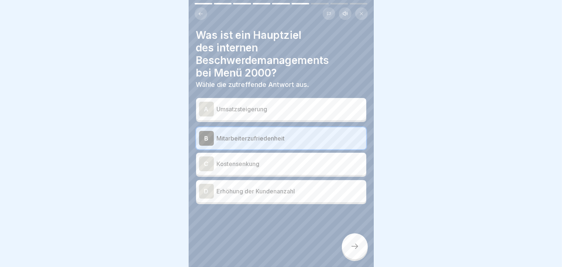
click at [349, 251] on div at bounding box center [355, 246] width 26 height 26
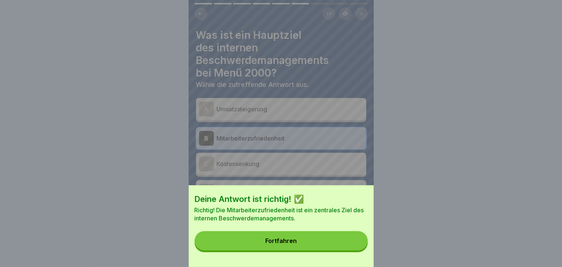
click at [349, 250] on button "Fortfahren" at bounding box center [281, 240] width 173 height 19
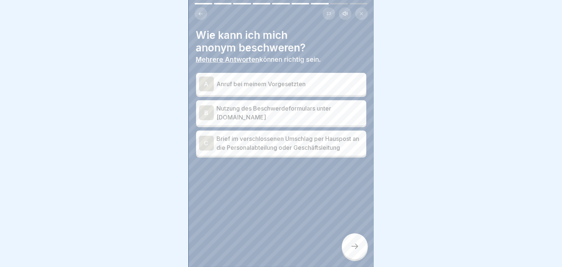
click at [202, 113] on div "B" at bounding box center [206, 112] width 15 height 15
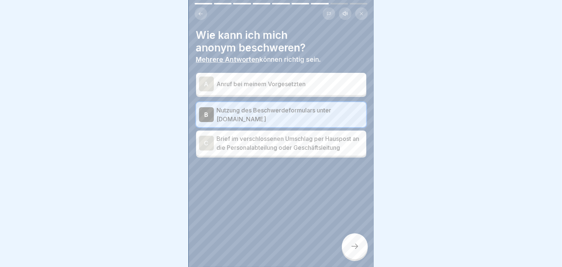
click at [203, 143] on div "C" at bounding box center [206, 143] width 15 height 15
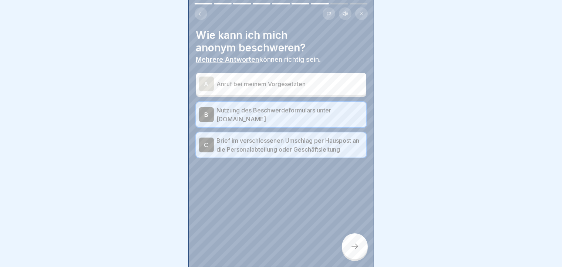
click at [351, 247] on div at bounding box center [355, 246] width 26 height 26
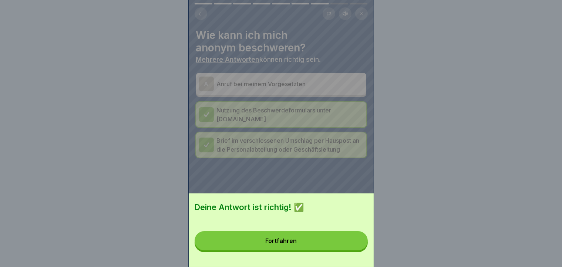
click at [351, 247] on button "Fortfahren" at bounding box center [281, 240] width 173 height 19
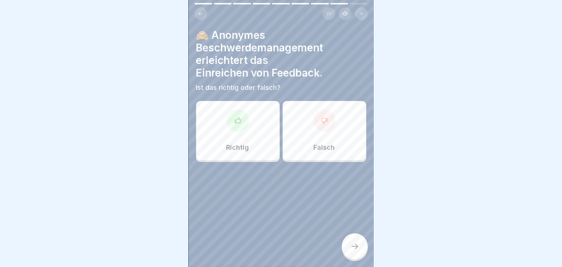
click at [237, 143] on p "Richtig" at bounding box center [237, 147] width 23 height 8
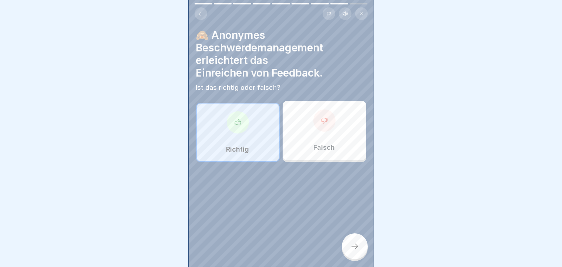
click at [355, 251] on icon at bounding box center [354, 246] width 9 height 9
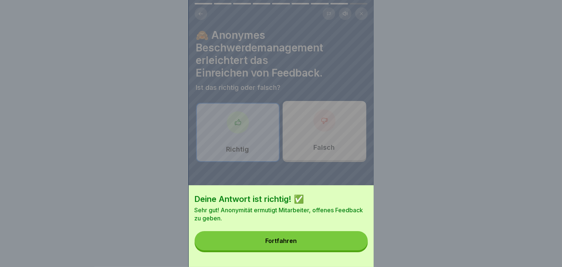
click at [355, 250] on button "Fortfahren" at bounding box center [281, 240] width 173 height 19
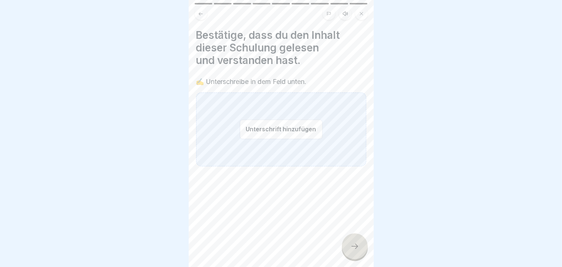
click at [256, 132] on button "Unterschrift hinzufügen" at bounding box center [281, 129] width 83 height 20
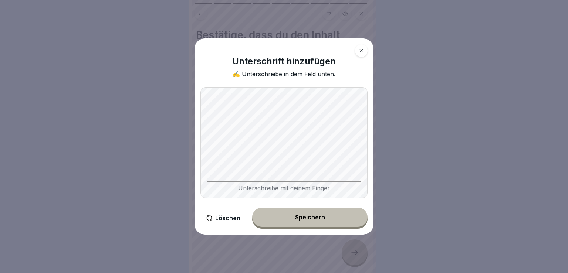
click at [314, 216] on div "Speichern" at bounding box center [310, 217] width 30 height 7
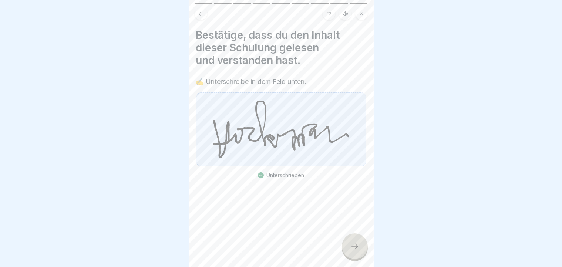
click at [351, 250] on icon at bounding box center [354, 246] width 9 height 9
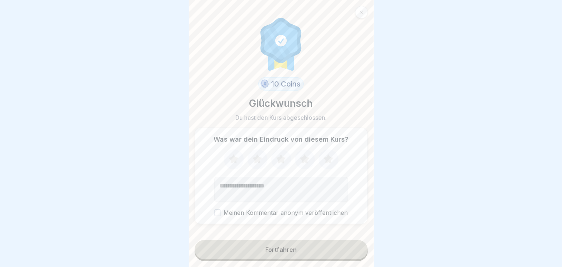
click at [232, 161] on icon at bounding box center [234, 158] width 10 height 9
click at [218, 216] on button "Meinen Kommentar anonym veröffentlichen" at bounding box center [217, 212] width 7 height 7
click at [212, 257] on button "Fortfahren" at bounding box center [281, 249] width 173 height 19
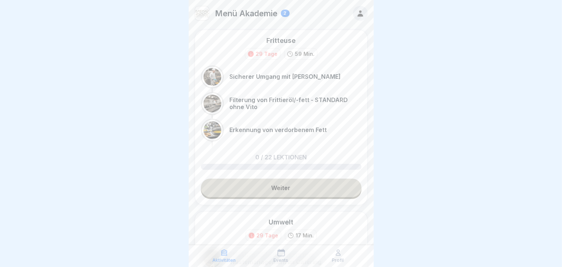
scroll to position [6, 0]
drag, startPoint x: 516, startPoint y: 162, endPoint x: 509, endPoint y: 221, distance: 59.6
click at [509, 221] on div at bounding box center [281, 133] width 562 height 267
drag, startPoint x: 307, startPoint y: 209, endPoint x: 318, endPoint y: 177, distance: 33.8
click at [318, 177] on div "Fritteuse 29 Tage 59 Min. Sicherer Umgang mit Fritteusen Filterung von Frittier…" at bounding box center [281, 204] width 185 height 348
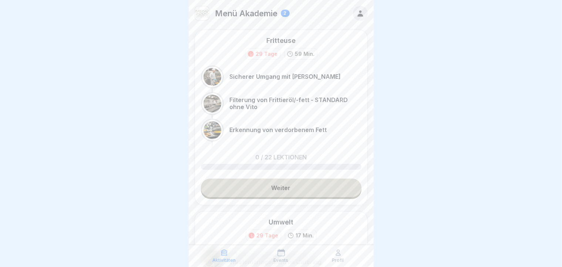
click at [318, 179] on link "Weiter" at bounding box center [281, 188] width 161 height 18
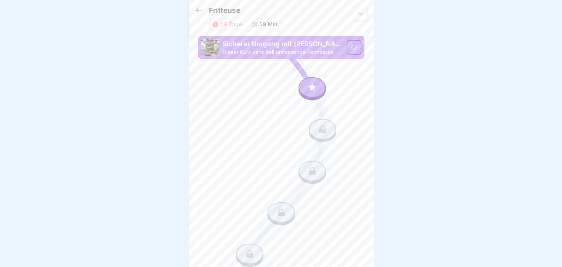
click at [303, 92] on div at bounding box center [311, 87] width 27 height 21
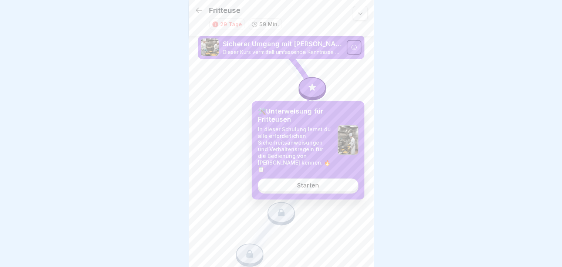
click at [280, 183] on link "Starten" at bounding box center [308, 185] width 101 height 13
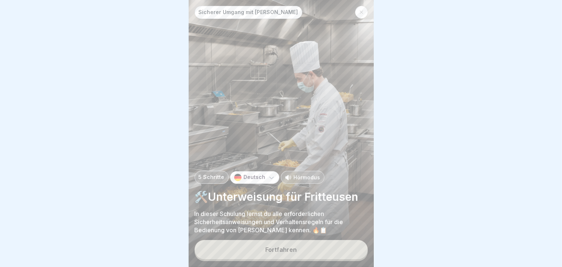
click at [276, 253] on div "Fortfahren" at bounding box center [280, 249] width 31 height 7
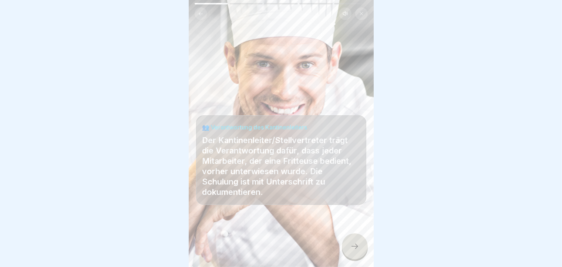
click at [362, 252] on div at bounding box center [355, 246] width 26 height 26
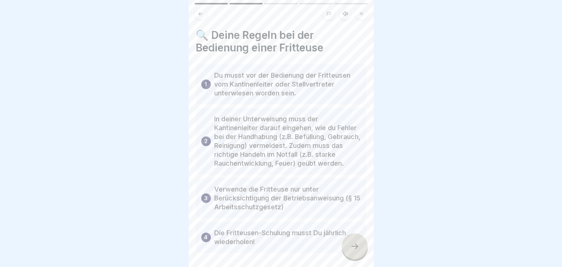
click at [362, 252] on div at bounding box center [355, 246] width 26 height 26
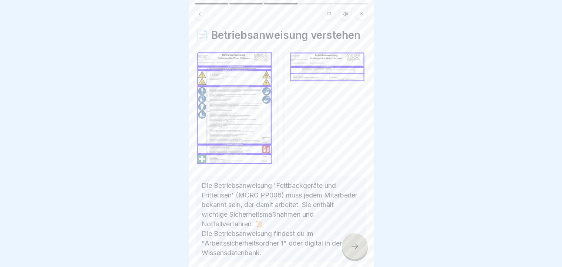
click at [362, 252] on div at bounding box center [355, 246] width 26 height 26
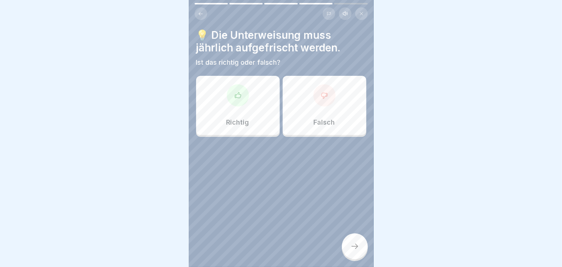
click at [246, 129] on div "Richtig" at bounding box center [238, 105] width 84 height 59
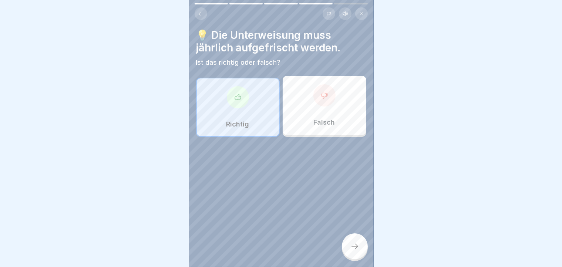
click at [348, 249] on div at bounding box center [355, 246] width 26 height 26
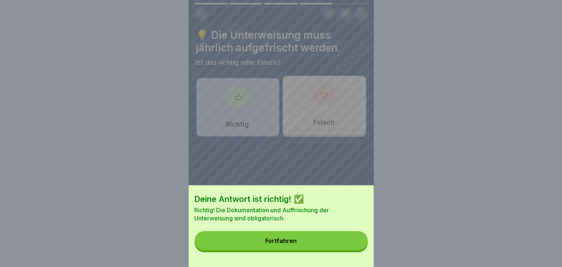
click at [348, 249] on button "Fortfahren" at bounding box center [281, 240] width 173 height 19
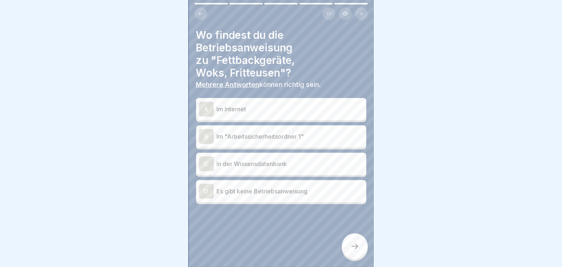
click at [231, 141] on div "B Im "Arbeitssicherheitsordner 1"" at bounding box center [281, 136] width 164 height 15
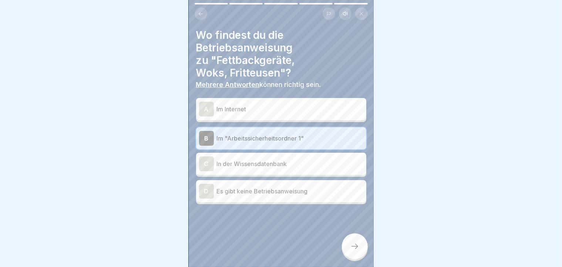
click at [199, 13] on icon at bounding box center [201, 13] width 4 height 3
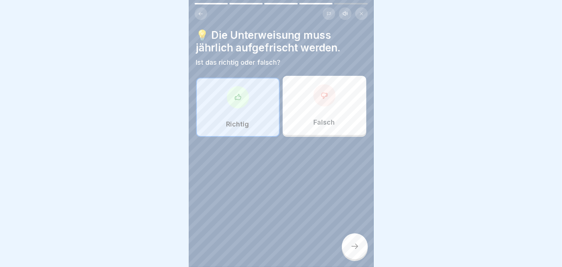
click at [199, 13] on icon at bounding box center [201, 13] width 4 height 3
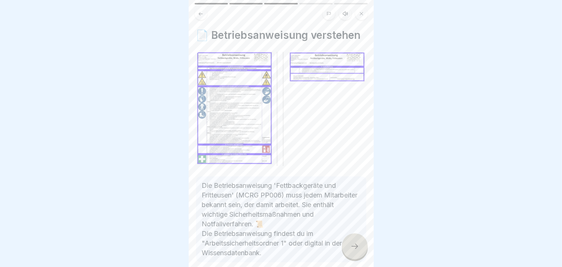
click at [199, 13] on icon at bounding box center [201, 13] width 4 height 3
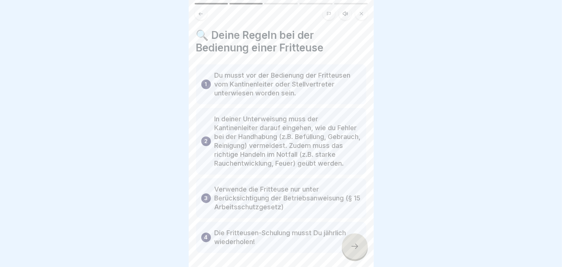
click at [199, 13] on icon at bounding box center [201, 13] width 4 height 3
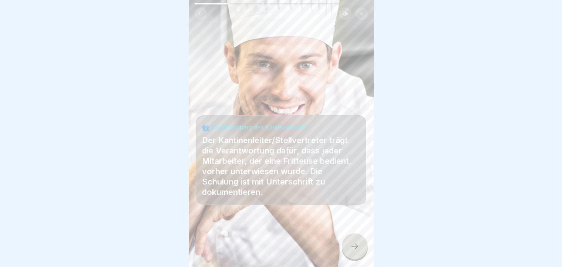
click at [199, 13] on icon at bounding box center [201, 13] width 4 height 3
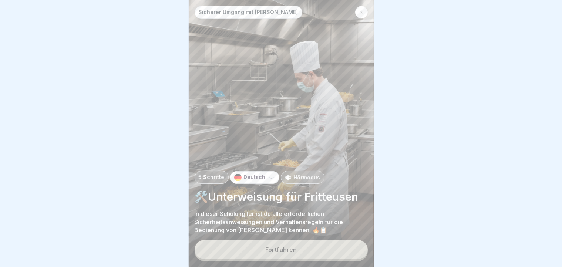
click at [229, 259] on button "Fortfahren" at bounding box center [281, 249] width 173 height 19
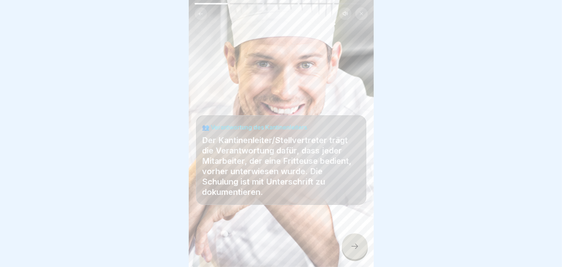
click at [355, 251] on icon at bounding box center [354, 246] width 9 height 9
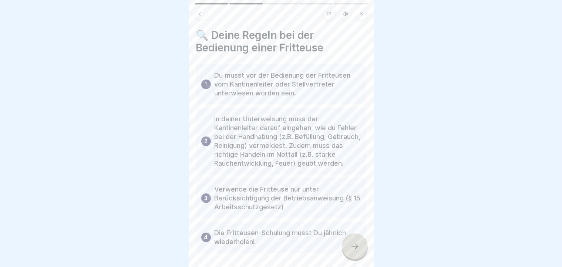
click at [355, 251] on icon at bounding box center [354, 246] width 9 height 9
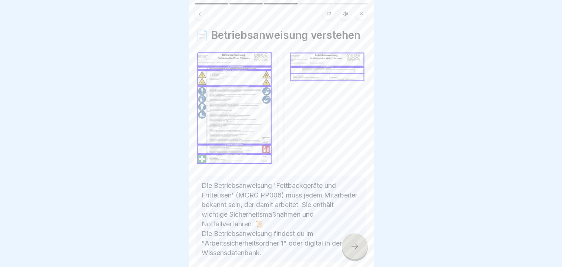
click at [355, 251] on icon at bounding box center [354, 246] width 9 height 9
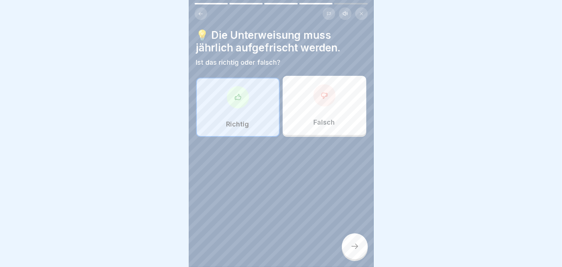
click at [355, 251] on icon at bounding box center [354, 246] width 9 height 9
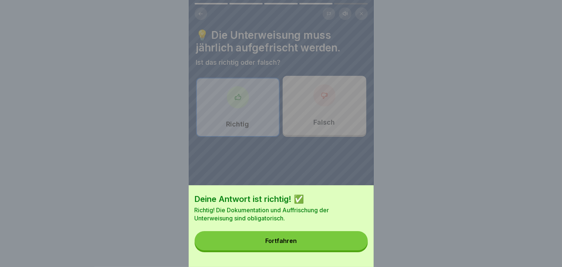
click at [355, 250] on button "Fortfahren" at bounding box center [281, 240] width 173 height 19
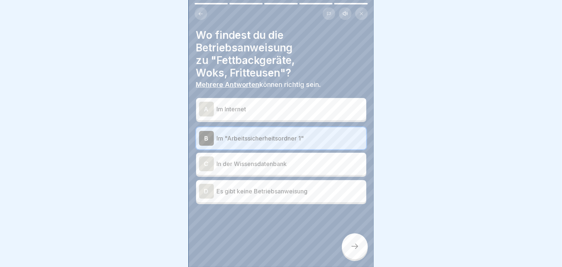
click at [355, 251] on icon at bounding box center [354, 246] width 9 height 9
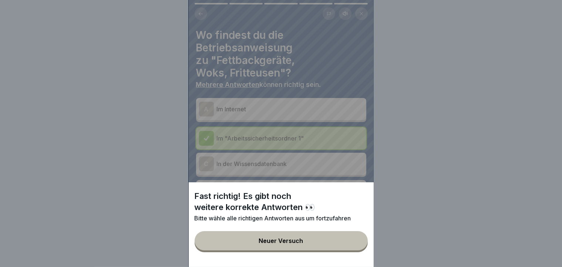
click at [355, 250] on button "Neuer Versuch" at bounding box center [281, 240] width 173 height 19
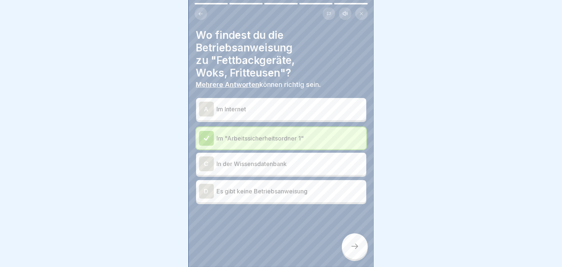
click at [259, 168] on p "In der Wissensdatenbank" at bounding box center [290, 163] width 146 height 9
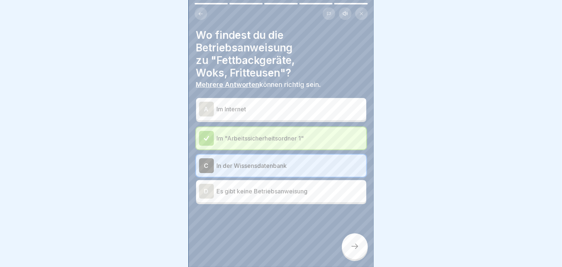
click at [354, 251] on icon at bounding box center [354, 246] width 9 height 9
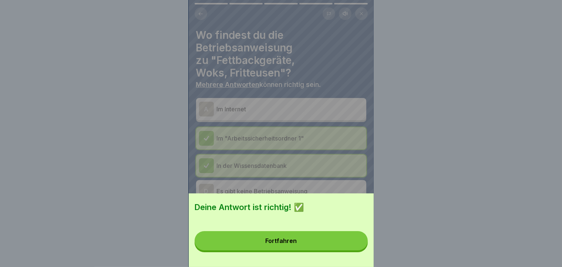
click at [354, 250] on button "Fortfahren" at bounding box center [281, 240] width 173 height 19
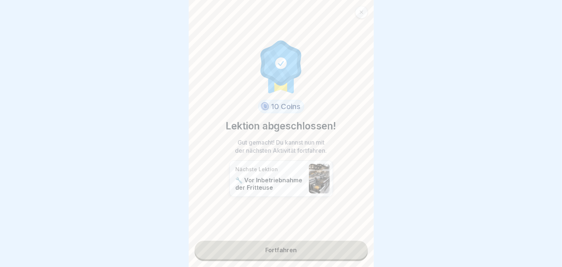
click at [304, 252] on link "Fortfahren" at bounding box center [281, 250] width 173 height 18
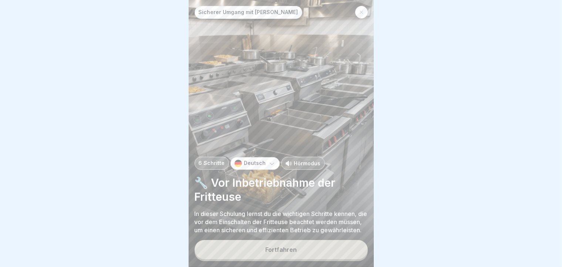
click at [297, 254] on button "Fortfahren" at bounding box center [281, 249] width 173 height 19
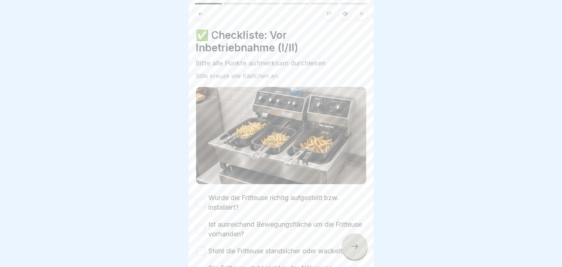
click at [202, 198] on button "Wurde die Fritteuse richtig aufgestellt bzw. installiert?" at bounding box center [200, 202] width 9 height 9
click at [203, 220] on div "Ist ausreichend Bewegungsfläche um die Fritteuse vorhanden?" at bounding box center [281, 229] width 170 height 19
click at [202, 225] on button "Ist ausreichend Bewegungsfläche um die Fritteuse vorhanden?" at bounding box center [200, 229] width 9 height 9
click at [200, 247] on button "Steht die Fritteuse standsicher oder wackelt etwas?" at bounding box center [200, 251] width 9 height 9
click at [375, 162] on div at bounding box center [281, 133] width 562 height 267
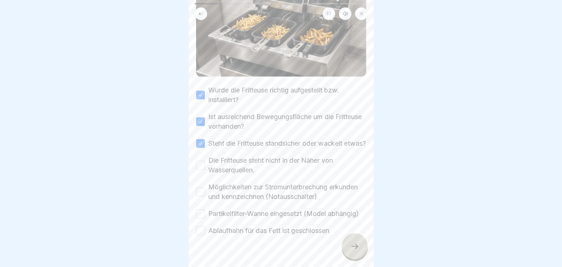
click at [351, 245] on div "Sicherer Umgang mit Fritteusen 6 Schritte Deutsch Hörmodus 🔧 Vor Inbetriebnahme…" at bounding box center [281, 133] width 185 height 267
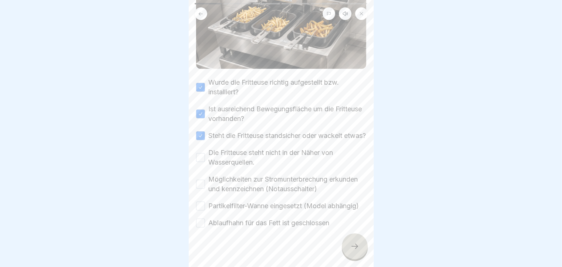
click at [197, 244] on div at bounding box center [281, 250] width 170 height 44
click at [197, 227] on button "Ablaufhahn für das Fett ist geschlossen" at bounding box center [200, 223] width 9 height 9
click at [203, 210] on button "Partikelfilter-Wanne eingesetzt (Model abhängig)" at bounding box center [200, 206] width 9 height 9
click at [202, 189] on button "Möglichkeiten zur Stromunterbrechung erkunden und kennzeichnen (Notausschalter)" at bounding box center [200, 184] width 9 height 9
click at [202, 160] on button "Die Fritteuse steht nicht in der Näher von Wasserquellen." at bounding box center [200, 157] width 9 height 9
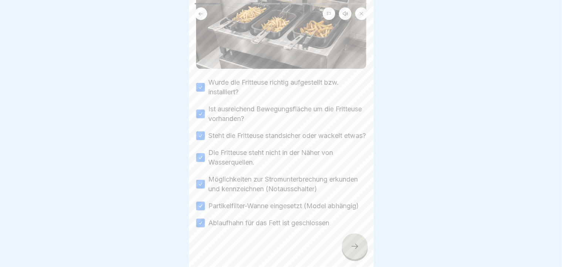
click at [347, 254] on div at bounding box center [355, 246] width 26 height 26
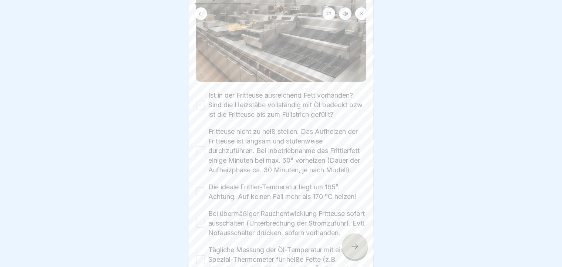
click at [361, 202] on div "🔍 Checkliste: Vor Inbetriebnahme (II/II) Bitte alle Punkte aufmerksam durchlese…" at bounding box center [281, 133] width 185 height 267
click at [193, 244] on div "🔍 Checkliste: Vor Inbetriebnahme (II/II) Bitte alle Punkte aufmerksam durchlese…" at bounding box center [281, 133] width 185 height 267
click at [198, 228] on button "Bei übermäßiger Rauchentwicklung Fritteuse sofort ausschalten (Unterbrechung de…" at bounding box center [200, 223] width 9 height 9
click at [200, 196] on button "Die ideale Frittier-Temperatur liegt um 165°. Achtung: Auf keinen Fall mehr als…" at bounding box center [200, 192] width 9 height 9
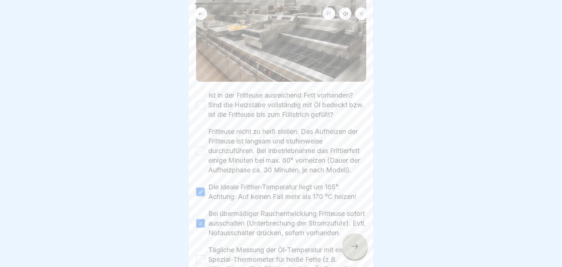
click at [196, 154] on button "Fritteuse nicht zu heiß stellen: Das Aufheizen der Fritteuse ist langsam und st…" at bounding box center [200, 150] width 9 height 9
click at [202, 105] on button "Ist in der Fritteuse ausreichend Fett vorhanden? Sind die Heizstäbe vollständig…" at bounding box center [200, 105] width 9 height 9
click at [353, 251] on icon at bounding box center [354, 246] width 9 height 9
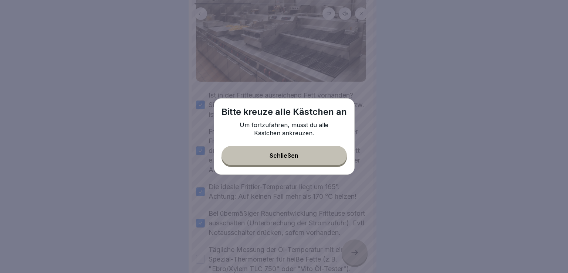
click at [276, 161] on button "Schließen" at bounding box center [284, 155] width 125 height 19
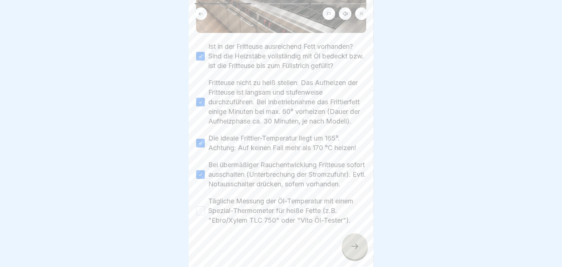
scroll to position [159, 0]
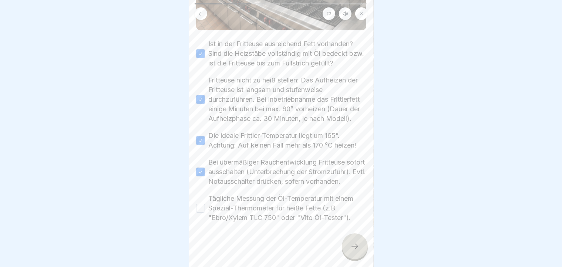
click at [376, 193] on body "Sicherer Umgang mit Fritteusen 6 Schritte Deutsch Hörmodus 🔧 Vor Inbetriebnahme…" at bounding box center [281, 133] width 562 height 267
click at [199, 213] on button "Tägliche Messung der Öl-Temperatur mit einem Spezial-Thermometer für heiße Fett…" at bounding box center [200, 208] width 9 height 9
click at [362, 251] on div at bounding box center [355, 246] width 26 height 26
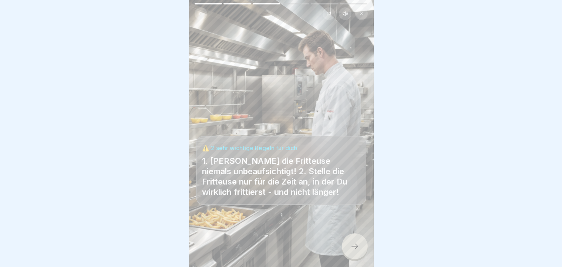
click at [349, 253] on div at bounding box center [355, 246] width 26 height 26
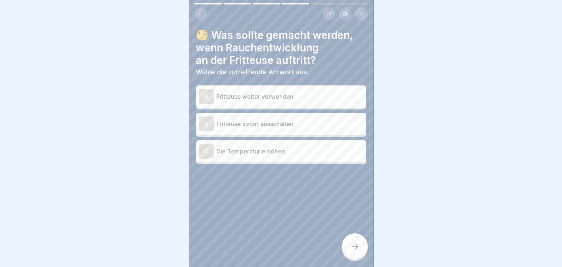
click at [320, 124] on p "Fritteuse sofort ausschalten." at bounding box center [290, 123] width 146 height 9
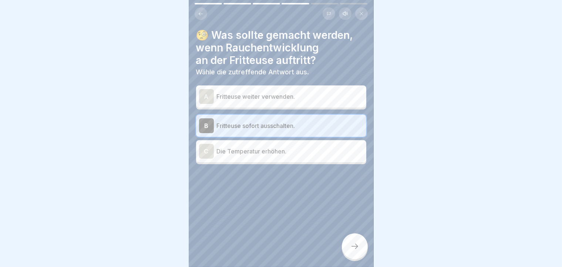
click at [352, 267] on div "🧐 Was sollte gemacht werden, wenn Rauchentwicklung an der Fritteuse auftritt? W…" at bounding box center [281, 133] width 185 height 267
click at [351, 249] on icon at bounding box center [354, 246] width 9 height 9
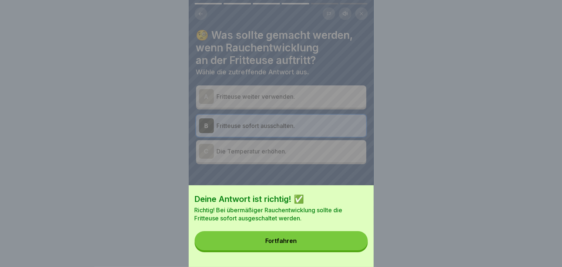
click at [351, 249] on button "Fortfahren" at bounding box center [281, 240] width 173 height 19
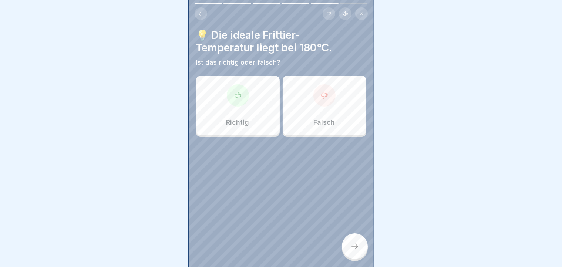
click at [336, 121] on div "Falsch" at bounding box center [325, 105] width 84 height 59
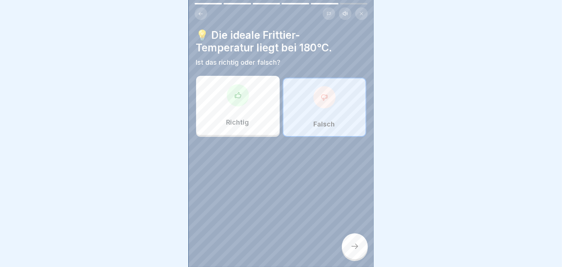
click at [358, 251] on icon at bounding box center [354, 246] width 9 height 9
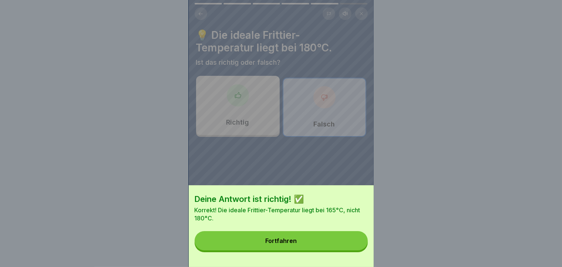
click at [358, 250] on button "Fortfahren" at bounding box center [281, 240] width 173 height 19
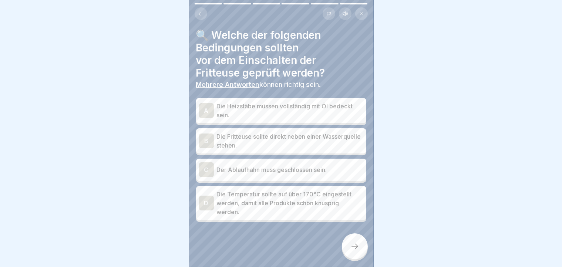
click at [223, 100] on div "A Die Heizstäbe müssen vollständig mit Öl bedeckt sein." at bounding box center [281, 110] width 170 height 25
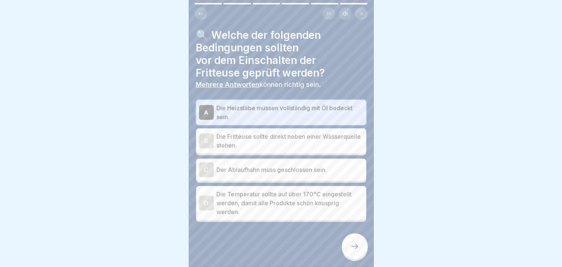
click at [243, 170] on p "Der Ablaufhahn muss geschlossen sein." at bounding box center [290, 169] width 146 height 9
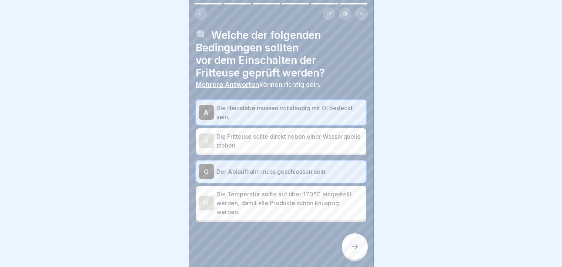
click at [354, 251] on icon at bounding box center [354, 246] width 9 height 9
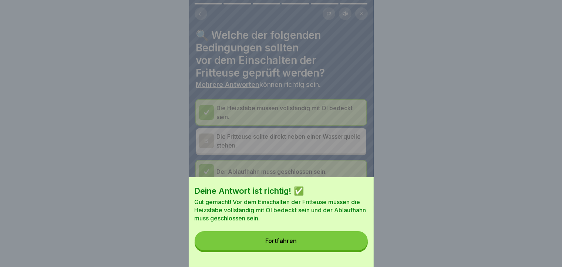
click at [338, 250] on button "Fortfahren" at bounding box center [281, 240] width 173 height 19
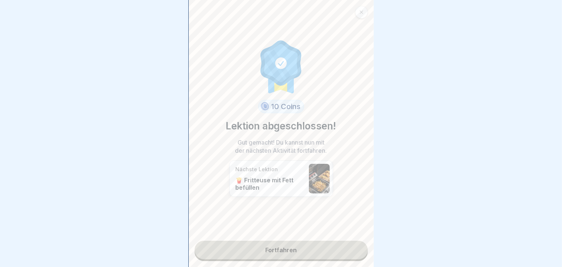
click at [338, 252] on link "Fortfahren" at bounding box center [281, 250] width 173 height 18
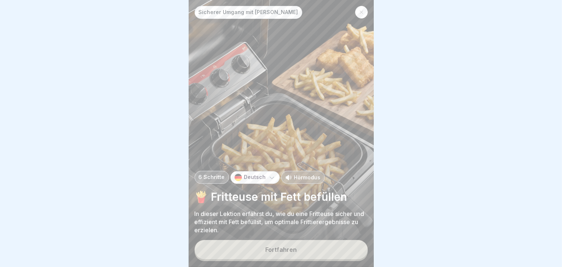
click at [338, 252] on button "Fortfahren" at bounding box center [281, 249] width 173 height 19
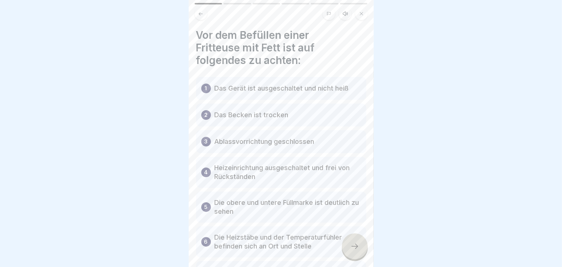
click at [366, 251] on div "6 Die Heizstäbe und der Temperaturfühler befinden sich an Ort und Stelle" at bounding box center [281, 241] width 170 height 31
click at [368, 251] on div "Vor dem Befüllen einer Fritteuse mit Fett ist auf folgendes zu achten: 1 Das Ge…" at bounding box center [281, 133] width 185 height 267
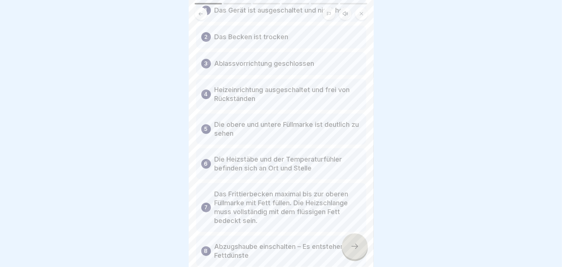
scroll to position [122, 0]
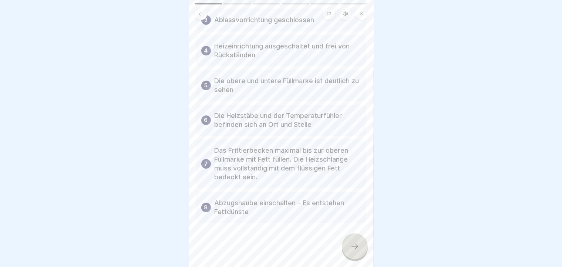
click at [345, 256] on div at bounding box center [355, 246] width 26 height 26
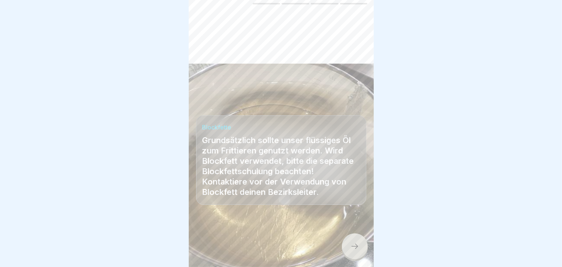
click at [345, 256] on div at bounding box center [355, 246] width 26 height 26
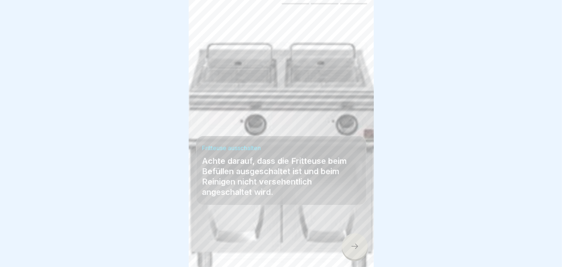
click at [345, 256] on div at bounding box center [355, 246] width 26 height 26
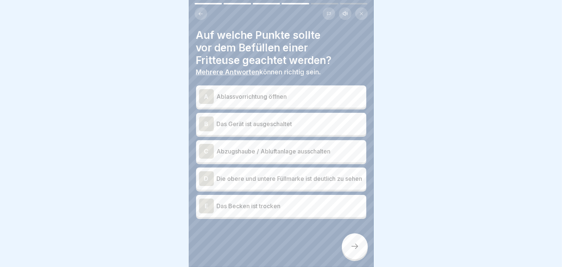
click at [229, 128] on p "Das Gerät ist ausgeschaltet" at bounding box center [290, 123] width 146 height 9
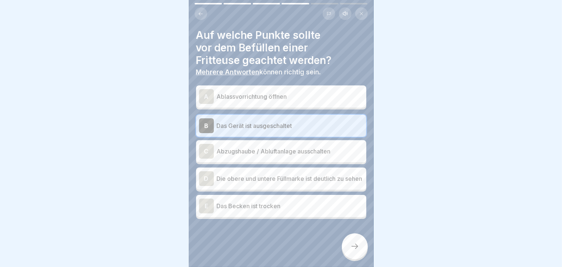
click at [248, 181] on p "Die obere und untere Füllmarke ist deutlich zu sehen" at bounding box center [290, 178] width 146 height 9
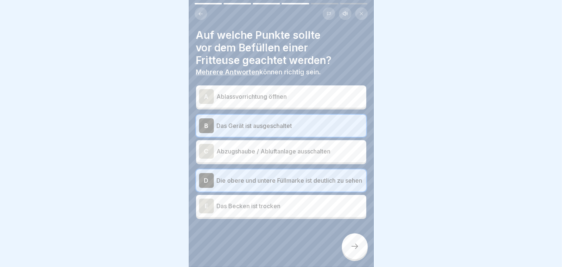
click at [351, 251] on icon at bounding box center [354, 246] width 9 height 9
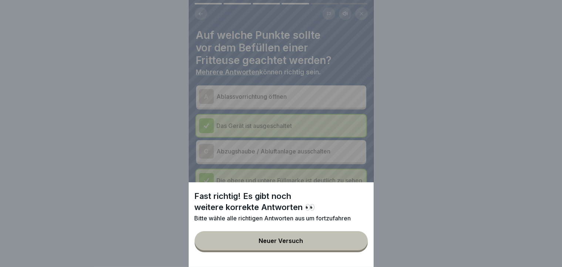
click at [351, 250] on button "Neuer Versuch" at bounding box center [281, 240] width 173 height 19
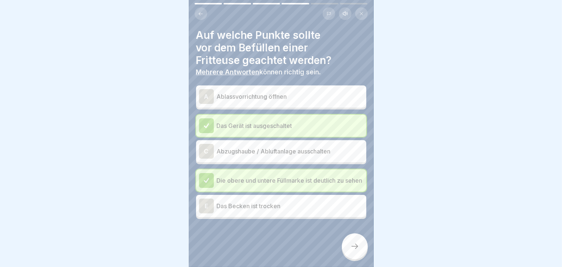
click at [312, 210] on p "Das Becken ist trocken" at bounding box center [290, 206] width 146 height 9
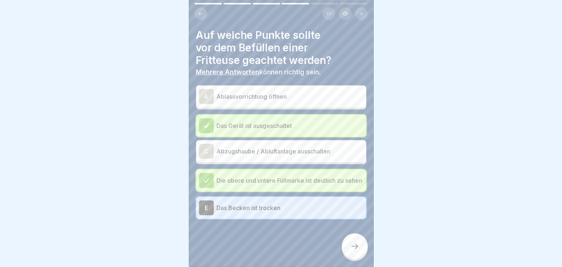
click at [365, 263] on div "Auf welche Punkte sollte vor dem Befüllen einer Fritteuse geachtet werden? Mehr…" at bounding box center [281, 133] width 185 height 267
click at [367, 253] on div at bounding box center [355, 246] width 26 height 26
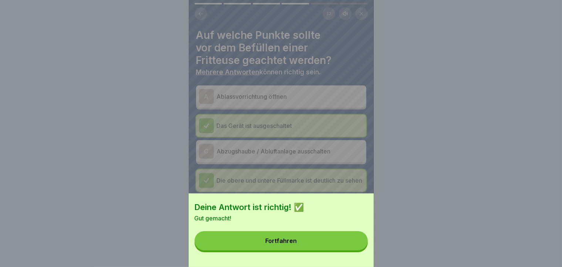
click at [367, 250] on button "Fortfahren" at bounding box center [281, 240] width 173 height 19
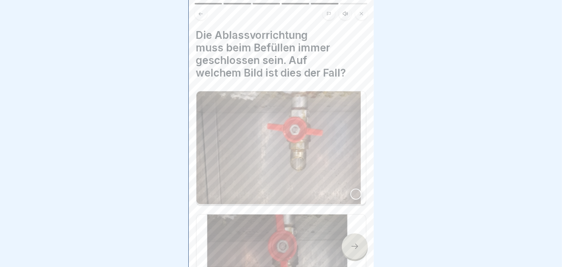
click at [305, 187] on img at bounding box center [280, 147] width 169 height 113
click at [351, 259] on div at bounding box center [355, 246] width 26 height 26
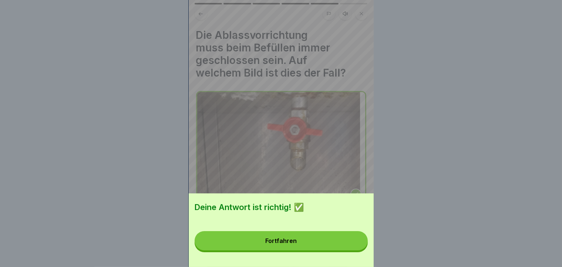
click at [351, 260] on div "Deine Antwort ist richtig! ✅ Fortfahren" at bounding box center [281, 230] width 185 height 74
click at [341, 250] on button "Fortfahren" at bounding box center [281, 240] width 173 height 19
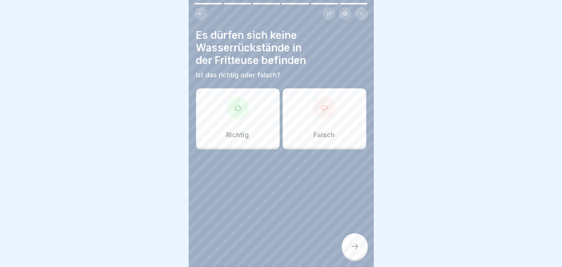
click at [236, 126] on div "Richtig" at bounding box center [238, 117] width 84 height 59
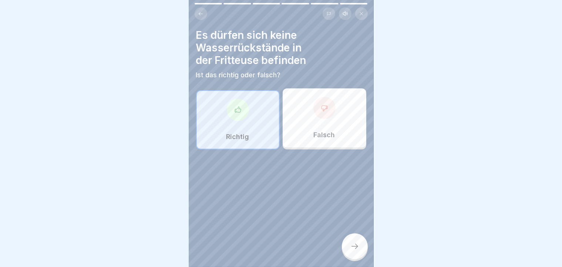
click at [351, 251] on icon at bounding box center [354, 246] width 9 height 9
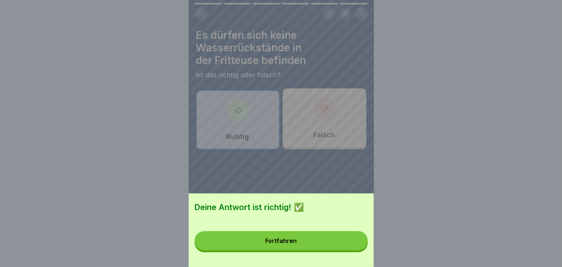
click at [219, 250] on button "Fortfahren" at bounding box center [281, 240] width 173 height 19
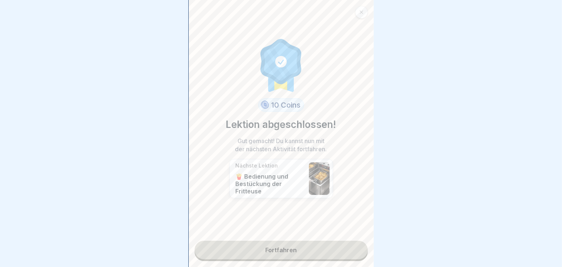
click at [236, 245] on link "Fortfahren" at bounding box center [281, 250] width 173 height 18
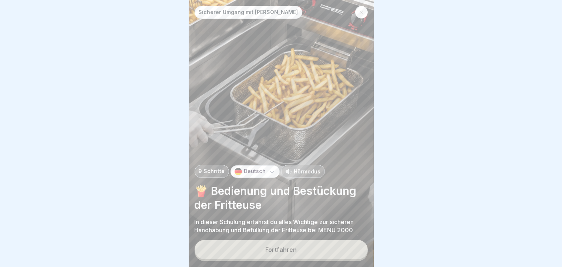
click at [245, 252] on button "Fortfahren" at bounding box center [281, 249] width 173 height 19
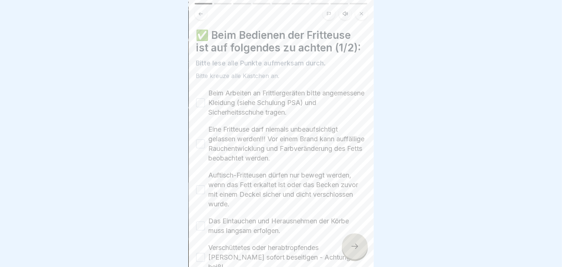
click at [200, 102] on button "Beim Arbeiten an Frittiergeräten bitte angemessene Kleidung (siehe Schulung PSA…" at bounding box center [200, 102] width 9 height 9
click at [200, 145] on button "Eine Fritteuse darf niemals unbeaufsichtigt gelassen werden!!! Vor einem Brand …" at bounding box center [200, 143] width 9 height 9
click at [200, 193] on button "Auftisch-Fritteusen dürfen nur bewegt werden, wenn das Fett erkaltet ist oder d…" at bounding box center [200, 189] width 9 height 9
click at [200, 223] on button "Das Eintauchen und Herausnehmen der Körbe muss langsam erfolgen." at bounding box center [200, 226] width 9 height 9
click at [199, 253] on button "Verschüttetes oder herabtropfendes [PERSON_NAME] sofort beseitigen - Achtung he…" at bounding box center [200, 257] width 9 height 9
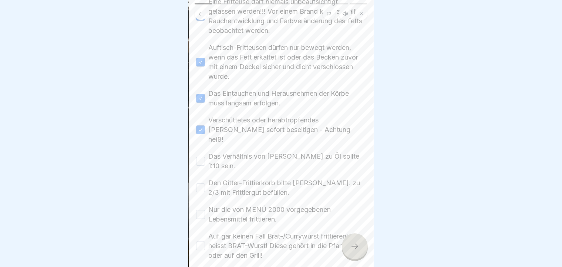
click at [364, 234] on div "✅ Beim Bedienen der Fritteuse ist auf folgendes zu achten (1/2): Bitte lese all…" at bounding box center [281, 133] width 185 height 267
click at [203, 156] on button "Das Verhältnis von [PERSON_NAME] zu Öl sollte 1:10 sein." at bounding box center [200, 160] width 9 height 9
click at [203, 182] on button "Den Gitter-Frittierkorb bitte [PERSON_NAME]. zu 2/3 mit Frittiergut befüllen." at bounding box center [200, 186] width 9 height 9
click at [202, 209] on button "Nur die von MENÜ 2000 vorgegebenen Lebensmittel frittieren." at bounding box center [200, 213] width 9 height 9
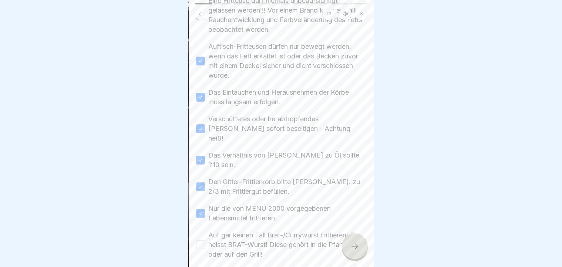
click at [203, 240] on button "Auf gar keinen Fall Brat-/Currywurst frittieren! Es heisst BRAT-Wurst! Diese ge…" at bounding box center [200, 244] width 9 height 9
click at [352, 251] on icon at bounding box center [354, 246] width 9 height 9
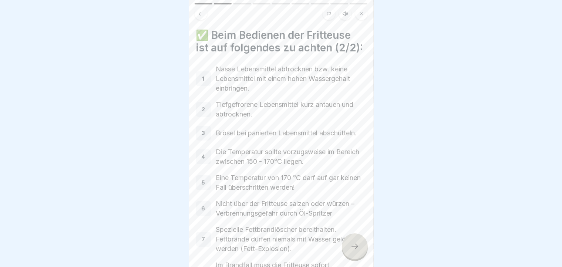
click at [352, 251] on icon at bounding box center [354, 246] width 9 height 9
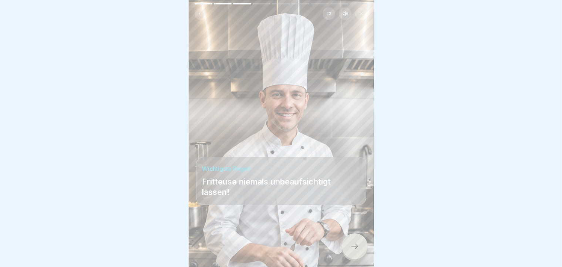
click at [352, 251] on icon at bounding box center [354, 246] width 9 height 9
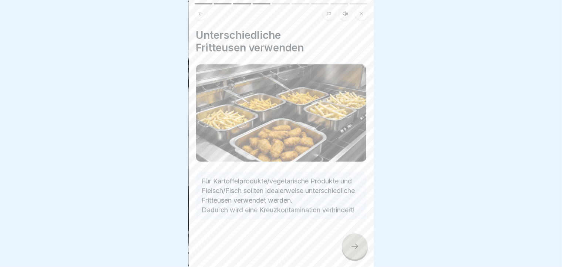
click at [360, 250] on div at bounding box center [355, 246] width 26 height 26
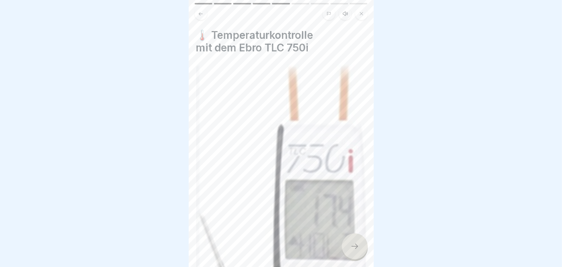
click at [360, 250] on div at bounding box center [355, 246] width 26 height 26
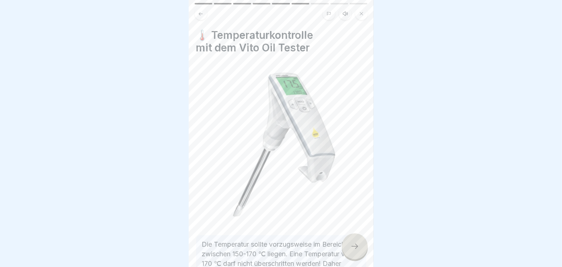
click at [360, 250] on div at bounding box center [355, 246] width 26 height 26
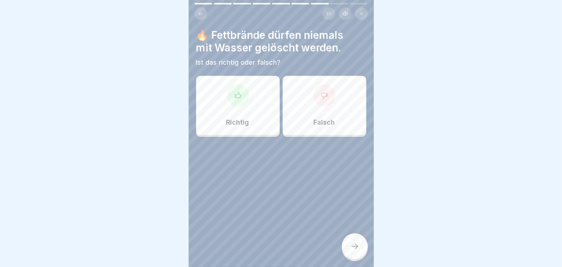
click at [210, 97] on div "Richtig" at bounding box center [238, 105] width 84 height 59
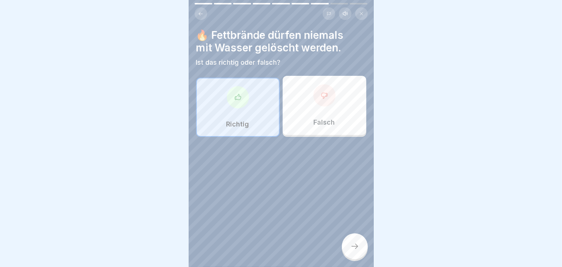
click at [356, 251] on icon at bounding box center [354, 246] width 9 height 9
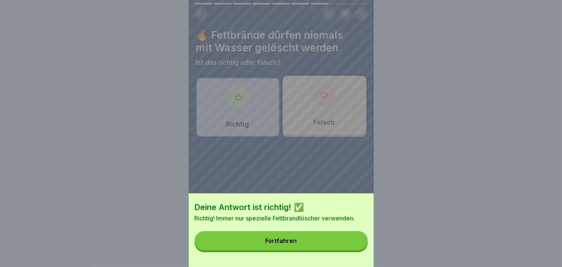
click at [356, 250] on button "Fortfahren" at bounding box center [281, 240] width 173 height 19
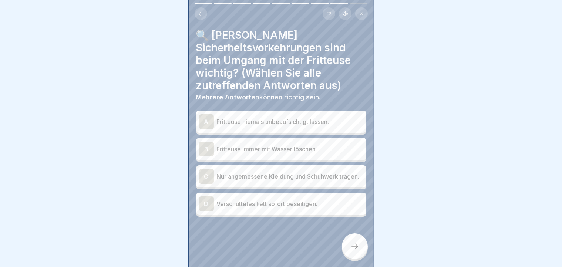
click at [212, 127] on div "A" at bounding box center [206, 121] width 15 height 15
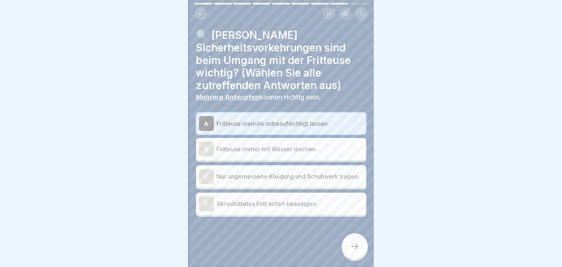
click at [207, 178] on div "C" at bounding box center [206, 176] width 15 height 15
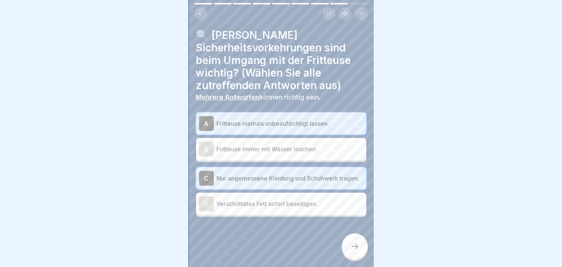
click at [207, 211] on div "D" at bounding box center [206, 203] width 15 height 15
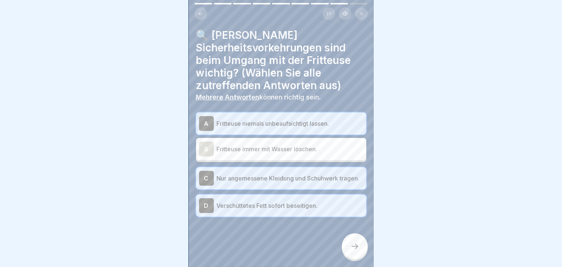
click at [361, 246] on div at bounding box center [355, 246] width 26 height 26
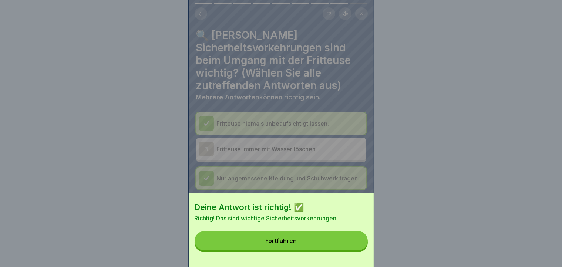
click at [361, 246] on button "Fortfahren" at bounding box center [281, 240] width 173 height 19
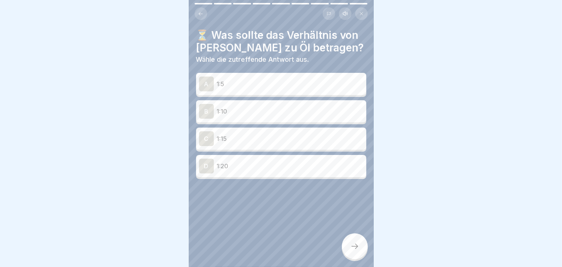
click at [283, 112] on p "1:10" at bounding box center [290, 111] width 146 height 9
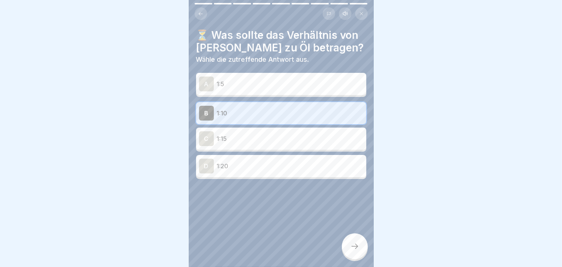
click at [361, 250] on div at bounding box center [355, 246] width 26 height 26
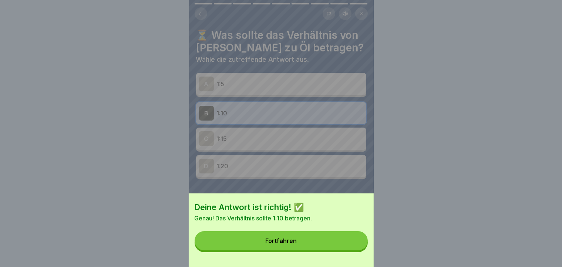
click at [356, 250] on button "Fortfahren" at bounding box center [281, 240] width 173 height 19
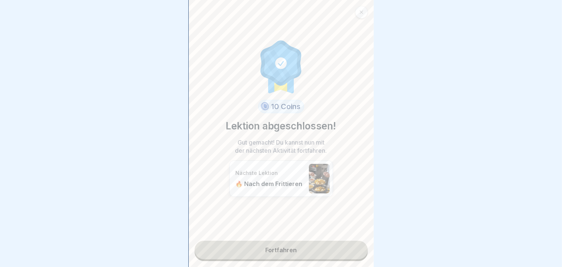
click at [325, 255] on link "Fortfahren" at bounding box center [281, 250] width 173 height 18
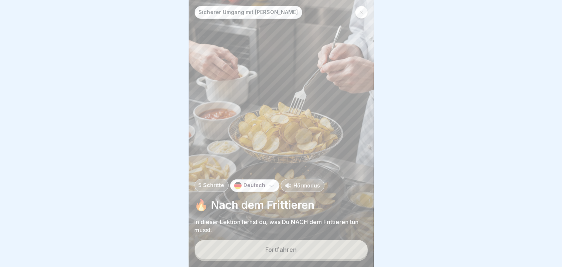
click at [325, 255] on button "Fortfahren" at bounding box center [281, 249] width 173 height 19
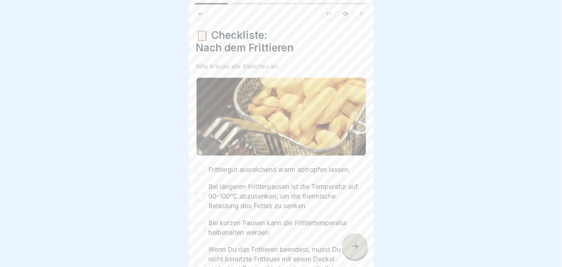
click at [197, 165] on button "Frittiergut ausreichend warm abtropfen lassen." at bounding box center [200, 169] width 9 height 9
click at [202, 192] on button "Bei längeren Frittierpausen ist die Temperatur auf 90-100℃ abzusenken, um die t…" at bounding box center [200, 196] width 9 height 9
click at [199, 151] on div "📋 Checkliste: Nach dem Frittieren Bitte kreuze alle Kästchen an. Frittiergut au…" at bounding box center [281, 156] width 170 height 254
click at [206, 220] on div "Bei kurzen Pausen kann die Frittiertemperatur beibehalten werden." at bounding box center [281, 227] width 170 height 19
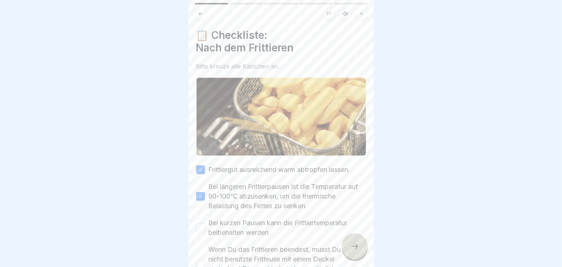
click at [196, 230] on div "Bei kurzen Pausen kann die Frittiertemperatur beibehalten werden." at bounding box center [281, 227] width 170 height 19
click at [202, 260] on button "Wenn Du das Frittieren beendest, musst Du die nicht benutzte Fritteuse mit eine…" at bounding box center [200, 264] width 9 height 9
click at [197, 225] on button "Bei kurzen Pausen kann die Frittiertemperatur beibehalten werden." at bounding box center [200, 227] width 9 height 9
click at [352, 251] on icon at bounding box center [354, 246] width 9 height 9
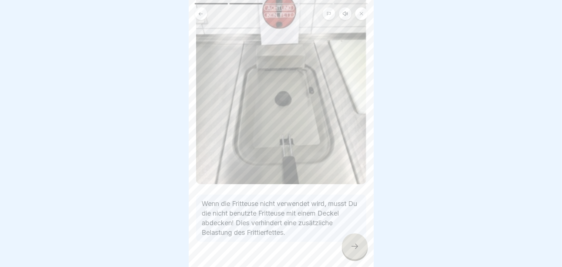
scroll to position [107, 0]
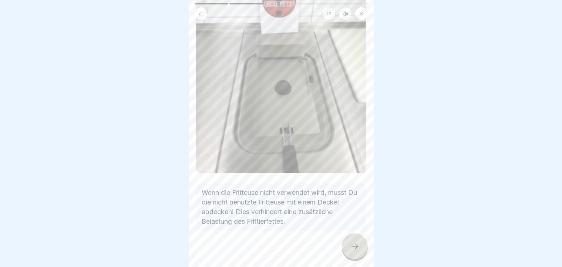
click at [359, 258] on div at bounding box center [355, 246] width 26 height 26
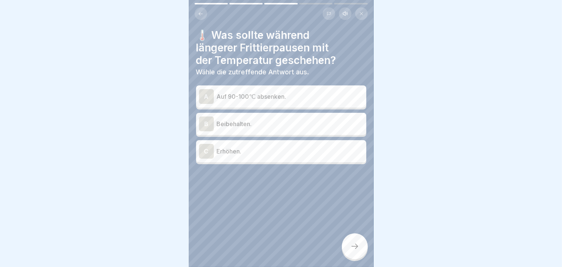
click at [261, 97] on p "Auf 90-100℃ absenken." at bounding box center [290, 96] width 146 height 9
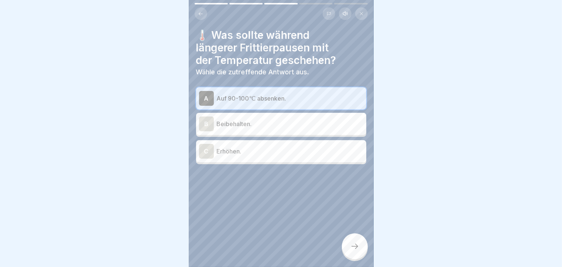
click at [348, 247] on div "Sicherer Umgang mit Fritteusen 5 Schritte Deutsch Hörmodus 🔥 Nach dem Frittiere…" at bounding box center [281, 133] width 185 height 267
click at [348, 247] on div at bounding box center [355, 246] width 26 height 26
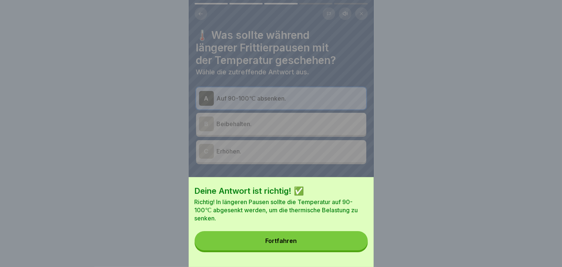
click at [329, 250] on button "Fortfahren" at bounding box center [281, 240] width 173 height 19
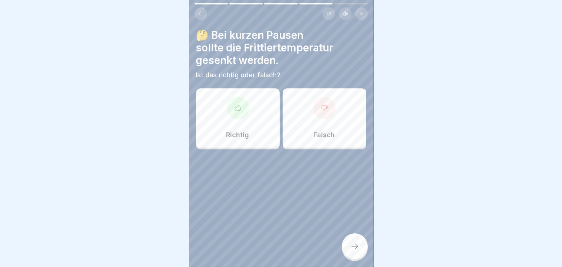
click at [338, 109] on div "Falsch" at bounding box center [325, 117] width 84 height 59
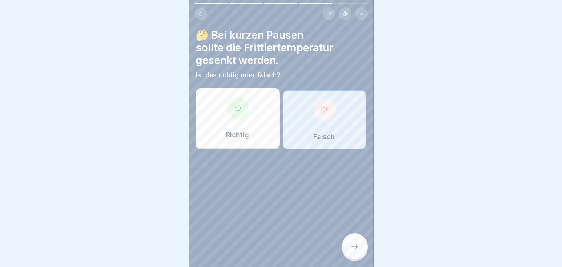
click at [357, 251] on icon at bounding box center [354, 246] width 9 height 9
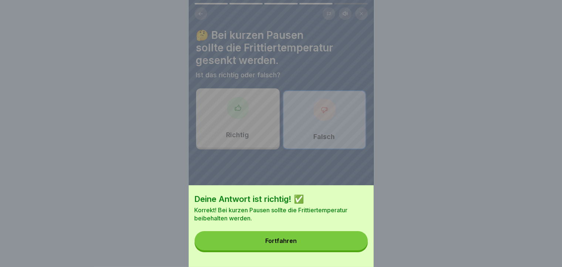
click at [280, 250] on button "Fortfahren" at bounding box center [281, 240] width 173 height 19
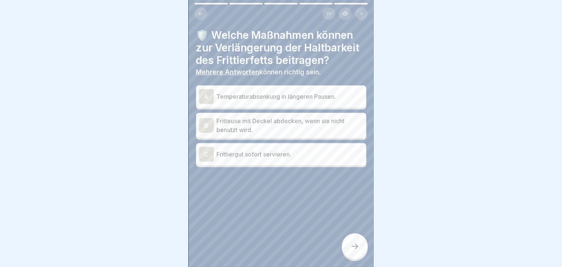
click at [293, 104] on div "A Temperaturabsenkung in längeren Pausen." at bounding box center [281, 96] width 164 height 15
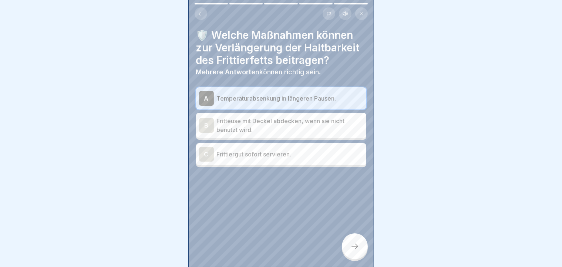
click at [281, 134] on p "Fritteuse mit Deckel abdecken, wenn sie nicht benutzt wird." at bounding box center [290, 125] width 146 height 18
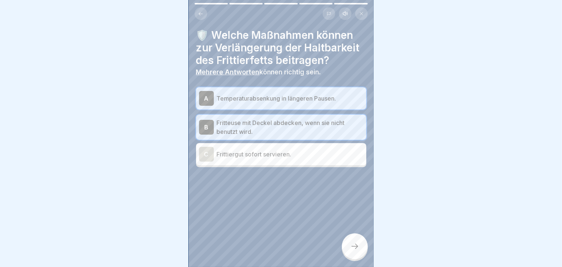
click at [348, 252] on div at bounding box center [355, 246] width 26 height 26
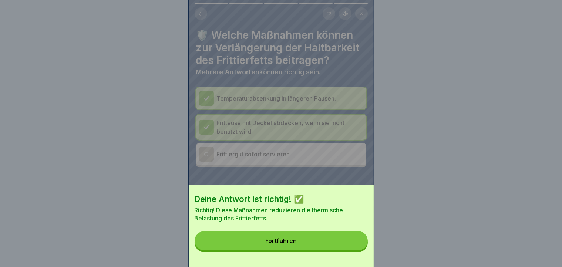
click at [295, 244] on div "Fortfahren" at bounding box center [280, 240] width 31 height 7
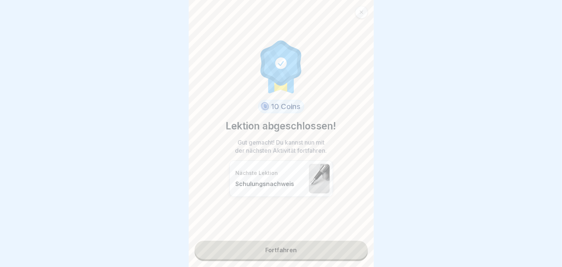
click at [266, 256] on link "Fortfahren" at bounding box center [281, 250] width 173 height 18
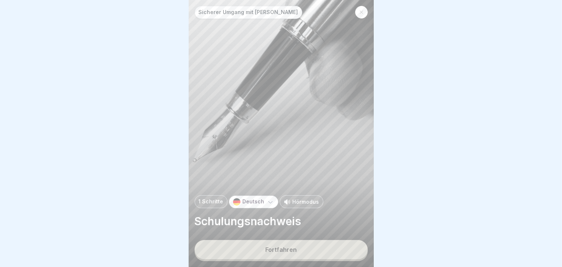
click at [264, 256] on button "Fortfahren" at bounding box center [281, 249] width 173 height 19
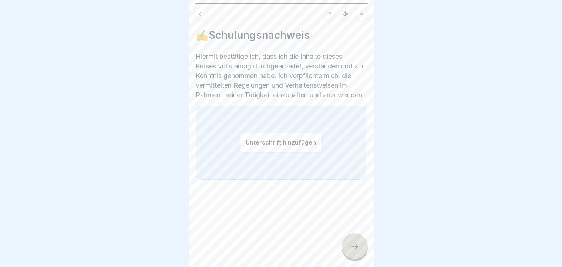
click at [240, 152] on button "Unterschrift hinzufügen" at bounding box center [281, 143] width 83 height 20
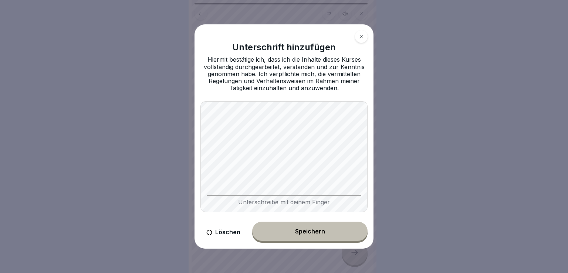
click at [326, 218] on div "Unterschrift hinzufügen Hiermit bestätige ich, dass ich die Inhalte dieses Kurs…" at bounding box center [284, 136] width 179 height 225
click at [324, 232] on div "Speichern" at bounding box center [310, 231] width 30 height 7
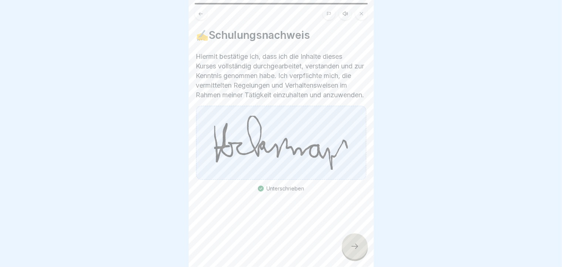
click at [350, 251] on icon at bounding box center [354, 246] width 9 height 9
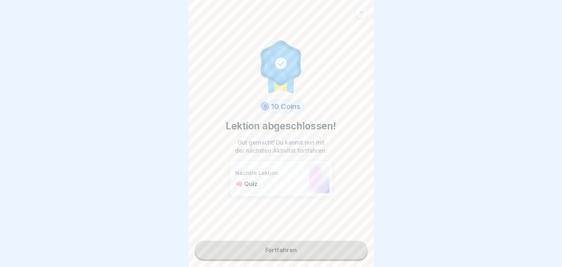
click at [318, 262] on div "10 Coins Lektion abgeschlossen! Gut gemacht! Du kannst nun mit der nächsten Akt…" at bounding box center [281, 133] width 185 height 267
click at [316, 254] on link "Fortfahren" at bounding box center [281, 250] width 173 height 18
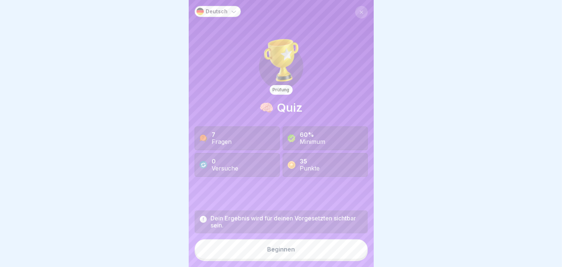
click at [316, 254] on button "Beginnen" at bounding box center [281, 249] width 173 height 20
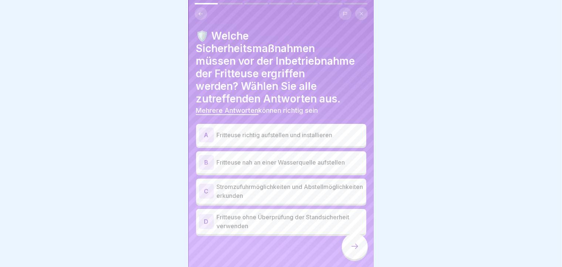
click at [327, 127] on div "A Fritteuse richtig aufstellen und installieren" at bounding box center [281, 135] width 170 height 22
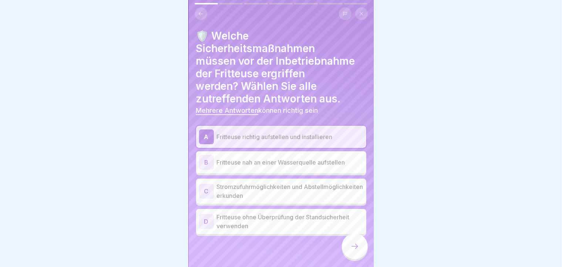
click at [252, 197] on p "Stromzufuhrmöglichkeiten und Abstellmöglichkeiten erkunden" at bounding box center [290, 191] width 146 height 18
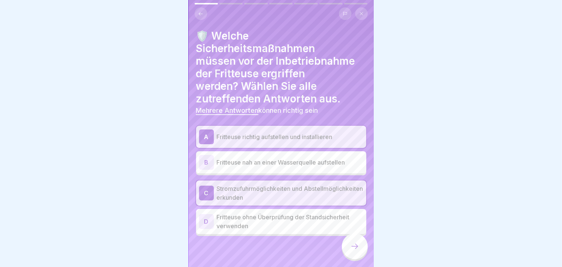
click at [351, 250] on icon at bounding box center [354, 246] width 9 height 9
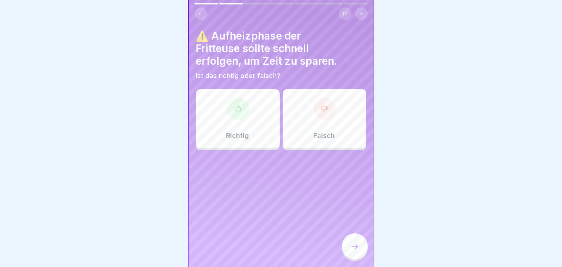
click at [328, 121] on div "Falsch" at bounding box center [325, 118] width 84 height 59
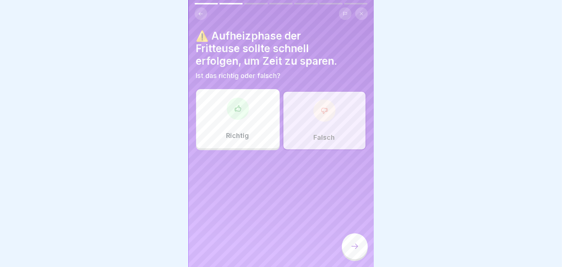
click at [353, 259] on div at bounding box center [355, 246] width 26 height 26
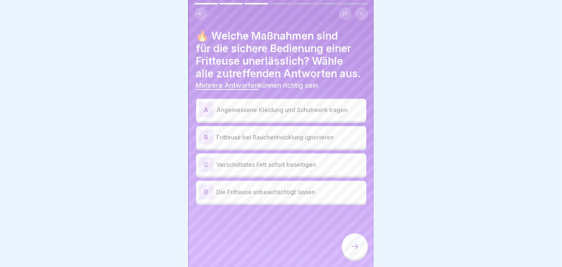
click at [291, 114] on p "Angemessene Kleidung und Schuhwerk tragen" at bounding box center [290, 109] width 146 height 9
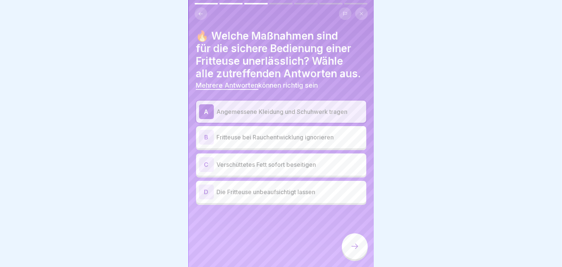
click at [273, 169] on p "Verschüttetes Fett sofort beseitigen" at bounding box center [290, 164] width 146 height 9
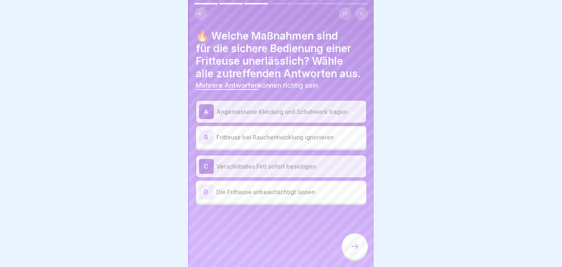
click at [354, 251] on icon at bounding box center [354, 246] width 9 height 9
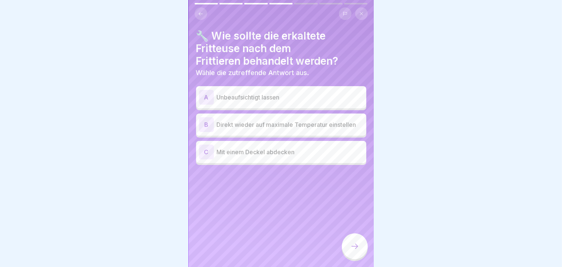
click at [286, 155] on p "Mit einem Deckel abdecken" at bounding box center [290, 152] width 146 height 9
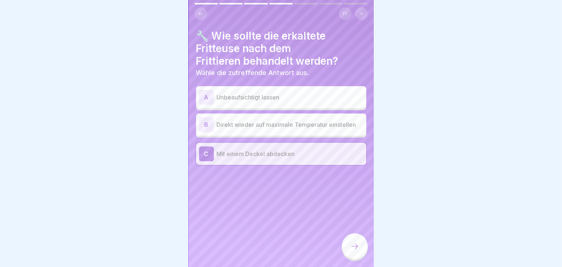
click at [349, 253] on div at bounding box center [355, 246] width 26 height 26
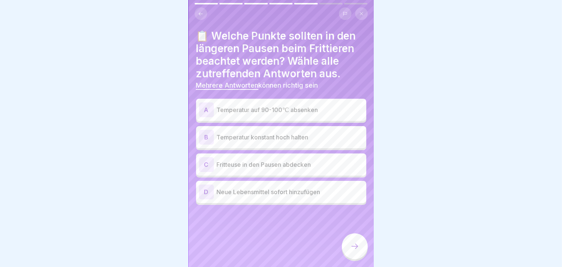
click at [325, 109] on p "Temperatur auf 90-100℃ absenken" at bounding box center [290, 109] width 146 height 9
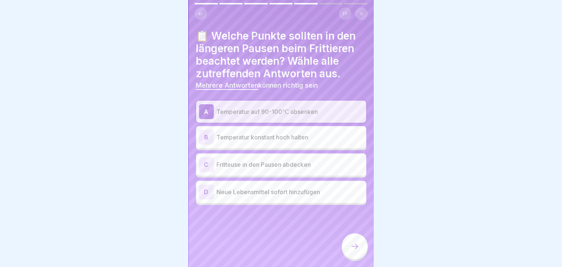
click at [285, 136] on p "Temperatur konstant hoch halten" at bounding box center [290, 137] width 146 height 9
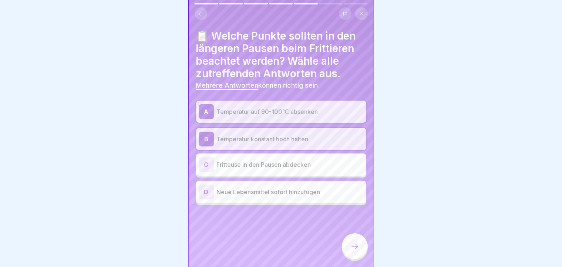
click at [362, 258] on div at bounding box center [355, 246] width 26 height 26
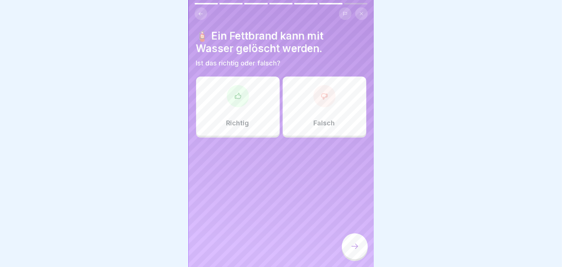
click at [330, 129] on div "Falsch" at bounding box center [325, 106] width 84 height 59
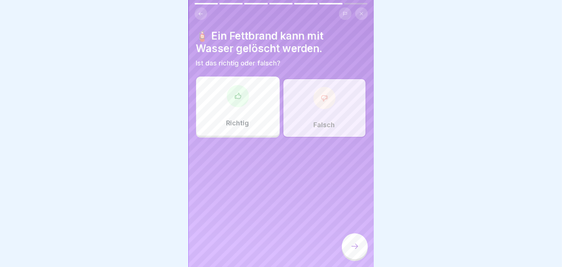
click at [356, 251] on icon at bounding box center [354, 246] width 9 height 9
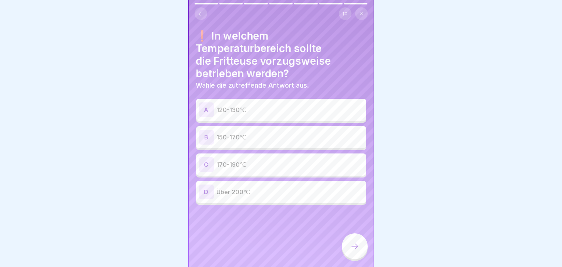
click at [246, 166] on p "170-190℃" at bounding box center [290, 164] width 146 height 9
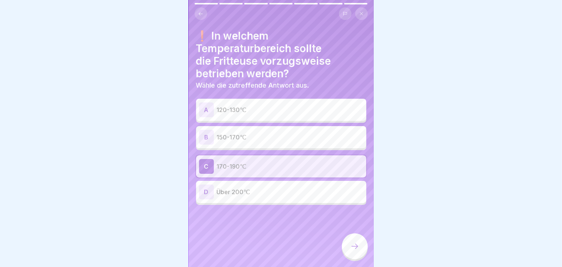
click at [358, 258] on div at bounding box center [355, 246] width 26 height 26
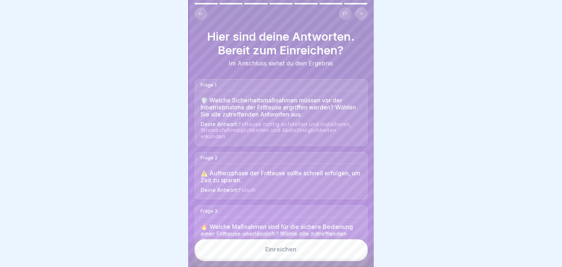
click at [311, 259] on button "Einreichen" at bounding box center [281, 249] width 173 height 20
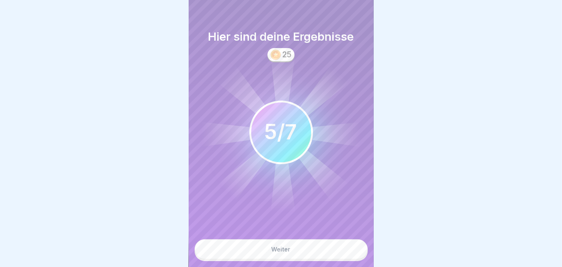
click at [311, 259] on button "Weiter" at bounding box center [281, 249] width 173 height 20
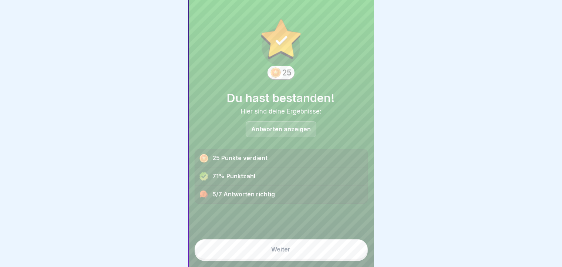
click at [311, 259] on button "Weiter" at bounding box center [281, 249] width 173 height 20
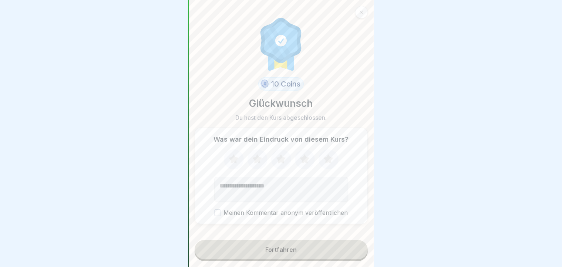
click at [229, 163] on icon at bounding box center [234, 158] width 10 height 9
click at [216, 216] on button "Meinen Kommentar anonym veröffentlichen" at bounding box center [217, 212] width 7 height 7
click at [220, 259] on button "Fortfahren" at bounding box center [281, 249] width 173 height 19
